Goal: Task Accomplishment & Management: Manage account settings

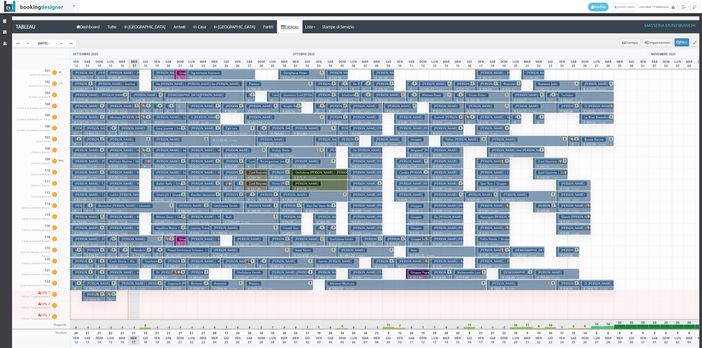
click at [125, 107] on h3 "Moose Monica Jo | Vbt" at bounding box center [126, 106] width 36 height 4
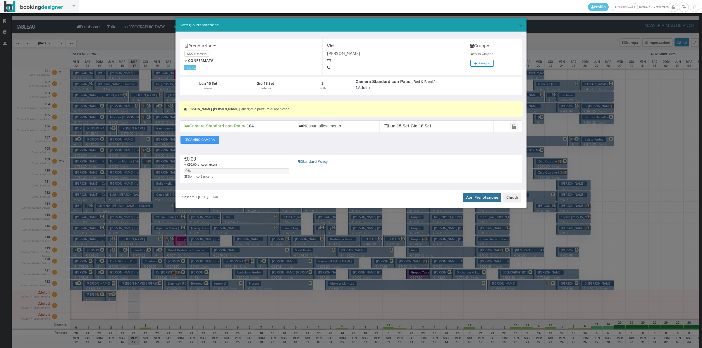
click at [482, 197] on link "Apri Prenotazione" at bounding box center [482, 197] width 38 height 9
drag, startPoint x: 512, startPoint y: 194, endPoint x: 510, endPoint y: 198, distance: 4.6
click at [511, 196] on div "Inserita il 24 Feb 2025 10:40 Apri Prenotazione Chiudi" at bounding box center [350, 199] width 351 height 18
click at [510, 198] on button "Chiudi" at bounding box center [512, 198] width 18 height 10
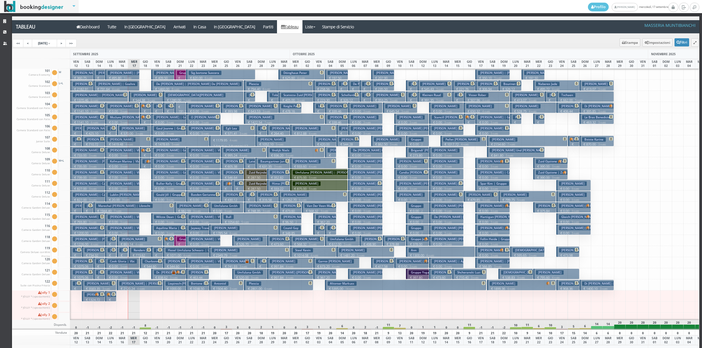
click at [124, 118] on h3 "Mcclure Linda Lou | Vbt" at bounding box center [132, 117] width 48 height 4
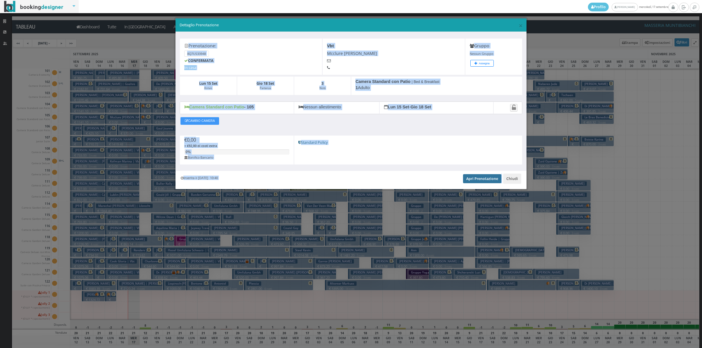
click at [490, 179] on link "Apri Prenotazione" at bounding box center [482, 178] width 38 height 9
click at [508, 179] on button "Chiudi" at bounding box center [512, 179] width 18 height 10
click at [508, 179] on button "Stevenson Cynthia | Country Walkers Nuova Aggiunta € 0.00 3 notti 1 Adulto" at bounding box center [492, 174] width 34 height 11
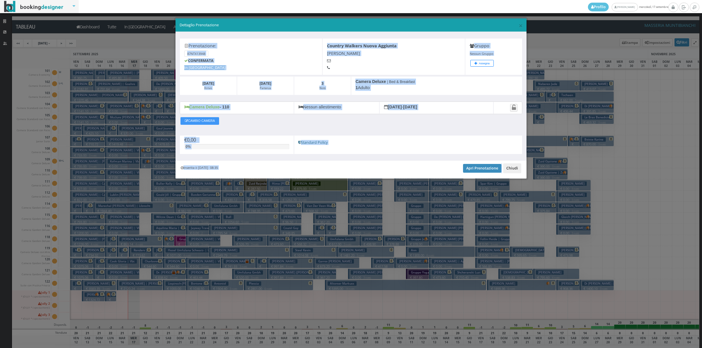
click at [513, 170] on button "Chiudi" at bounding box center [512, 168] width 18 height 10
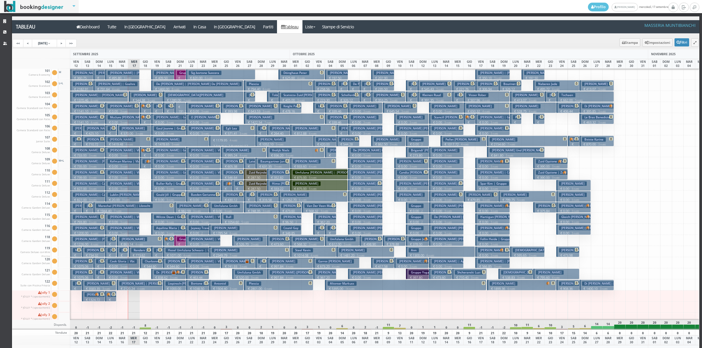
click at [122, 154] on small "3 notti" at bounding box center [123, 156] width 10 height 4
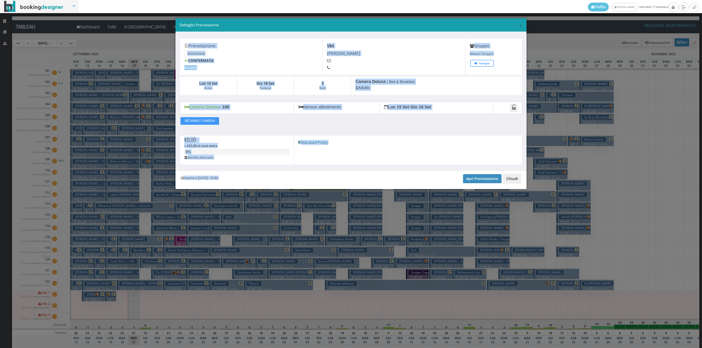
click at [510, 180] on button "Chiudi" at bounding box center [512, 179] width 18 height 10
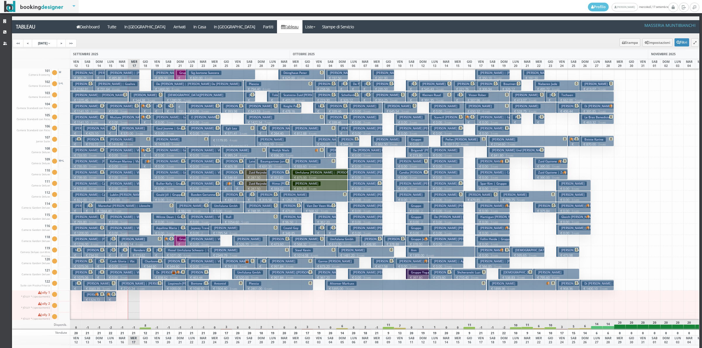
click at [112, 165] on p "€ 0.00 3 notti" at bounding box center [123, 166] width 30 height 5
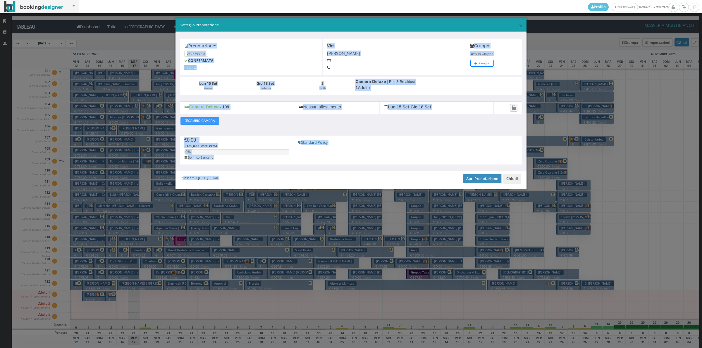
click at [455, 142] on h5 "Standard Policy" at bounding box center [407, 142] width 219 height 4
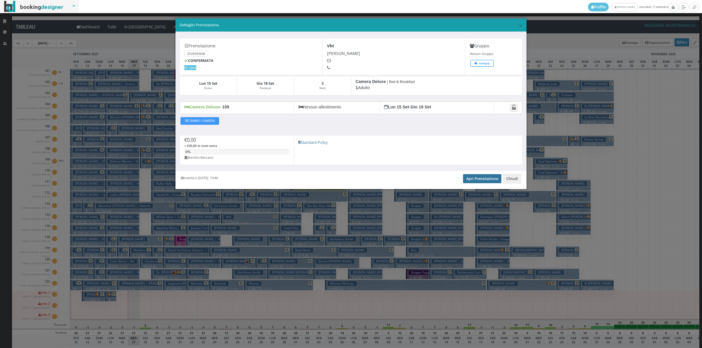
click at [474, 179] on link "Apri Prenotazione" at bounding box center [482, 178] width 38 height 9
click at [509, 178] on button "Chiudi" at bounding box center [512, 179] width 18 height 10
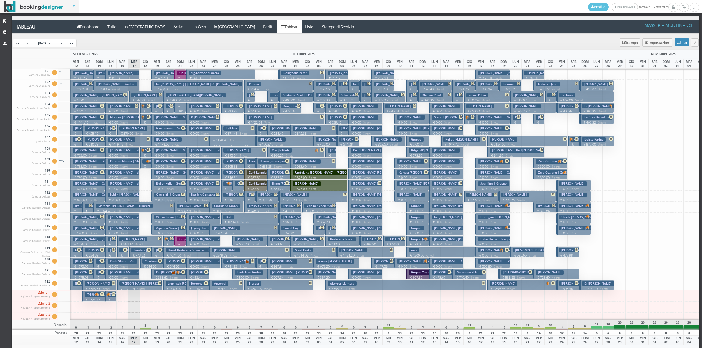
click at [122, 175] on h3 "Hayes Marian | Vbt" at bounding box center [126, 172] width 36 height 4
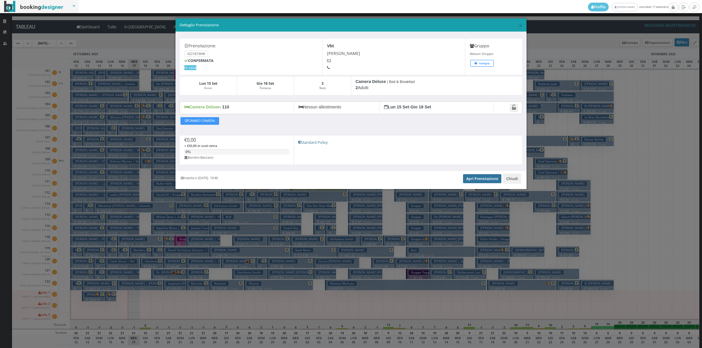
click at [476, 180] on link "Apri Prenotazione" at bounding box center [482, 178] width 38 height 9
click at [512, 180] on button "Chiudi" at bounding box center [512, 179] width 18 height 10
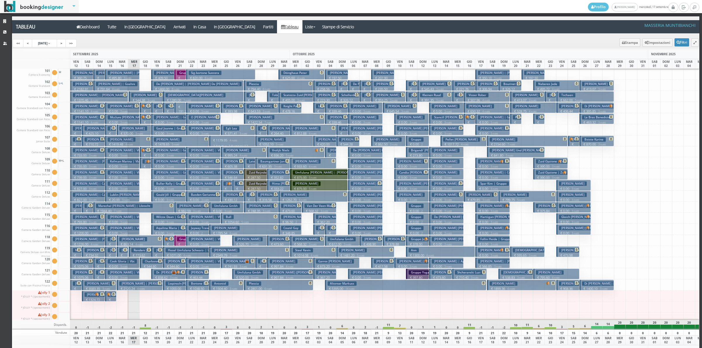
click at [125, 186] on h3 "Farina Ida | Vbt" at bounding box center [126, 184] width 36 height 4
click at [0, 0] on div "× Dettaglio Prenotazione Prenotazione: AZ21873948 CONFERMATA In casa Vbt Hayes …" at bounding box center [0, 0] width 0 height 0
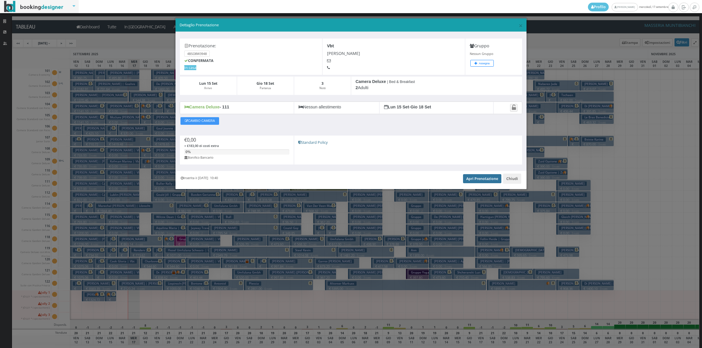
click at [477, 182] on link "Apri Prenotazione" at bounding box center [482, 178] width 38 height 9
click at [517, 183] on button "Chiudi" at bounding box center [512, 179] width 18 height 10
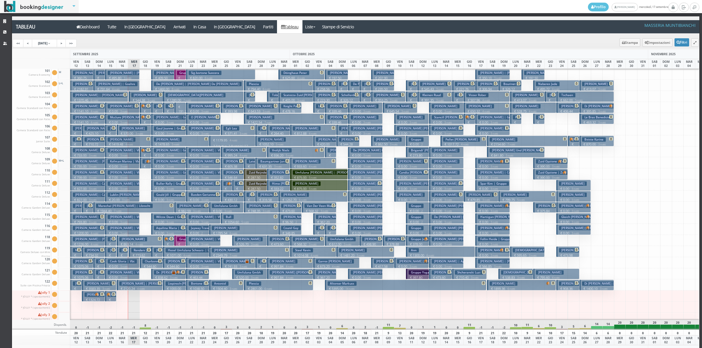
click at [126, 195] on h3 "Lublin Tani Tamplin | Vbt" at bounding box center [130, 195] width 45 height 4
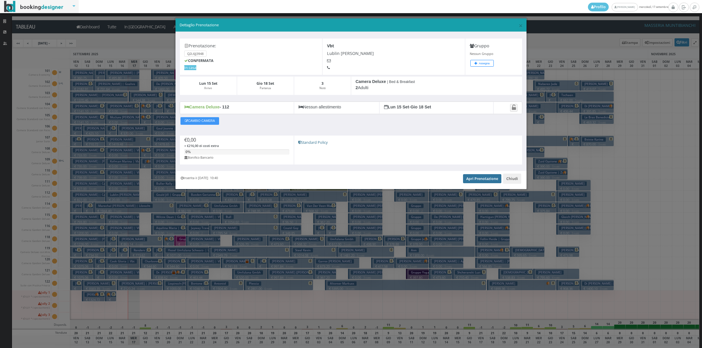
click at [484, 180] on link "Apri Prenotazione" at bounding box center [482, 178] width 38 height 9
click at [511, 183] on button "Chiudi" at bounding box center [512, 179] width 18 height 10
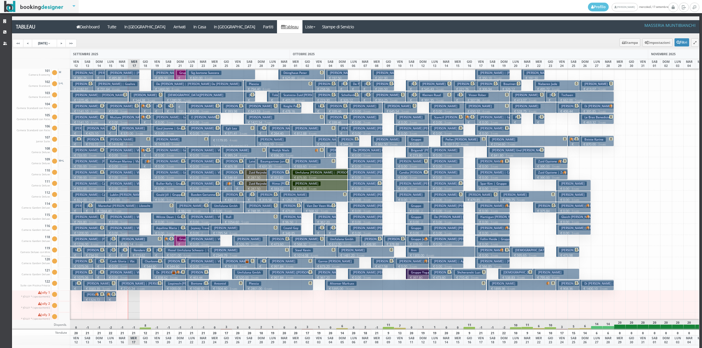
click at [126, 221] on small "3 notti" at bounding box center [123, 222] width 10 height 4
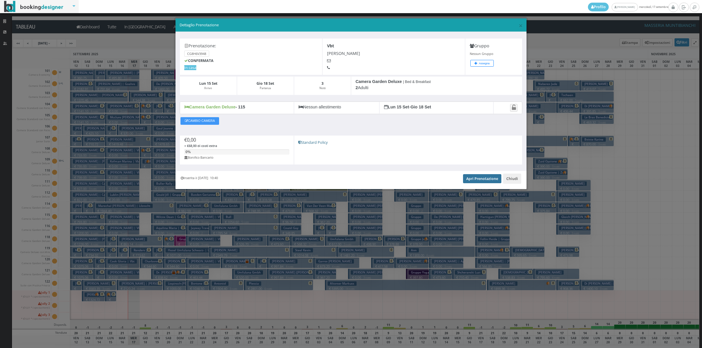
click at [479, 177] on link "Apri Prenotazione" at bounding box center [482, 178] width 38 height 9
click at [510, 176] on button "Chiudi" at bounding box center [512, 179] width 18 height 10
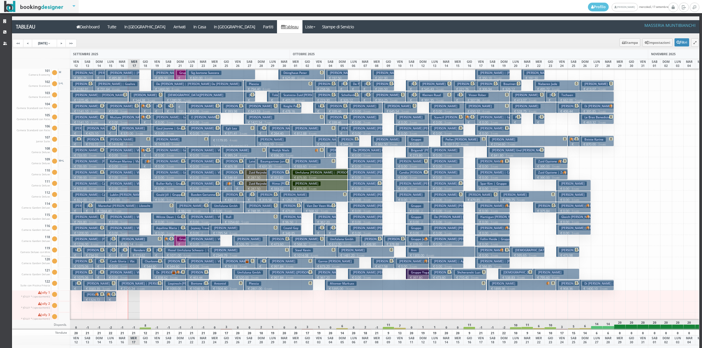
click at [125, 230] on h3 "[PERSON_NAME] [PERSON_NAME] | Vbt" at bounding box center [126, 228] width 36 height 4
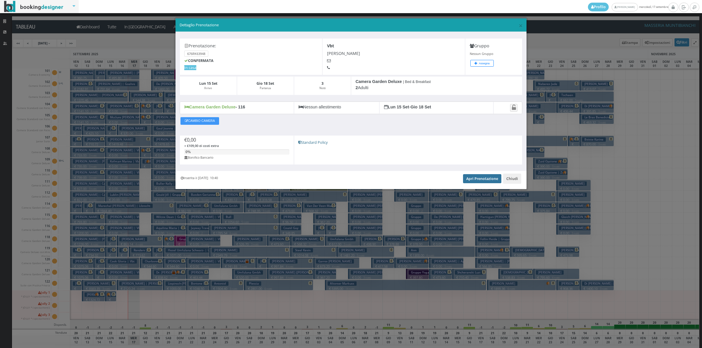
click at [482, 180] on link "Apri Prenotazione" at bounding box center [482, 178] width 38 height 9
click at [513, 182] on button "Chiudi" at bounding box center [512, 179] width 18 height 10
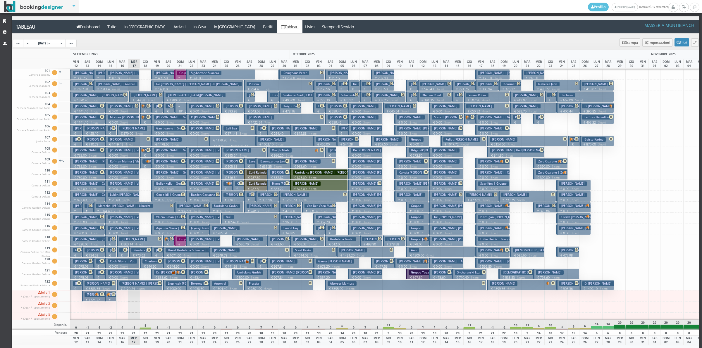
click at [129, 262] on h3 "Cook Gloria | Vbt" at bounding box center [122, 261] width 29 height 4
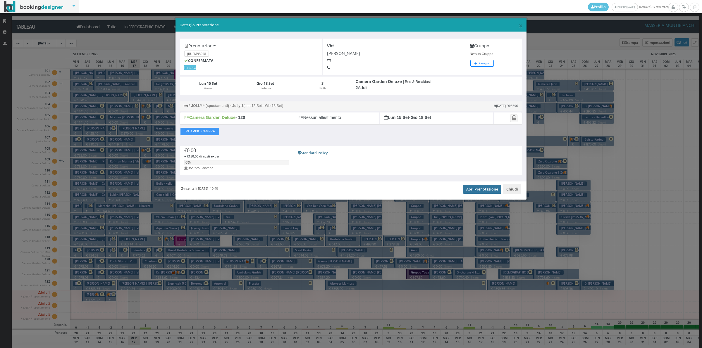
click at [466, 190] on link "Apri Prenotazione" at bounding box center [482, 189] width 38 height 9
click at [511, 192] on button "Chiudi" at bounding box center [512, 189] width 18 height 10
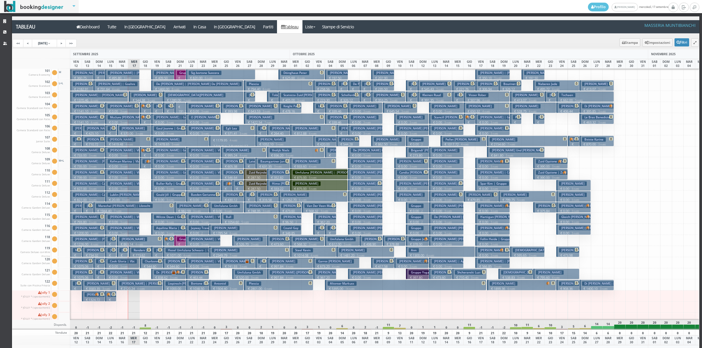
click at [117, 274] on h3 "Toms Laura | Vbt" at bounding box center [126, 272] width 36 height 4
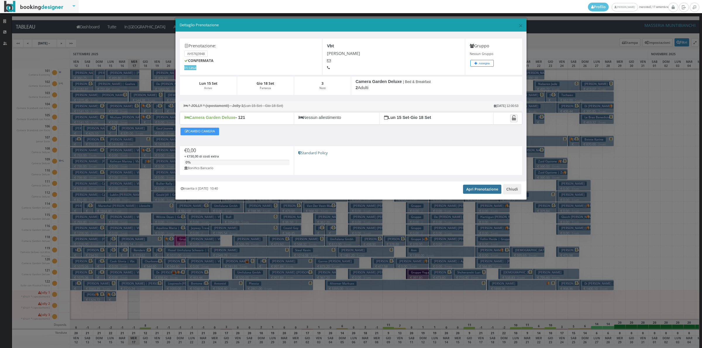
click at [487, 191] on link "Apri Prenotazione" at bounding box center [482, 189] width 38 height 9
click at [510, 188] on button "Chiudi" at bounding box center [512, 189] width 18 height 10
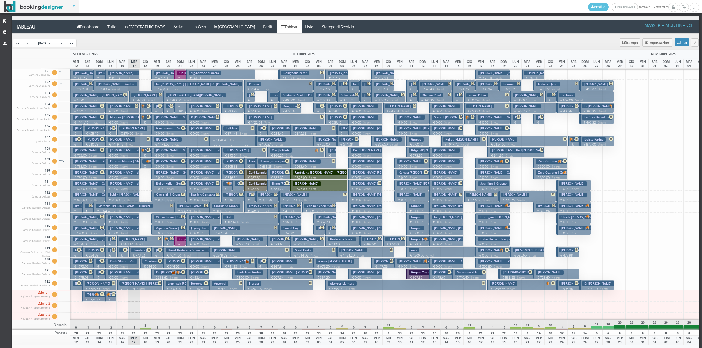
click at [152, 97] on h3 "Stasiūnė Akvilė" at bounding box center [145, 95] width 28 height 4
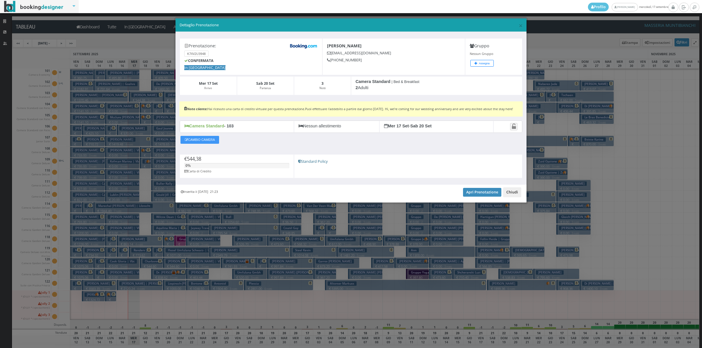
click at [514, 197] on button "Chiudi" at bounding box center [512, 192] width 18 height 10
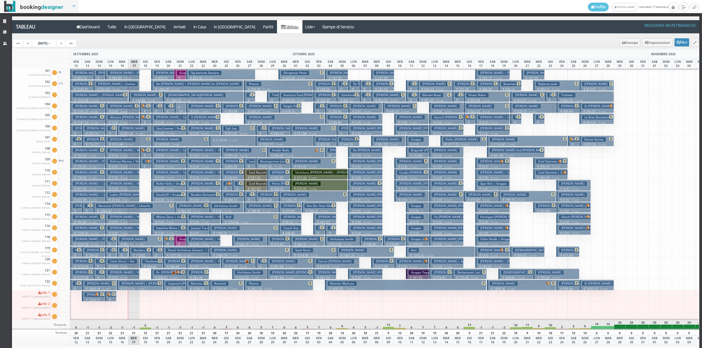
click at [126, 111] on small "3 notti" at bounding box center [123, 112] width 10 height 4
click at [0, 0] on div "× Dettaglio Prenotazione Prenotazione: K7XV2U3948 CONFERMATA In Arrivo Stasiūnė…" at bounding box center [0, 0] width 0 height 0
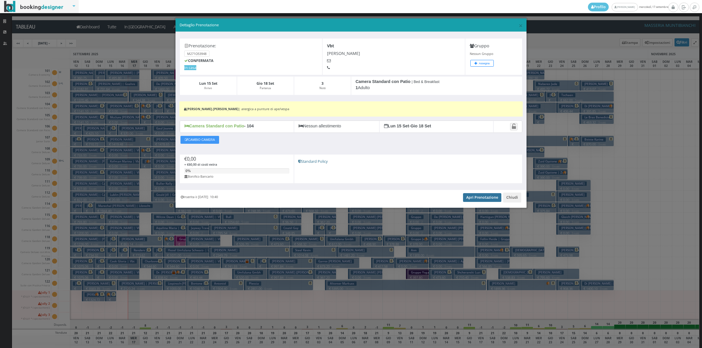
click at [486, 197] on link "Apri Prenotazione" at bounding box center [482, 197] width 38 height 9
click at [509, 197] on button "Chiudi" at bounding box center [512, 198] width 18 height 10
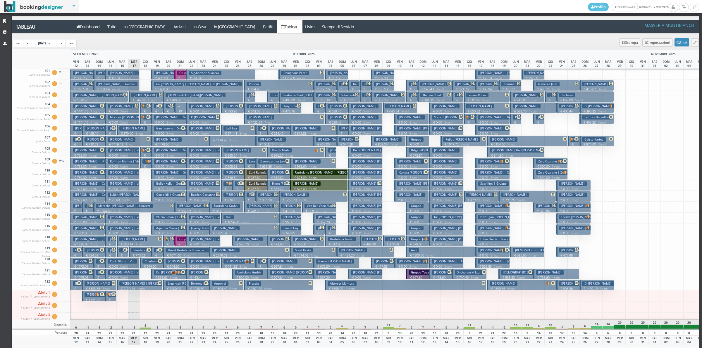
click at [122, 117] on h3 "Mcclure Linda Lou | Vbt" at bounding box center [132, 117] width 48 height 4
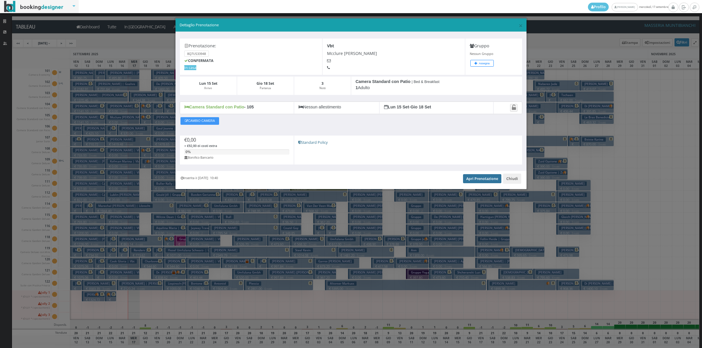
click at [473, 181] on link "Apri Prenotazione" at bounding box center [482, 178] width 38 height 9
click at [516, 182] on button "Chiudi" at bounding box center [512, 179] width 18 height 10
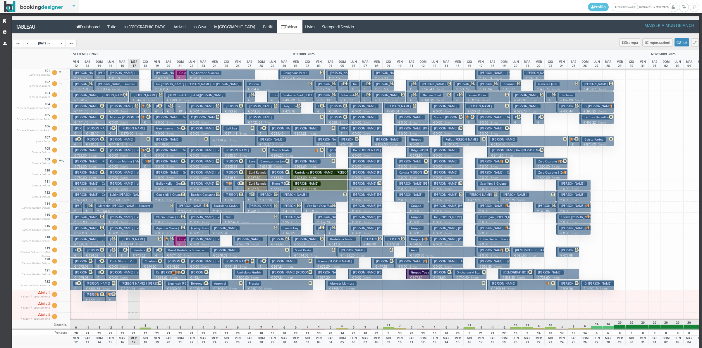
click at [128, 153] on p "€ 0.00 3 notti" at bounding box center [123, 155] width 30 height 5
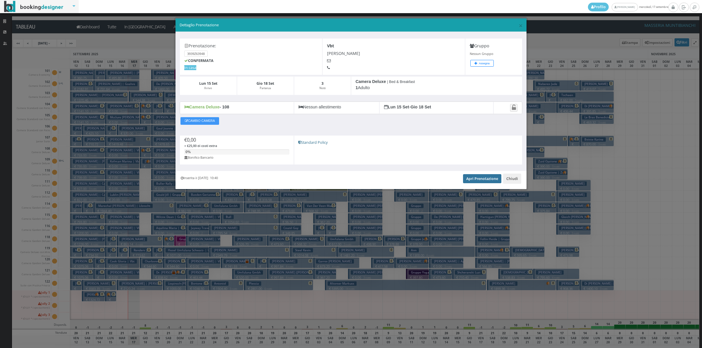
click at [474, 179] on link "Apri Prenotazione" at bounding box center [482, 178] width 38 height 9
click at [509, 180] on button "Chiudi" at bounding box center [512, 179] width 18 height 10
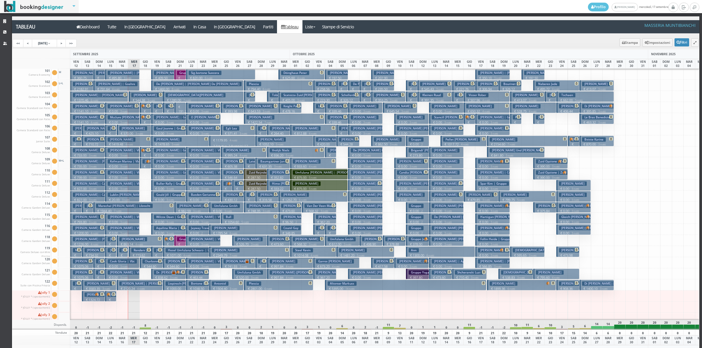
click at [125, 165] on small "3 notti" at bounding box center [123, 167] width 10 height 4
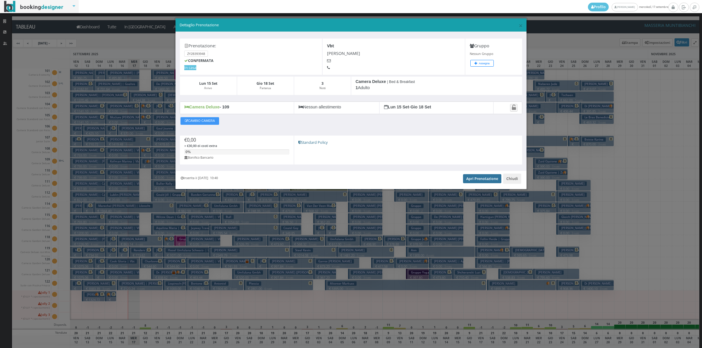
click at [486, 180] on link "Apri Prenotazione" at bounding box center [482, 178] width 38 height 9
click at [517, 181] on button "Chiudi" at bounding box center [512, 179] width 18 height 10
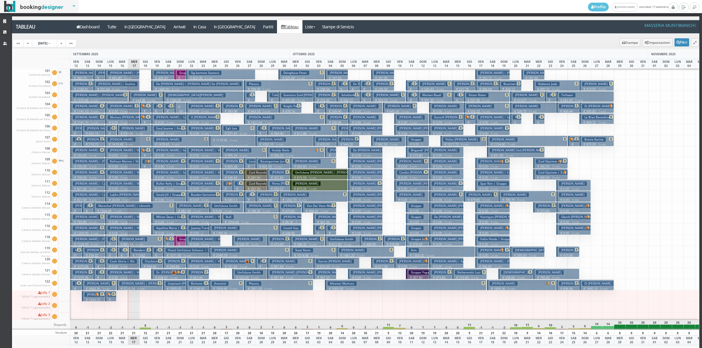
click at [115, 153] on h3 "Roye Michael Dylan | Vbt" at bounding box center [126, 150] width 36 height 4
click at [0, 0] on div "× Dettaglio Prenotazione Prenotazione: ZY2B393948 CONFERMATA In casa Vbt Kofman…" at bounding box center [0, 0] width 0 height 0
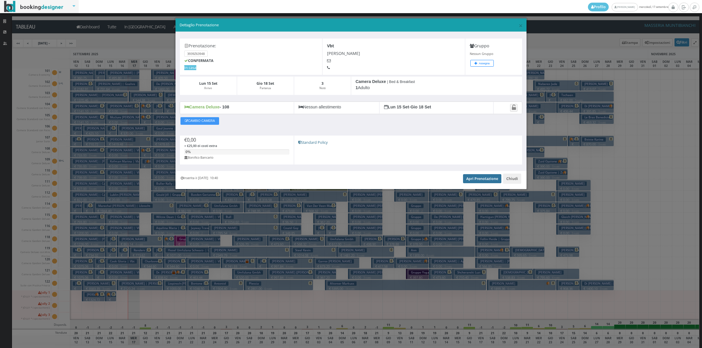
click at [479, 179] on link "Apri Prenotazione" at bounding box center [482, 178] width 38 height 9
click at [515, 182] on button "Chiudi" at bounding box center [512, 179] width 18 height 10
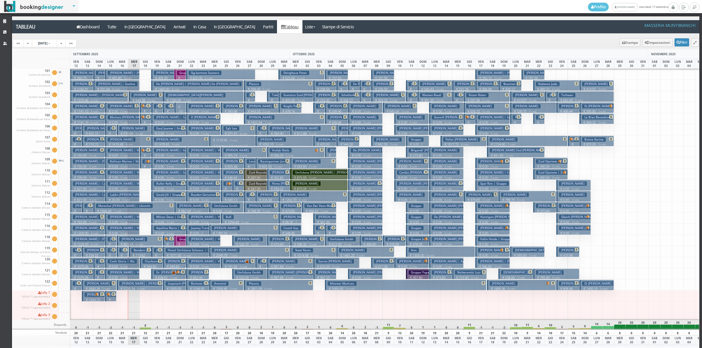
click at [116, 188] on p "€ 0.00 3 notti" at bounding box center [123, 188] width 30 height 5
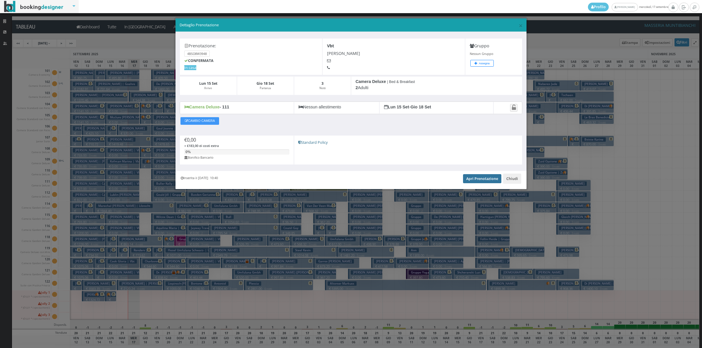
click at [486, 182] on link "Apri Prenotazione" at bounding box center [482, 178] width 38 height 9
click at [505, 178] on button "Chiudi" at bounding box center [512, 179] width 18 height 10
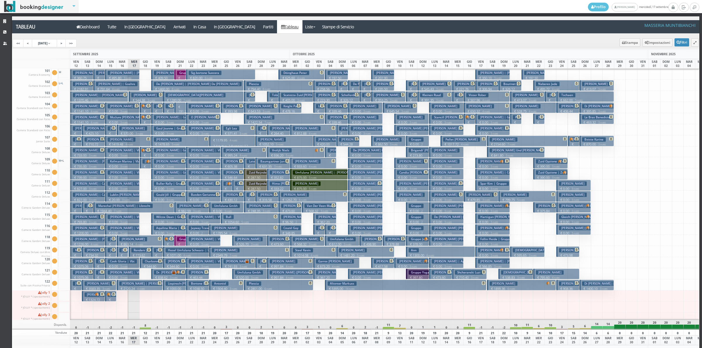
click at [121, 175] on h3 "[PERSON_NAME] | Vbt" at bounding box center [126, 172] width 36 height 4
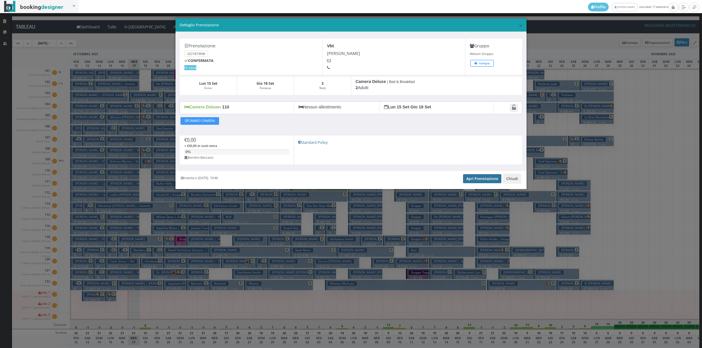
click at [488, 180] on link "Apri Prenotazione" at bounding box center [482, 178] width 38 height 9
click at [512, 177] on button "Chiudi" at bounding box center [512, 179] width 18 height 10
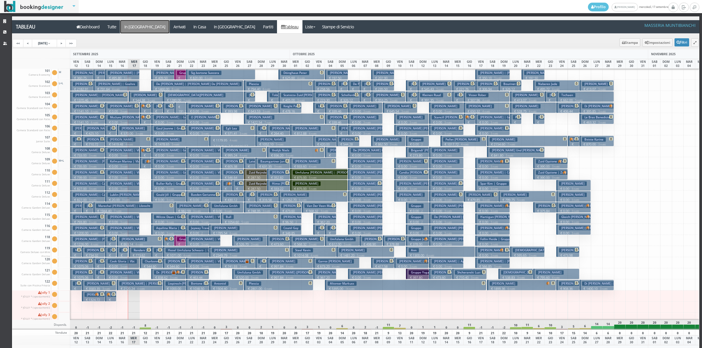
click at [134, 24] on a=pms-arrival-reservations"] "In Arrivo" at bounding box center [144, 26] width 49 height 13
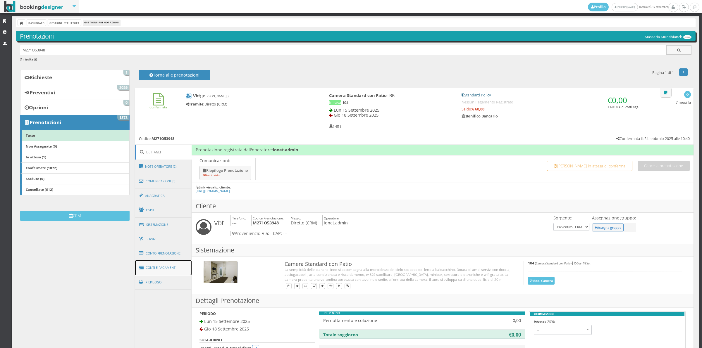
click at [170, 266] on link "Conti e Pagamenti" at bounding box center [163, 267] width 57 height 15
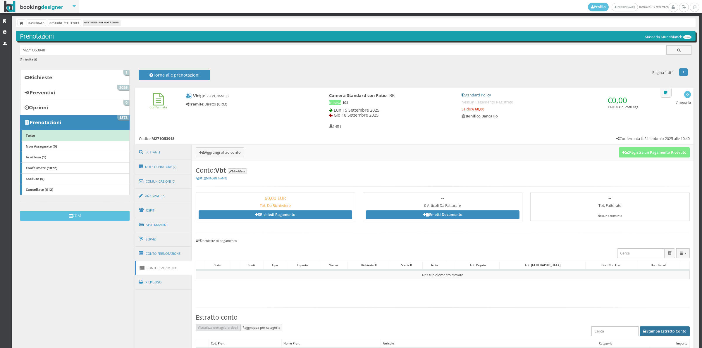
click at [668, 334] on button "Stampa Estratto Conto" at bounding box center [664, 332] width 50 height 10
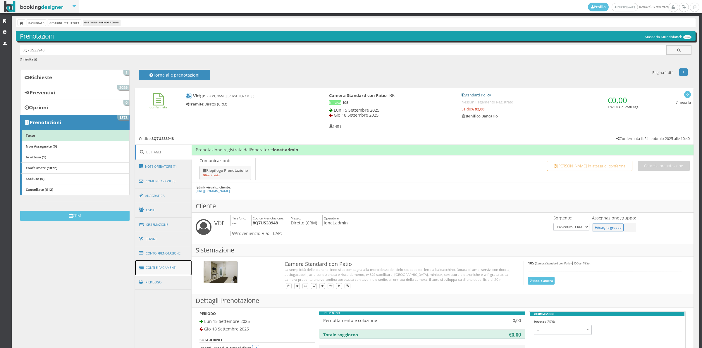
click at [173, 268] on link "Conti e Pagamenti" at bounding box center [163, 267] width 57 height 15
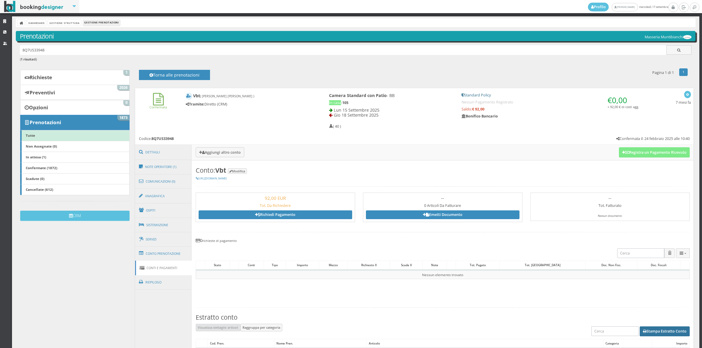
click at [655, 332] on button "Stampa Estratto Conto" at bounding box center [664, 332] width 50 height 10
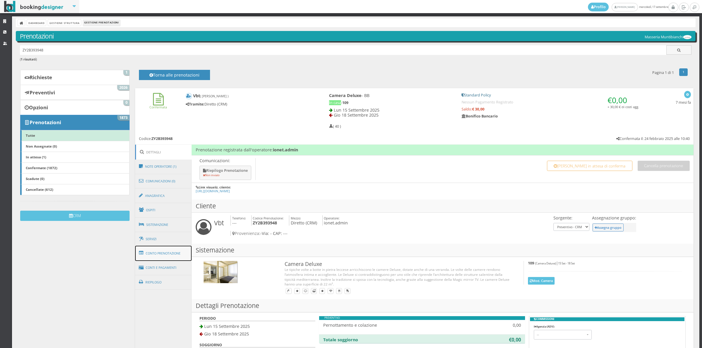
click at [179, 261] on link "Conto Prenotazione" at bounding box center [163, 253] width 57 height 15
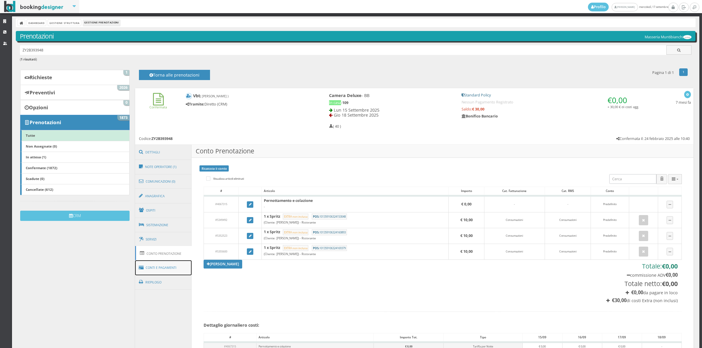
click at [179, 271] on link "Conti e Pagamenti" at bounding box center [163, 267] width 57 height 15
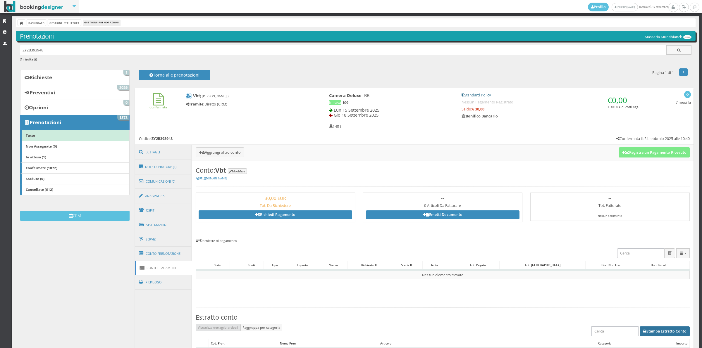
click at [642, 329] on button "Stampa Estratto Conto" at bounding box center [664, 332] width 50 height 10
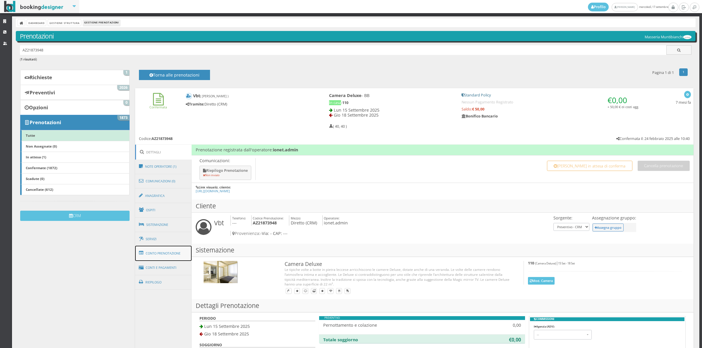
click at [176, 261] on link "Conto Prenotazione" at bounding box center [163, 253] width 57 height 15
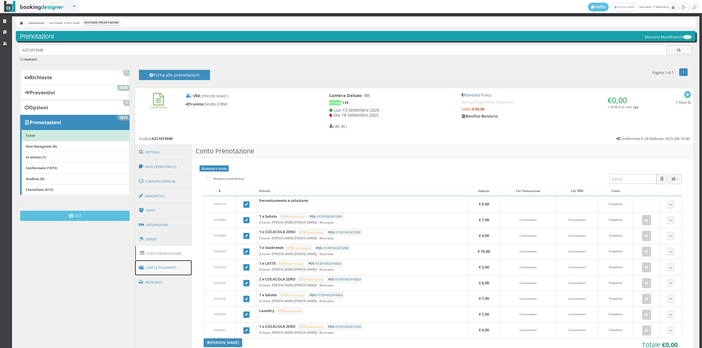
drag, startPoint x: 151, startPoint y: 265, endPoint x: 156, endPoint y: 264, distance: 5.0
click at [151, 265] on link "Conti e Pagamenti" at bounding box center [163, 267] width 57 height 15
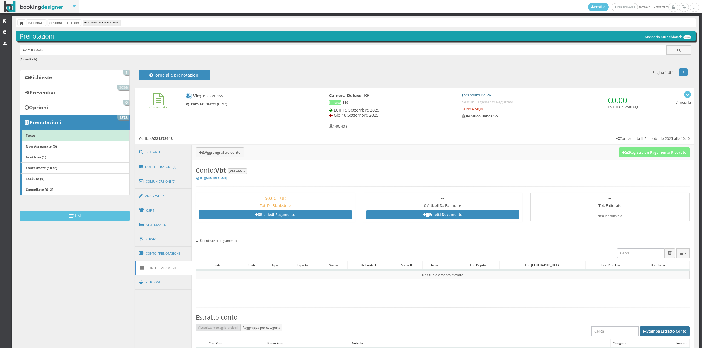
click at [651, 333] on button "Stampa Estratto Conto" at bounding box center [664, 332] width 50 height 10
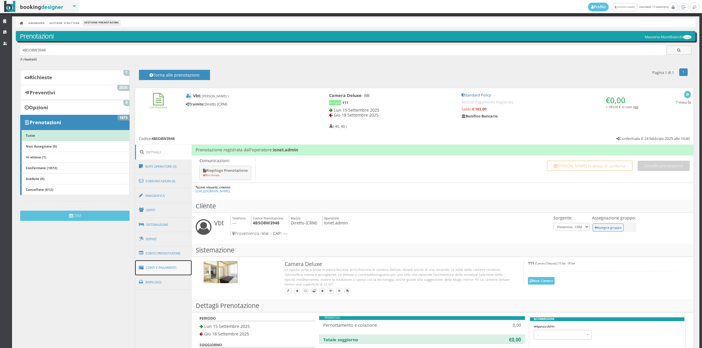
click at [169, 270] on link "Conti e Pagamenti" at bounding box center [163, 267] width 57 height 15
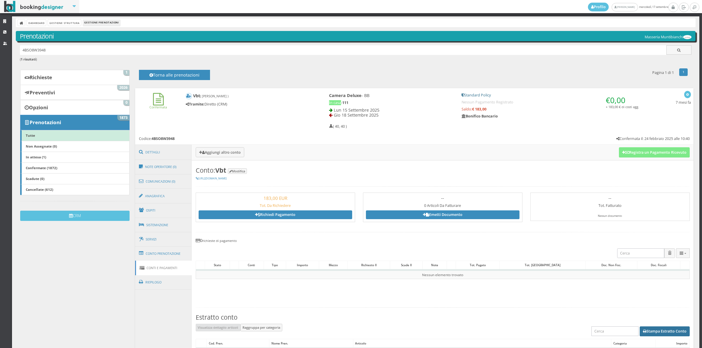
click at [657, 330] on button "Stampa Estratto Conto" at bounding box center [664, 332] width 50 height 10
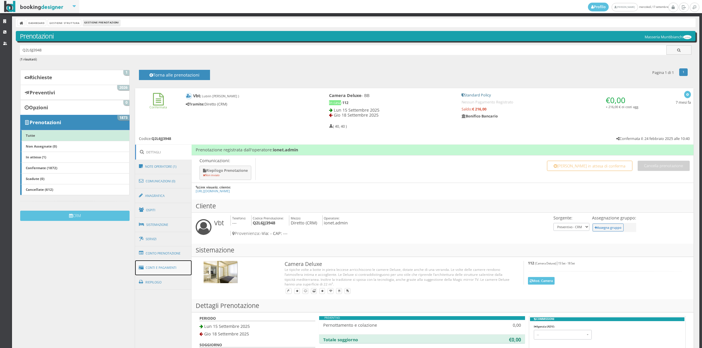
click at [175, 266] on link "Conti e Pagamenti" at bounding box center [163, 267] width 57 height 15
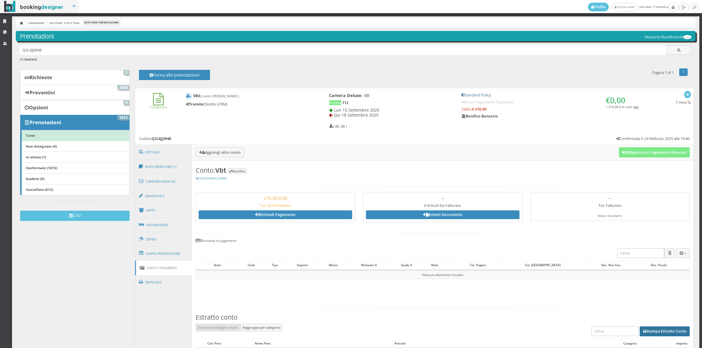
click at [642, 330] on icon "button" at bounding box center [644, 332] width 4 height 4
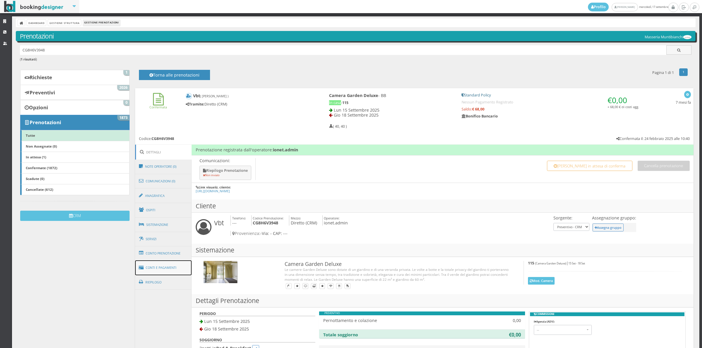
click at [179, 272] on link "Conti e Pagamenti" at bounding box center [163, 267] width 57 height 15
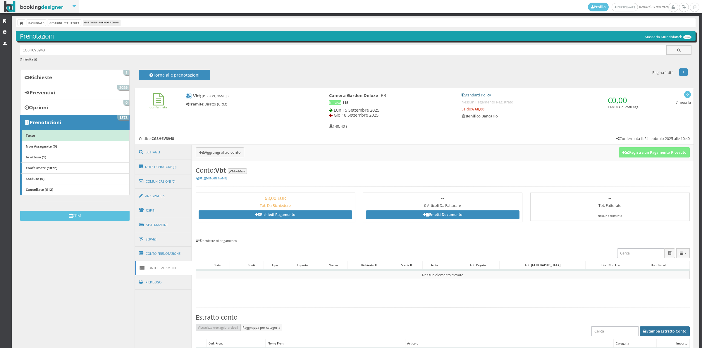
click at [654, 332] on button "Stampa Estratto Conto" at bounding box center [664, 332] width 50 height 10
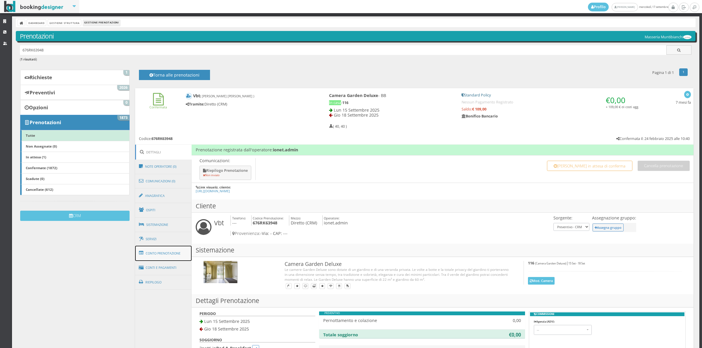
click at [167, 253] on link "Conto Prenotazione" at bounding box center [163, 253] width 57 height 15
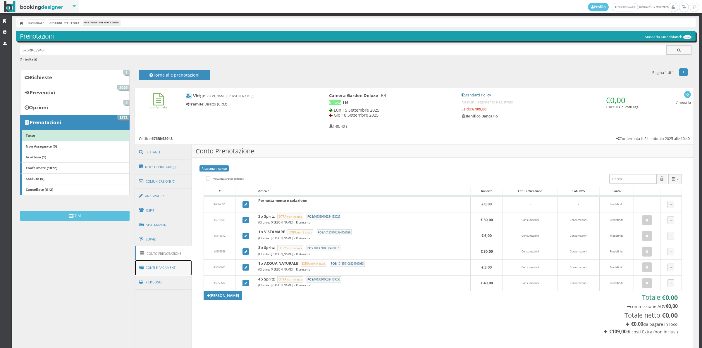
click at [166, 263] on link "Conti e Pagamenti" at bounding box center [163, 267] width 57 height 15
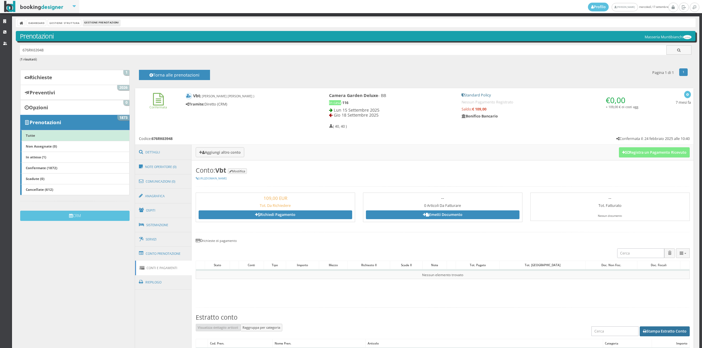
click at [674, 327] on button "Stampa Estratto Conto" at bounding box center [664, 332] width 50 height 10
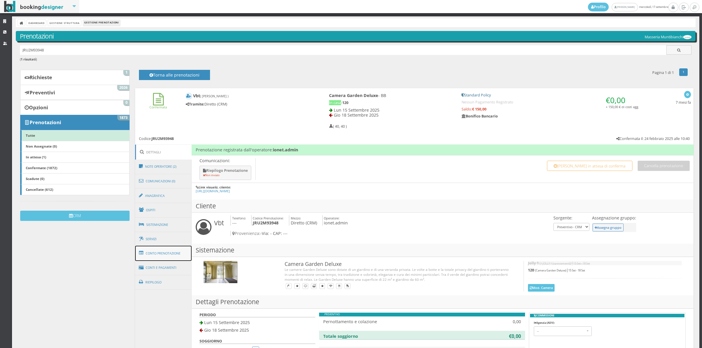
click at [168, 256] on link "Conto Prenotazione" at bounding box center [163, 253] width 57 height 15
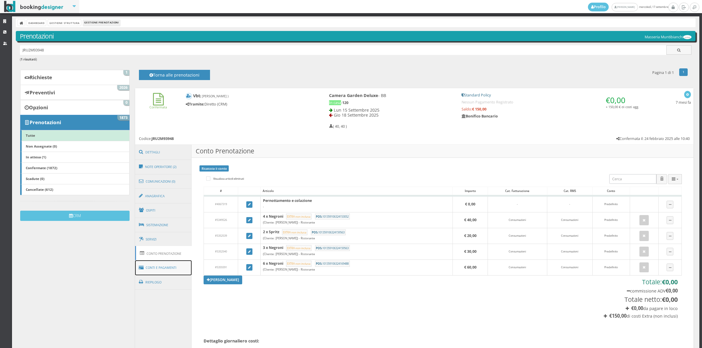
click at [168, 269] on link "Conti e Pagamenti" at bounding box center [163, 267] width 57 height 15
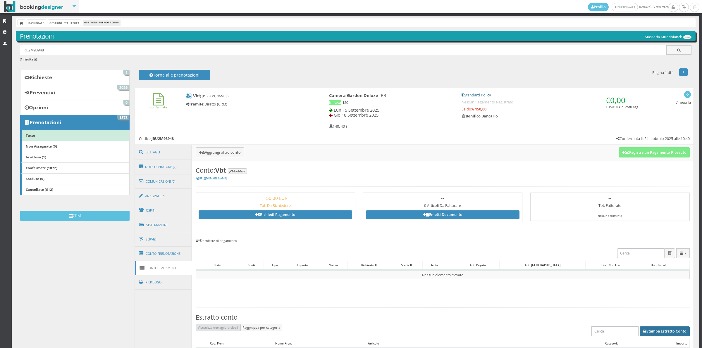
click at [651, 331] on button "Stampa Estratto Conto" at bounding box center [664, 332] width 50 height 10
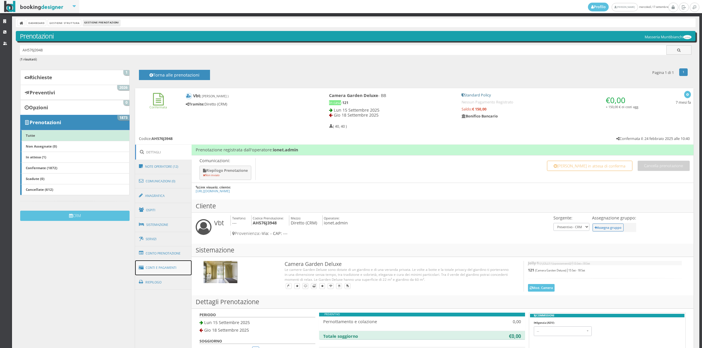
click at [164, 271] on link "Conti e Pagamenti" at bounding box center [163, 267] width 57 height 15
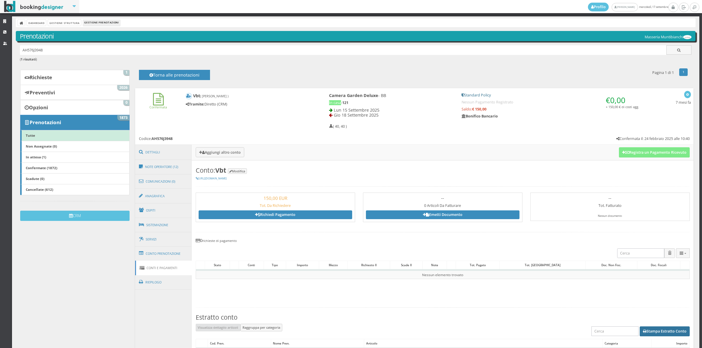
click at [652, 334] on button "Stampa Estratto Conto" at bounding box center [664, 332] width 50 height 10
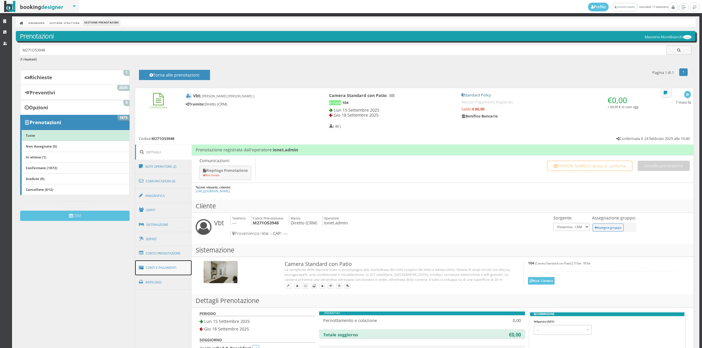
click at [176, 271] on link "Conti e Pagamenti" at bounding box center [163, 267] width 57 height 15
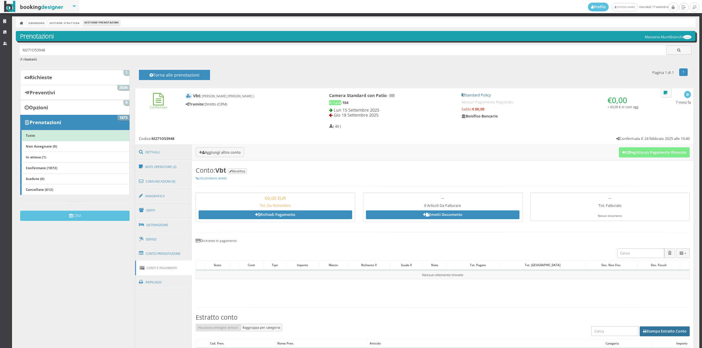
click at [640, 331] on button "Stampa Estratto Conto" at bounding box center [664, 332] width 50 height 10
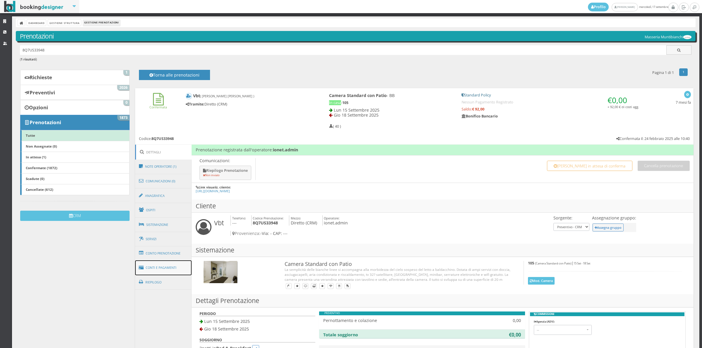
click at [171, 264] on link "Conti e Pagamenti" at bounding box center [163, 267] width 57 height 15
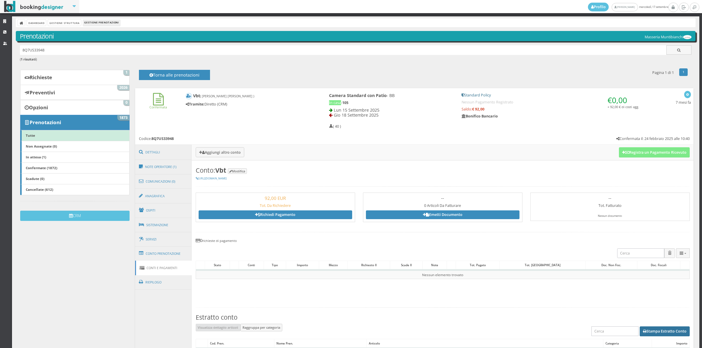
click at [659, 332] on button "Stampa Estratto Conto" at bounding box center [664, 332] width 50 height 10
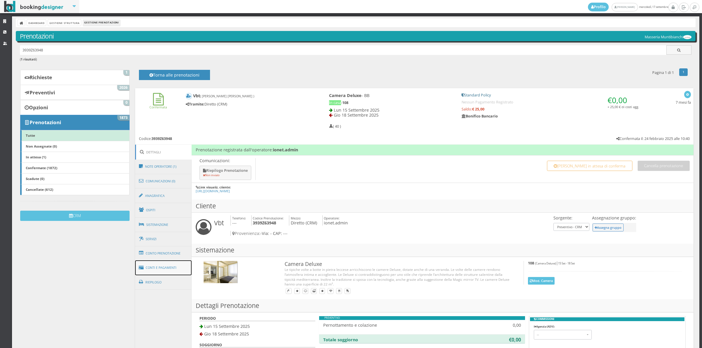
click at [170, 269] on link "Conti e Pagamenti" at bounding box center [163, 267] width 57 height 15
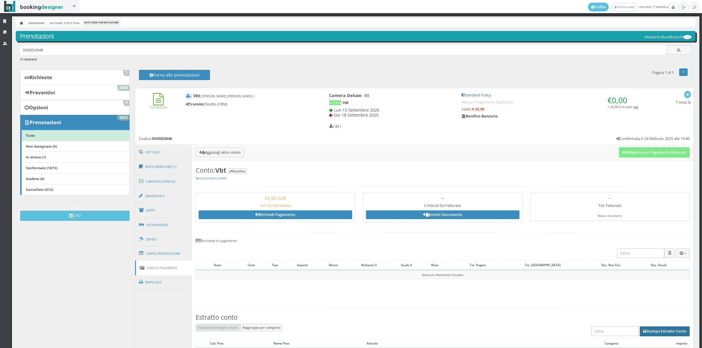
click at [663, 332] on button "Stampa Estratto Conto" at bounding box center [664, 332] width 50 height 10
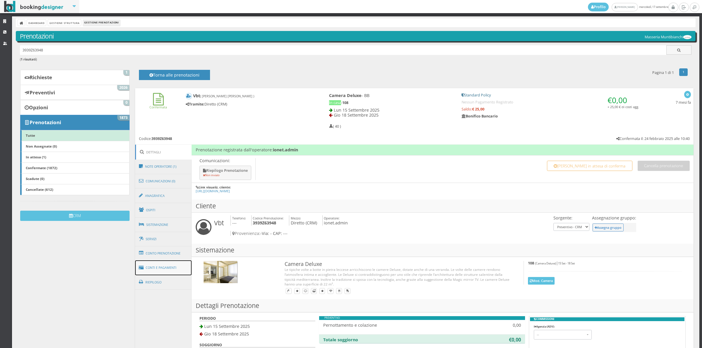
click at [183, 267] on link "Conti e Pagamenti" at bounding box center [163, 267] width 57 height 15
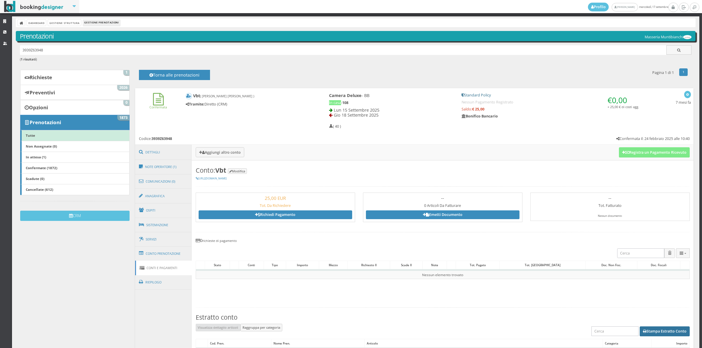
click at [646, 329] on button "Stampa Estratto Conto" at bounding box center [664, 332] width 50 height 10
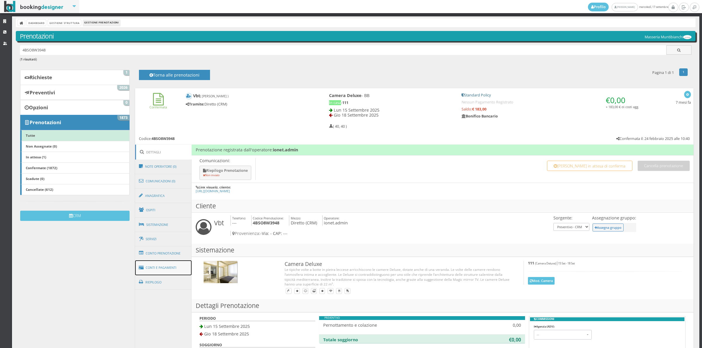
drag, startPoint x: 167, startPoint y: 274, endPoint x: 219, endPoint y: 281, distance: 52.6
click at [167, 273] on link "Conti e Pagamenti" at bounding box center [163, 267] width 57 height 15
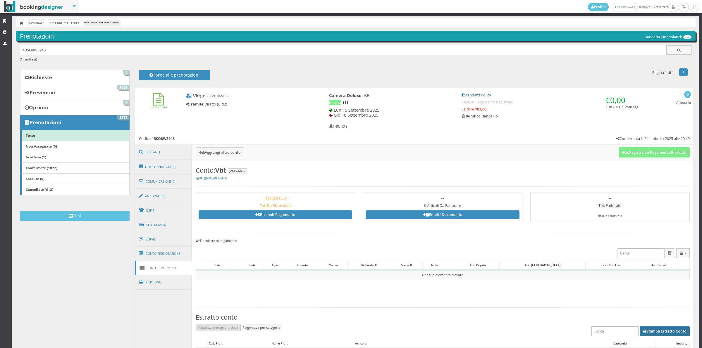
click at [646, 331] on button "Stampa Estratto Conto" at bounding box center [664, 332] width 50 height 10
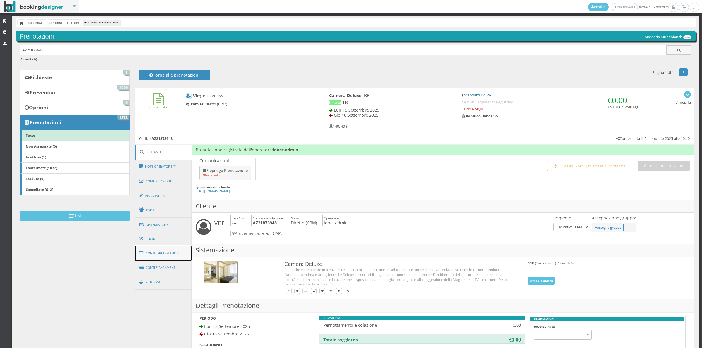
click at [163, 253] on link "Conto Prenotazione" at bounding box center [163, 253] width 57 height 15
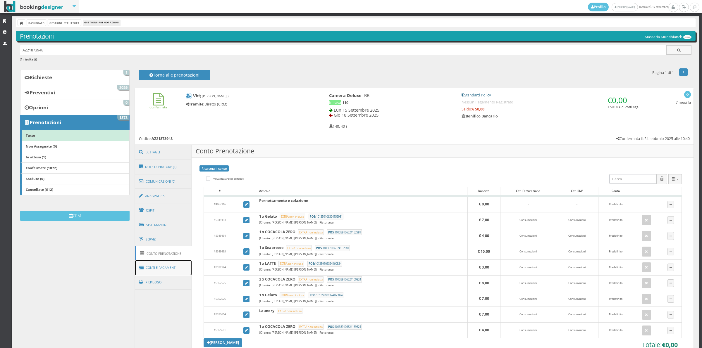
click at [146, 265] on link "Conti e Pagamenti" at bounding box center [163, 267] width 57 height 15
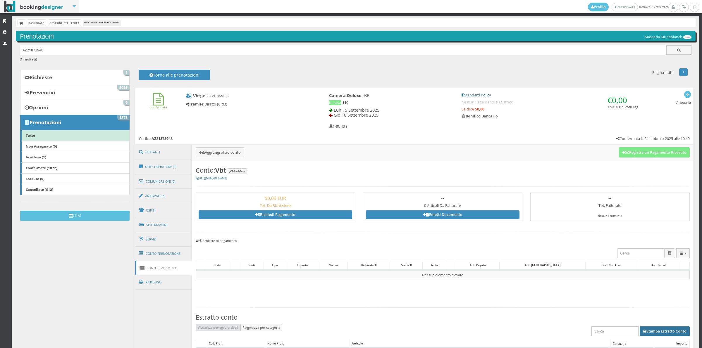
click at [652, 329] on button "Stampa Estratto Conto" at bounding box center [664, 332] width 50 height 10
click at [178, 259] on link "Conto Prenotazione" at bounding box center [163, 253] width 57 height 15
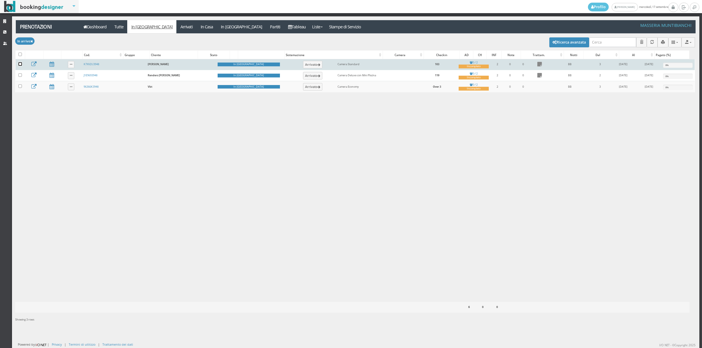
click at [19, 66] on input "checkbox" at bounding box center [20, 64] width 4 height 4
checkbox input "true"
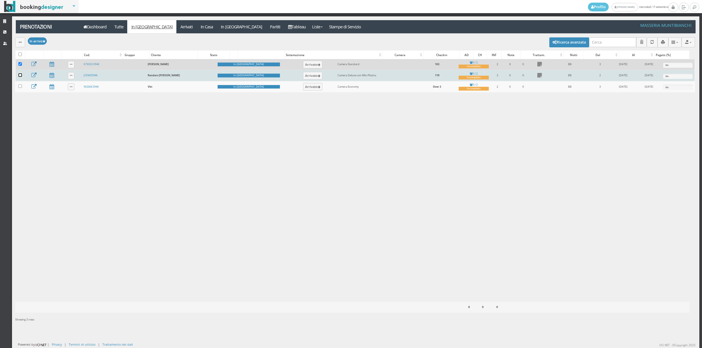
click at [21, 76] on input "checkbox" at bounding box center [20, 75] width 4 height 4
checkbox input "true"
click at [17, 44] on button "button" at bounding box center [20, 42] width 10 height 10
click at [37, 62] on link "Segna come "Arrivato"" at bounding box center [40, 62] width 50 height 6
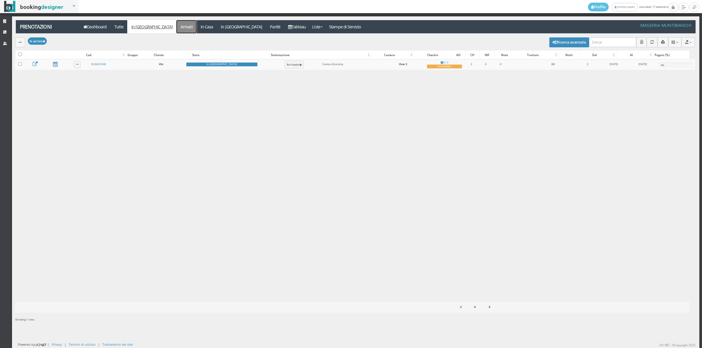
click at [176, 28] on link "Arrivati" at bounding box center [186, 26] width 20 height 13
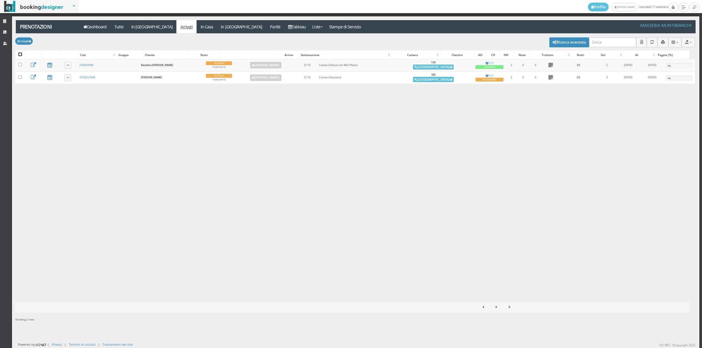
click at [20, 53] on input "checkbox" at bounding box center [20, 55] width 4 height 4
checkbox input "true"
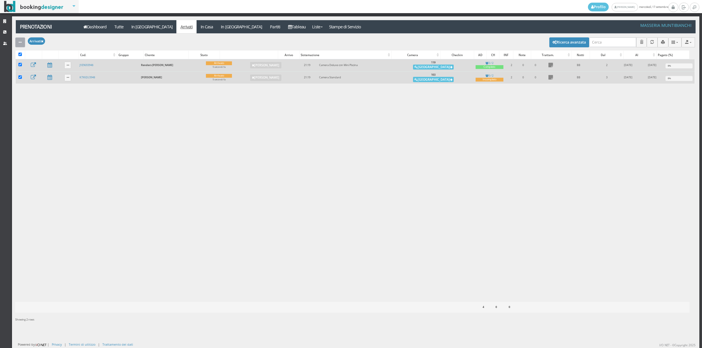
click at [23, 43] on button "button" at bounding box center [20, 42] width 10 height 10
click at [29, 75] on link "Segna come "Alloggiato"" at bounding box center [40, 73] width 50 height 6
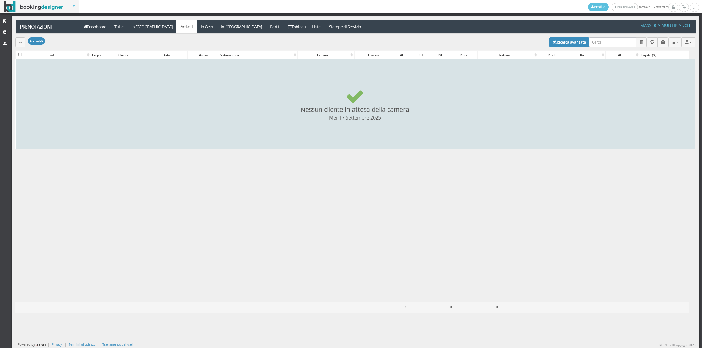
checkbox input "false"
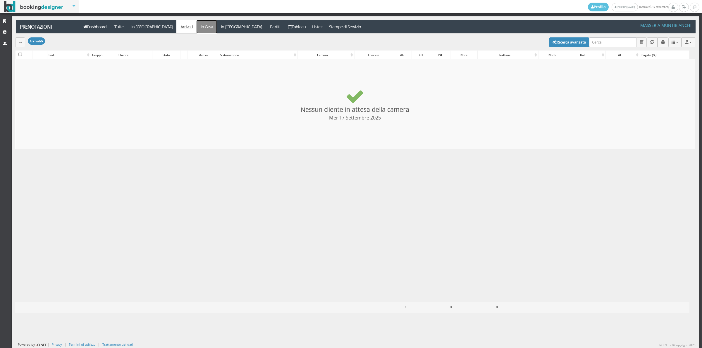
click at [196, 26] on link "In Casa" at bounding box center [206, 26] width 20 height 13
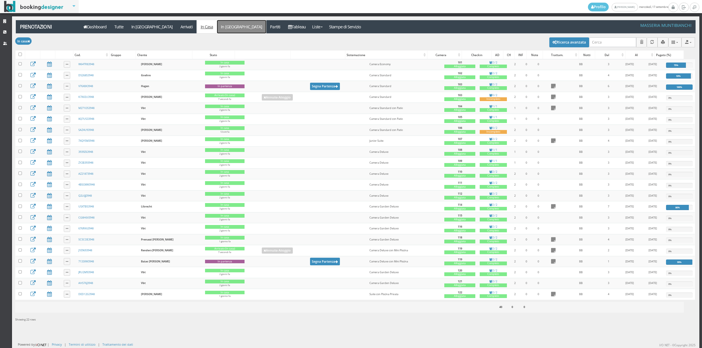
click at [217, 28] on link "In [GEOGRAPHIC_DATA]" at bounding box center [241, 26] width 49 height 13
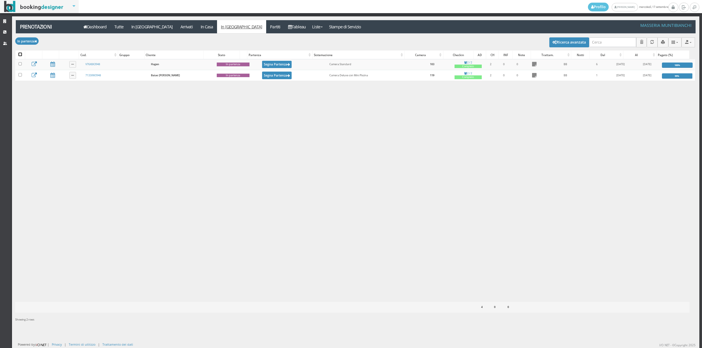
click at [21, 53] on input "checkbox" at bounding box center [20, 55] width 4 height 4
checkbox input "true"
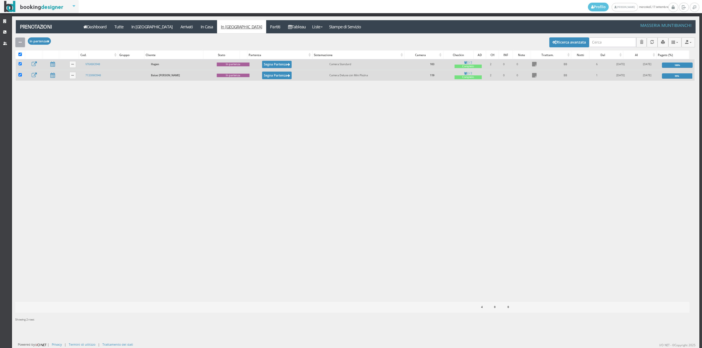
click at [21, 42] on icon "button" at bounding box center [20, 43] width 3 height 4
click at [37, 84] on link "Segna come "Partito"" at bounding box center [40, 85] width 50 height 6
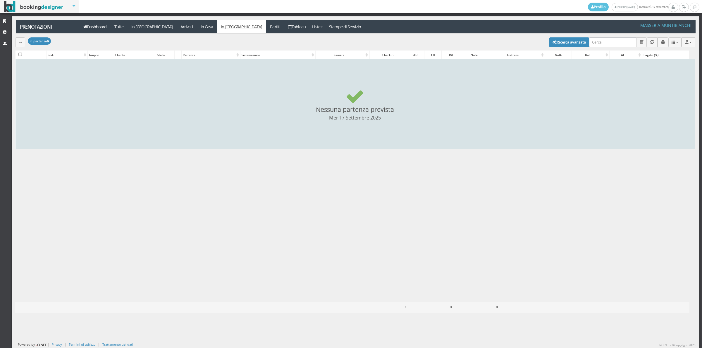
checkbox input "false"
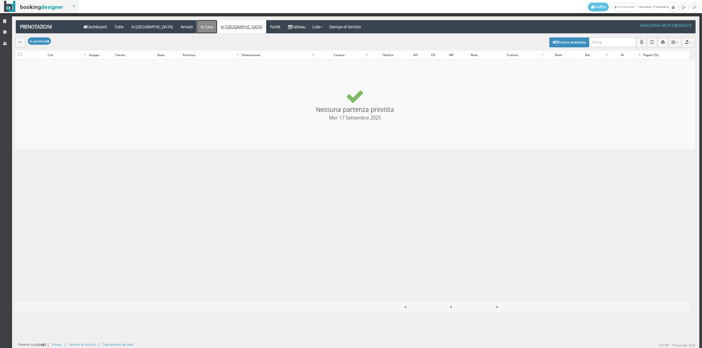
click at [196, 28] on link "In Casa" at bounding box center [206, 26] width 20 height 13
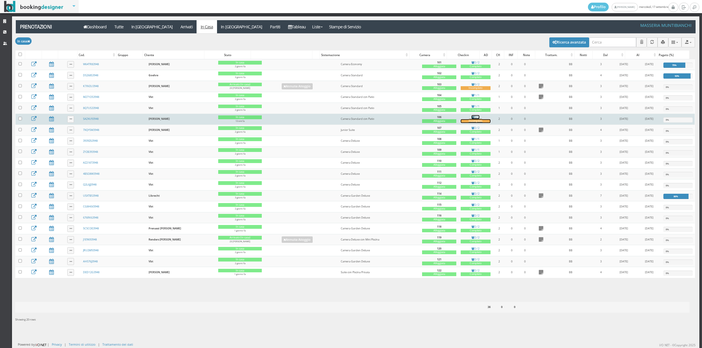
click at [461, 123] on div "Incompleto" at bounding box center [475, 121] width 30 height 4
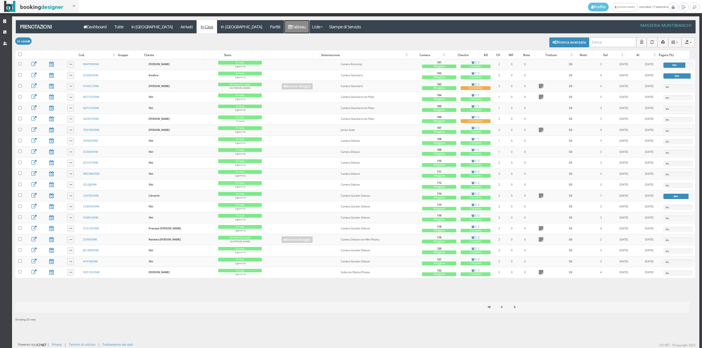
click at [284, 29] on link "Tableau" at bounding box center [296, 26] width 25 height 13
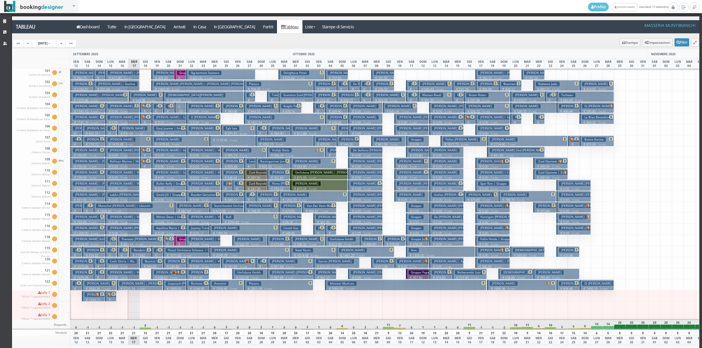
click at [129, 132] on p "€ 570.00 3 notti" at bounding box center [134, 133] width 30 height 5
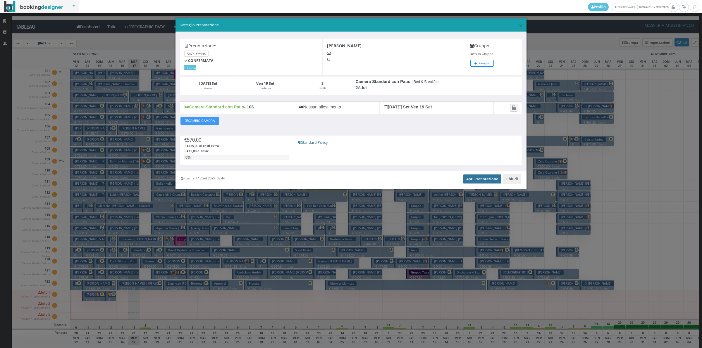
click at [474, 182] on link "Apri Prenotazione" at bounding box center [482, 179] width 38 height 9
click at [508, 181] on button "Chiudi" at bounding box center [512, 179] width 18 height 10
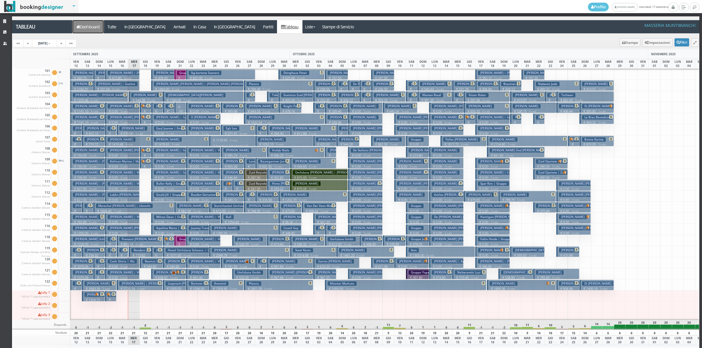
click at [96, 27] on link "Dashboard" at bounding box center [87, 26] width 31 height 13
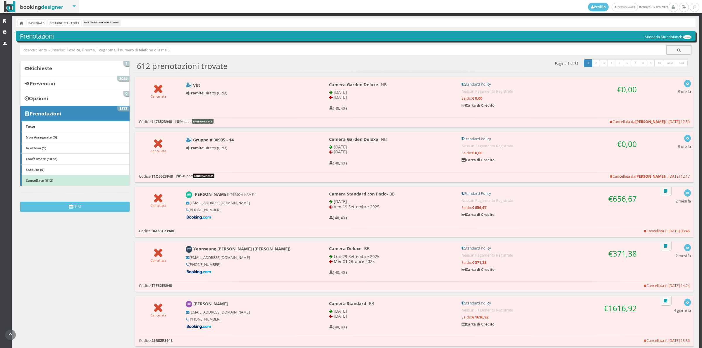
scroll to position [81, 0]
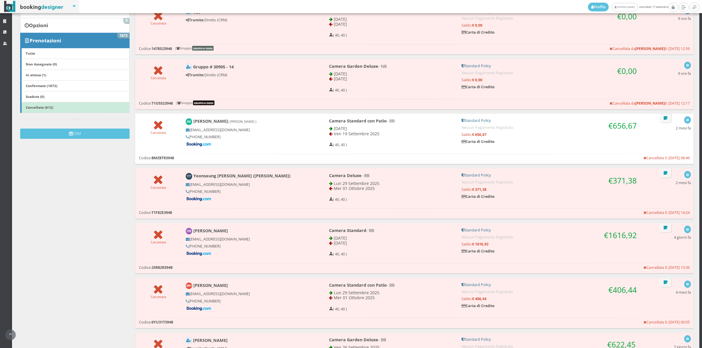
click at [170, 139] on div "Cancellata [PERSON_NAME] ( [PERSON_NAME] ) [EMAIL_ADDRESS][DOMAIN_NAME] [PHONE_…" at bounding box center [414, 132] width 558 height 37
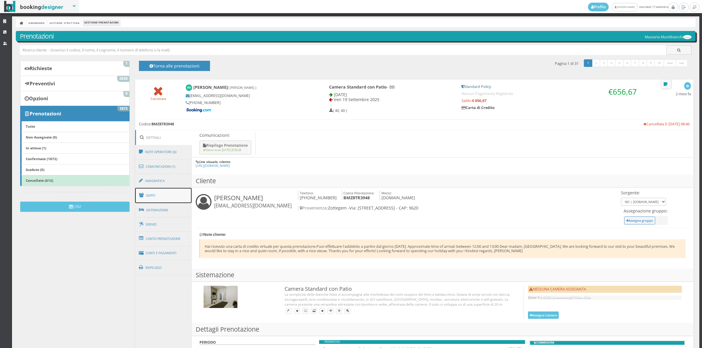
click at [167, 194] on link "Ospiti" at bounding box center [163, 195] width 57 height 15
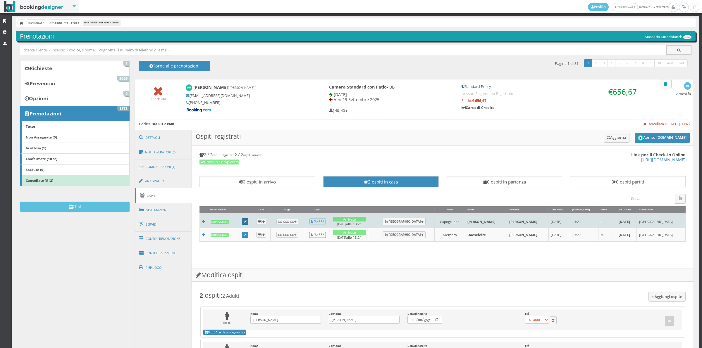
click at [248, 221] on link at bounding box center [245, 221] width 6 height 6
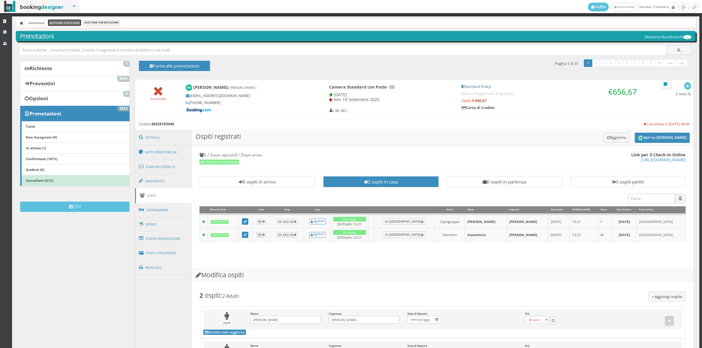
click at [65, 25] on link "Gestione Struttura" at bounding box center [64, 23] width 33 height 6
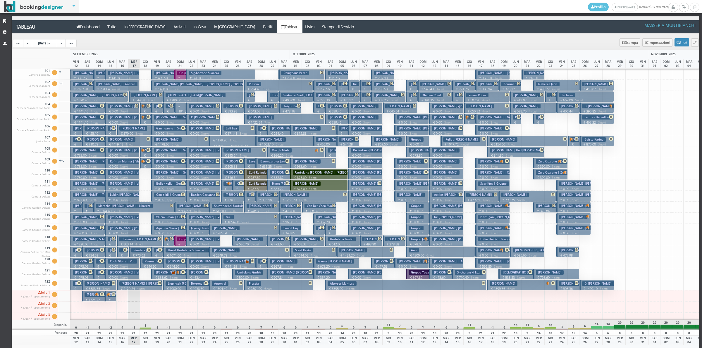
click at [126, 129] on h3 "[PERSON_NAME]" at bounding box center [133, 128] width 28 height 4
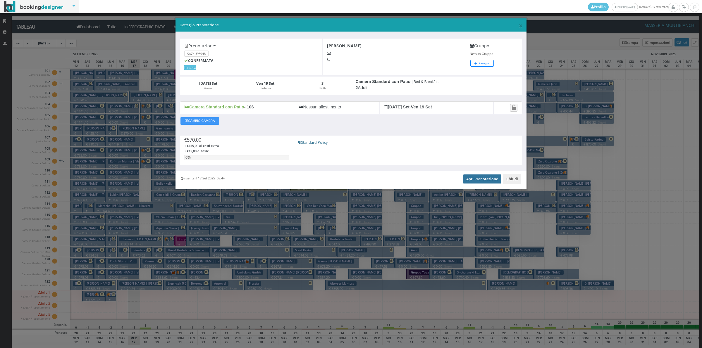
click at [475, 178] on link "Apri Prenotazione" at bounding box center [482, 179] width 38 height 9
click at [506, 178] on button "Chiudi" at bounding box center [512, 179] width 18 height 10
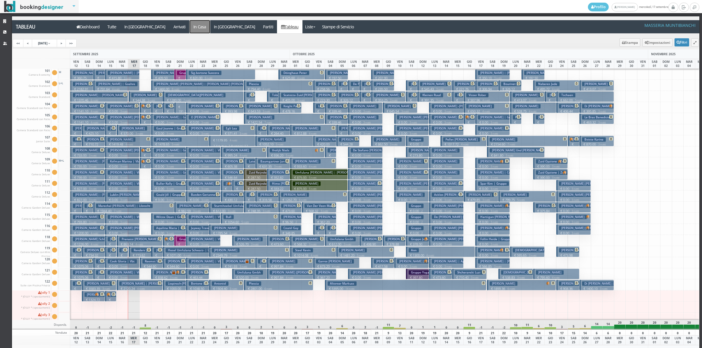
click at [189, 31] on a=pms-instay-reservations"] "In Casa" at bounding box center [199, 26] width 20 height 13
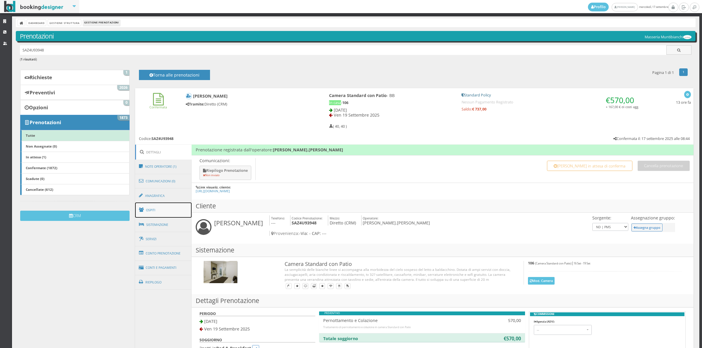
click at [164, 214] on link "Ospiti" at bounding box center [163, 210] width 57 height 15
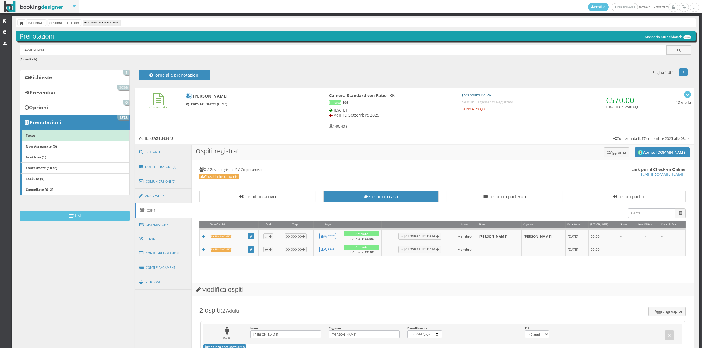
click at [164, 214] on link "Ospiti" at bounding box center [163, 210] width 57 height 15
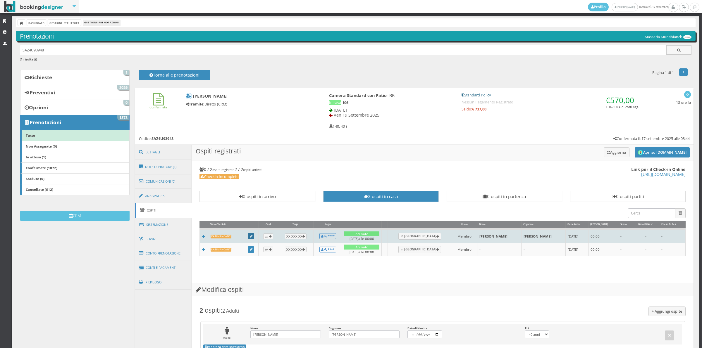
click at [252, 236] on link at bounding box center [251, 236] width 6 height 6
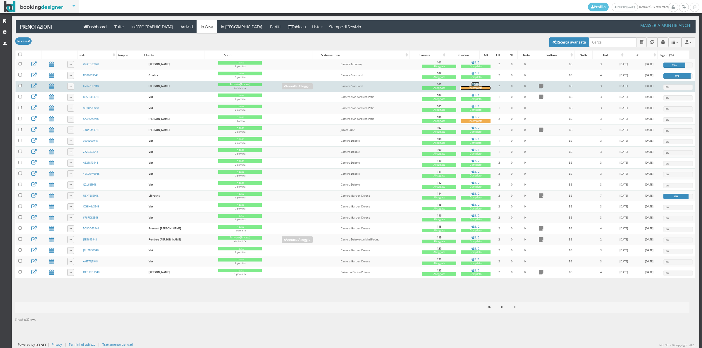
click at [466, 88] on div "Incompleto" at bounding box center [475, 88] width 30 height 4
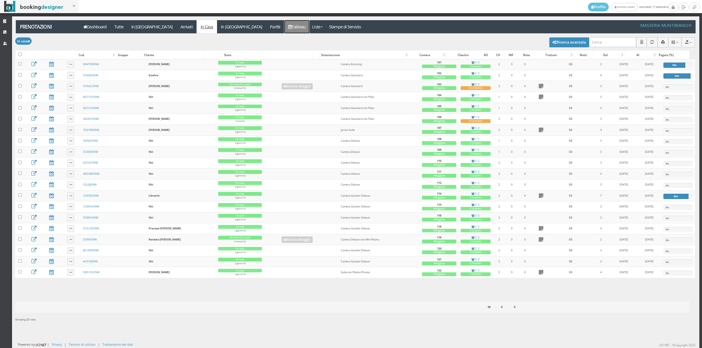
click at [284, 26] on link "Tableau" at bounding box center [296, 26] width 25 height 13
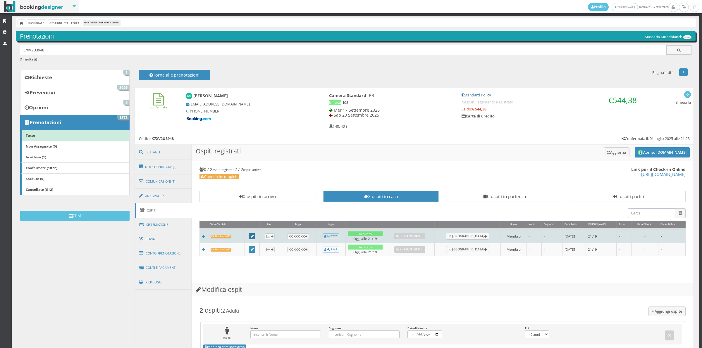
click at [250, 235] on link at bounding box center [252, 236] width 6 height 6
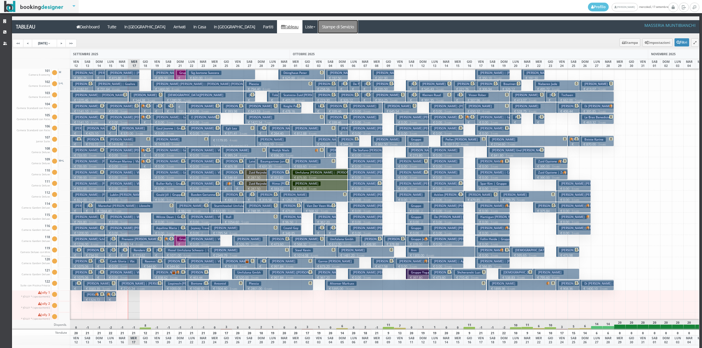
click at [318, 21] on link "Stampe di Servizio" at bounding box center [338, 26] width 40 height 13
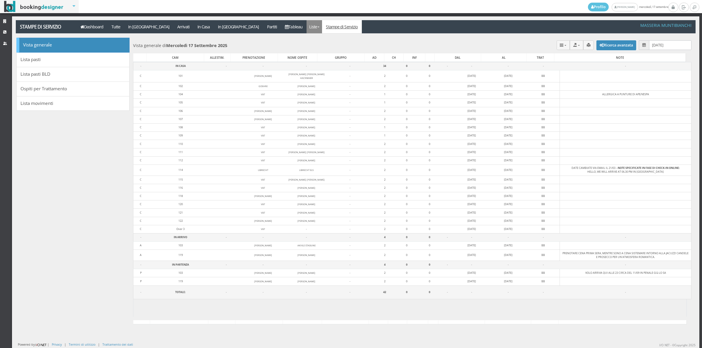
click at [306, 30] on link "Liste" at bounding box center [313, 26] width 15 height 13
click at [306, 49] on link "Foglio Pulizie" at bounding box center [327, 49] width 42 height 10
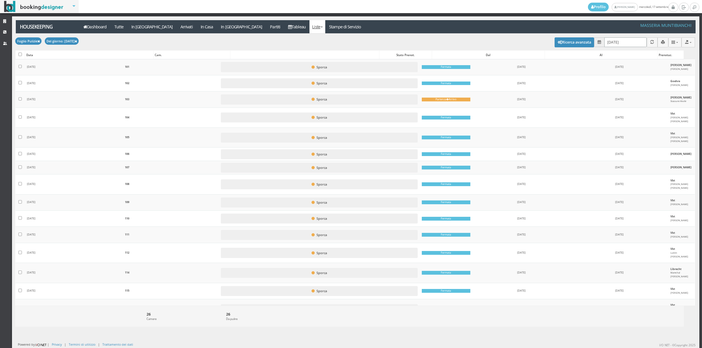
click at [614, 40] on input "[DATE]" at bounding box center [625, 42] width 42 height 10
click at [614, 40] on input "17/09/2025" at bounding box center [625, 42] width 42 height 10
click at [646, 102] on link "18" at bounding box center [646, 101] width 8 height 10
type input "[DATE]"
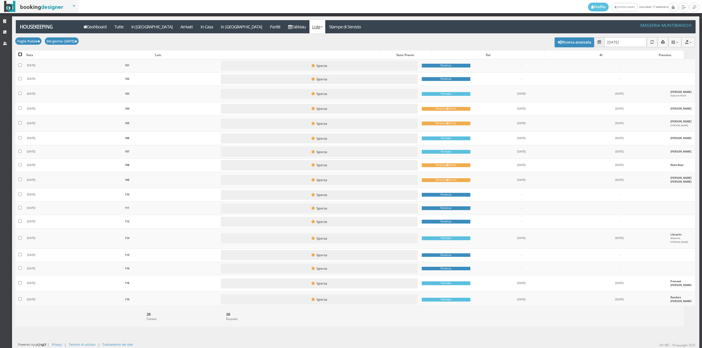
click at [20, 55] on input "checkbox" at bounding box center [20, 55] width 4 height 4
checkbox input "true"
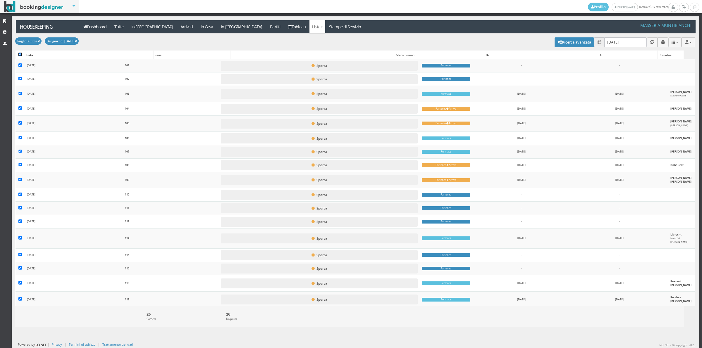
checkbox input "true"
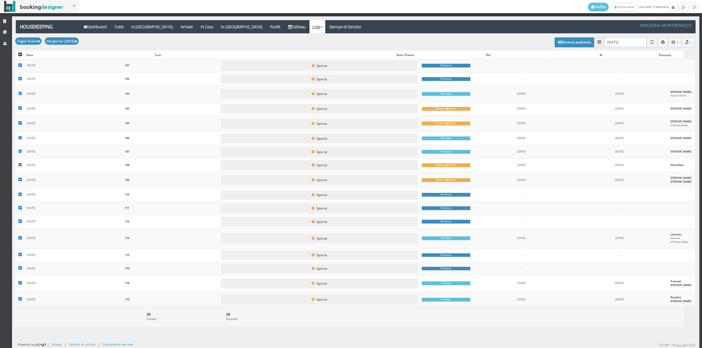
checkbox input "true"
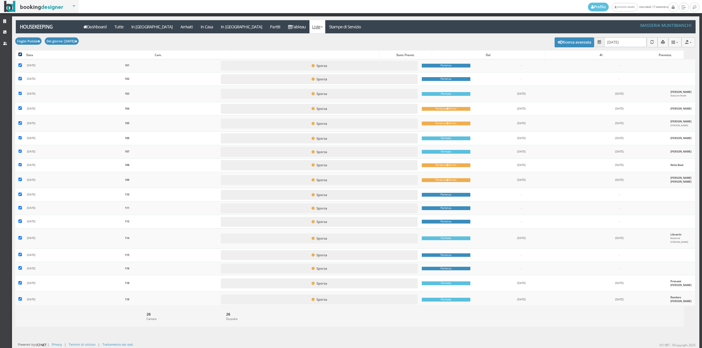
checkbox input "true"
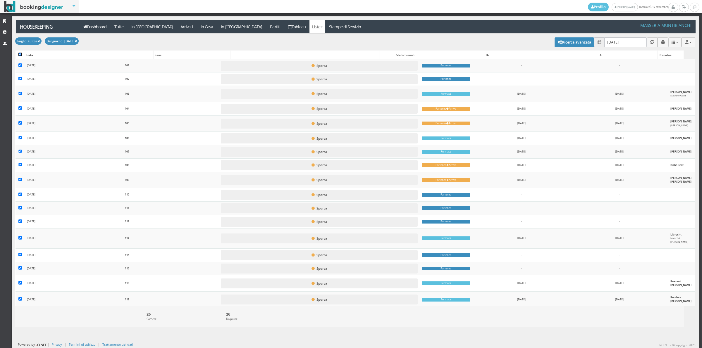
checkbox input "true"
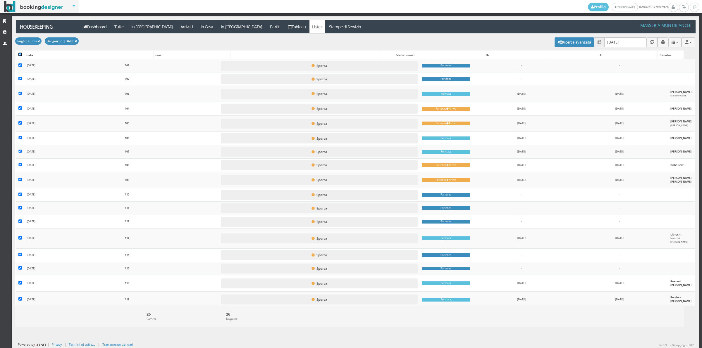
checkbox input "true"
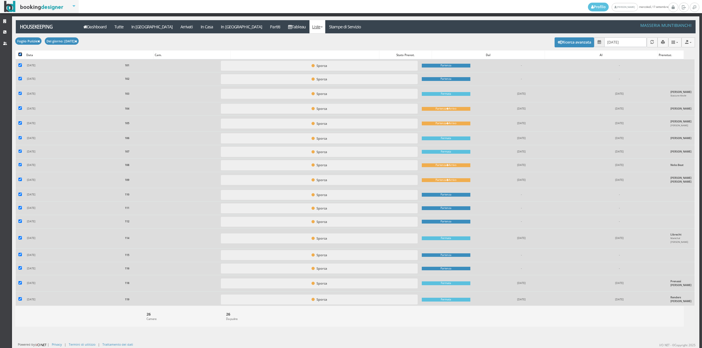
scroll to position [144, 0]
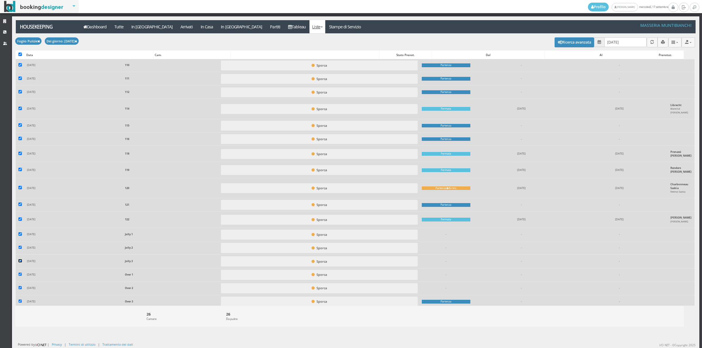
click at [19, 259] on input "checkbox" at bounding box center [20, 261] width 4 height 4
checkbox input "false"
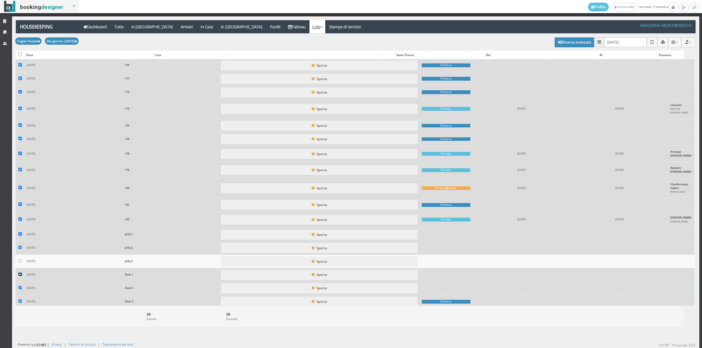
click at [19, 273] on input "checkbox" at bounding box center [20, 275] width 4 height 4
checkbox input "false"
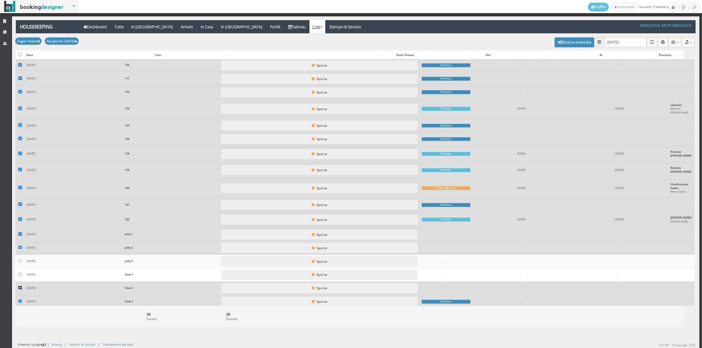
click at [19, 286] on input "checkbox" at bounding box center [20, 288] width 4 height 4
checkbox input "false"
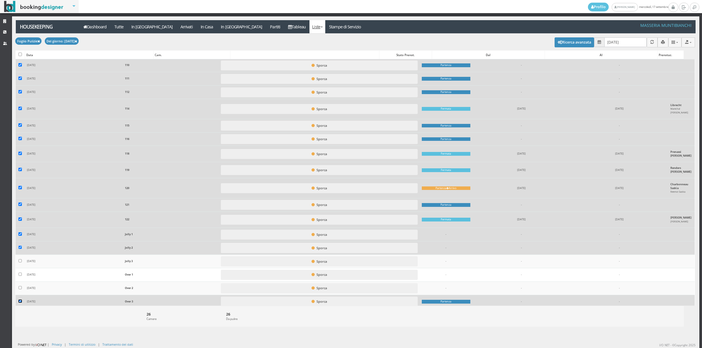
click at [20, 300] on input "checkbox" at bounding box center [20, 302] width 4 height 4
checkbox input "false"
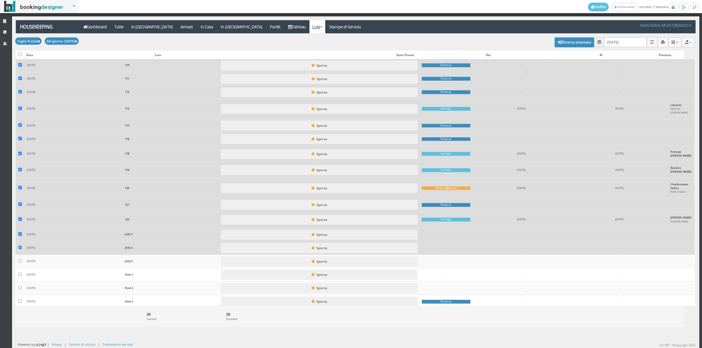
click at [22, 232] on td at bounding box center [19, 234] width 9 height 13
click at [20, 234] on label at bounding box center [20, 234] width 4 height 5
click at [20, 234] on input "checkbox" at bounding box center [20, 234] width 4 height 4
click at [20, 234] on label at bounding box center [20, 234] width 4 height 5
click at [20, 234] on input "checkbox" at bounding box center [20, 234] width 4 height 4
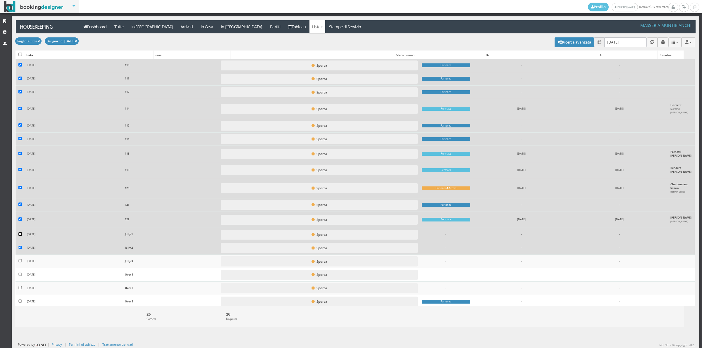
checkbox input "true"
click at [20, 246] on input "checkbox" at bounding box center [20, 248] width 4 height 4
checkbox input "false"
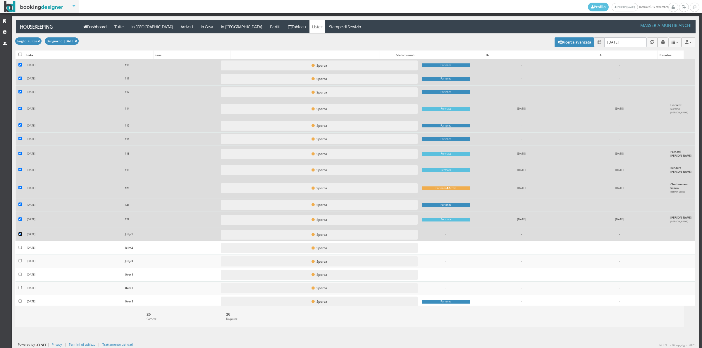
click at [20, 232] on input "checkbox" at bounding box center [20, 234] width 4 height 4
checkbox input "false"
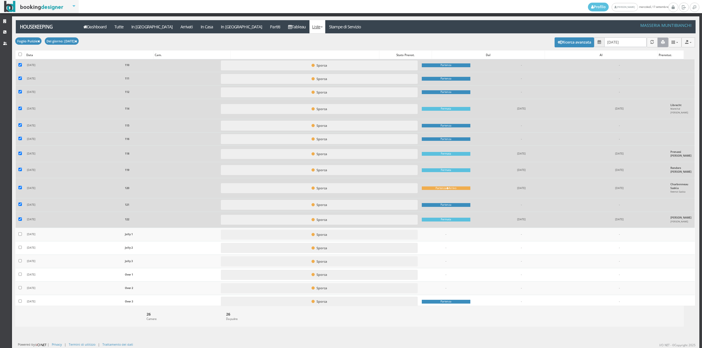
click at [661, 42] on icon "button" at bounding box center [663, 42] width 4 height 4
click at [325, 28] on link "Stampe di Servizio" at bounding box center [345, 26] width 40 height 13
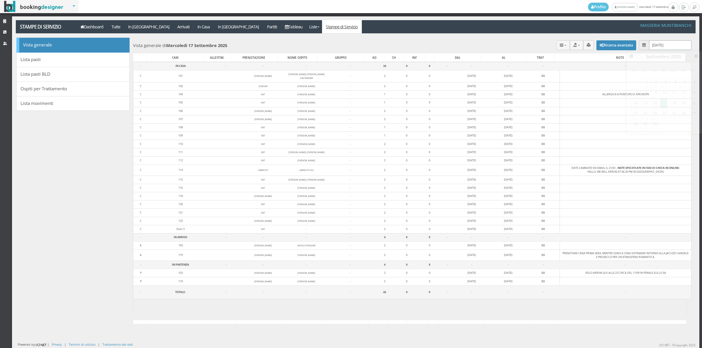
click at [652, 45] on input "[DATE]" at bounding box center [670, 45] width 42 height 10
click at [674, 106] on link "18" at bounding box center [673, 103] width 8 height 10
type input "[DATE]"
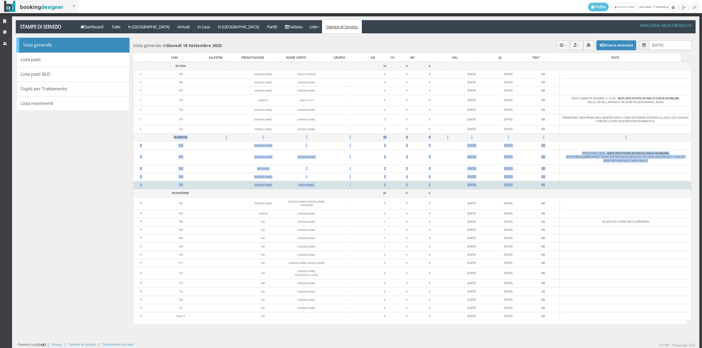
drag, startPoint x: 141, startPoint y: 139, endPoint x: 537, endPoint y: 191, distance: 399.4
click at [537, 191] on tbody "- IN CASA - - - - 14 0 0 - - - - - C 103 AKVILė STASIūNė AKVILE STASIUNE - 2 0 …" at bounding box center [412, 198] width 558 height 272
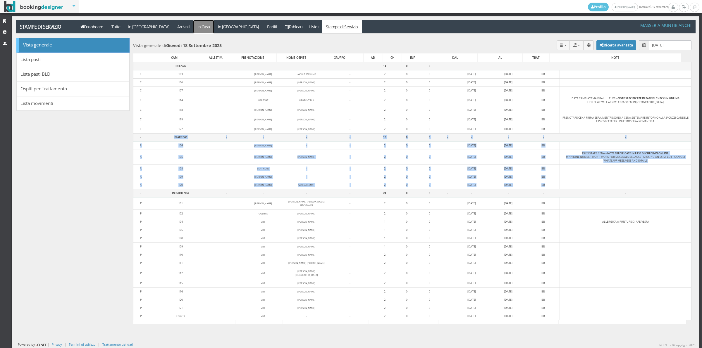
click at [193, 25] on a=pms-instay-reservations"] "In Casa" at bounding box center [203, 26] width 20 height 13
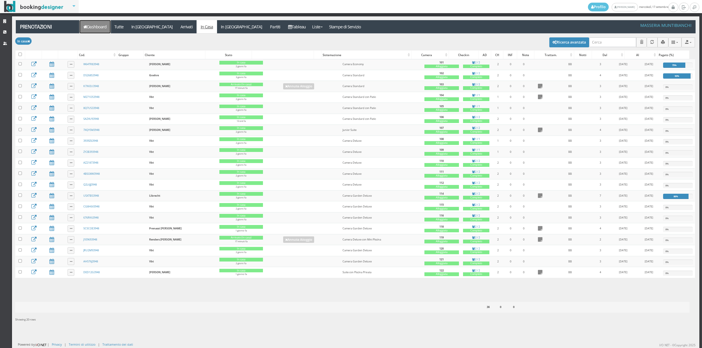
click at [97, 31] on link "Dashboard" at bounding box center [95, 26] width 31 height 13
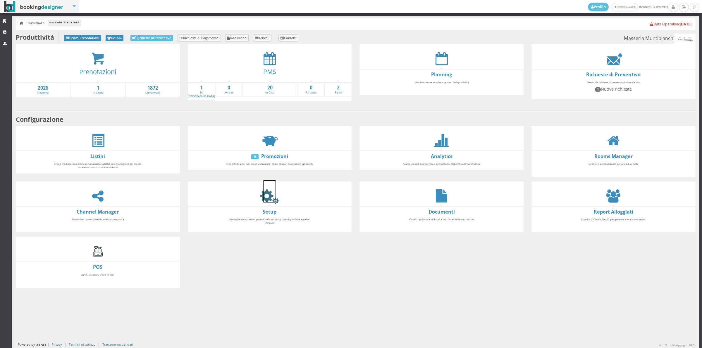
click at [267, 199] on icon at bounding box center [269, 195] width 13 height 13
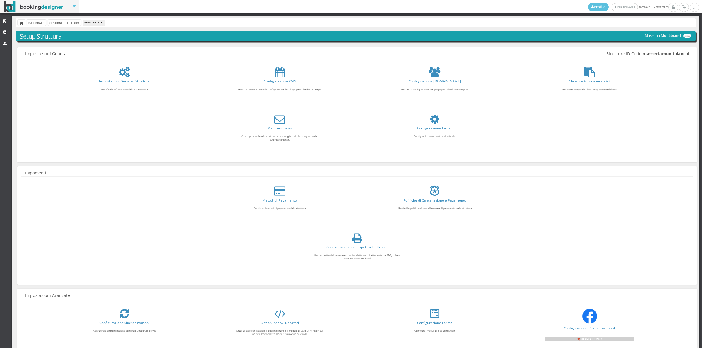
click at [593, 80] on link "Chiusure Giornaliere PMS" at bounding box center [590, 81] width 42 height 5
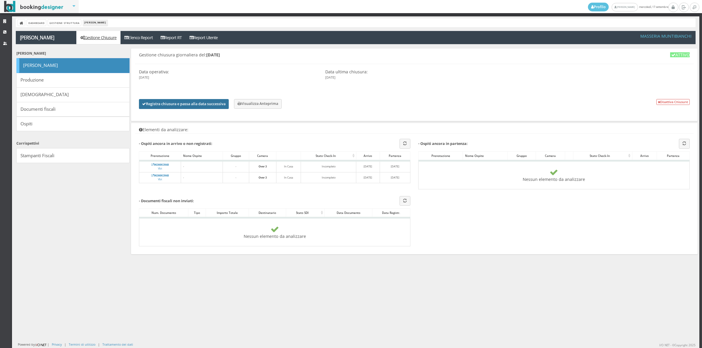
click at [195, 106] on button "Registra chiusura e passa alla data successiva" at bounding box center [184, 104] width 90 height 10
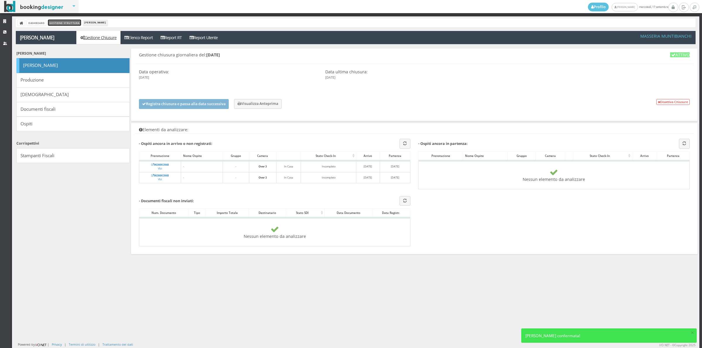
click at [62, 23] on link "Gestione Struttura" at bounding box center [64, 23] width 33 height 6
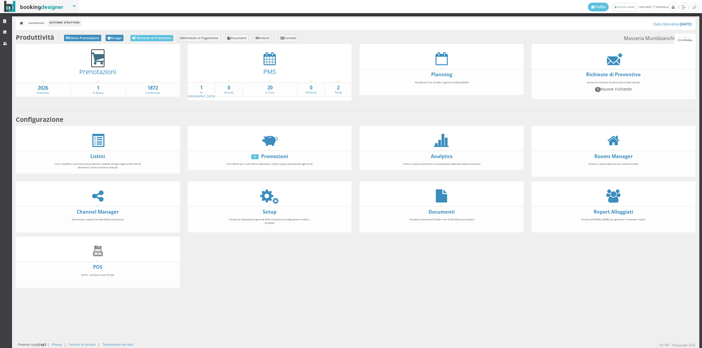
click at [91, 61] on icon at bounding box center [97, 58] width 13 height 13
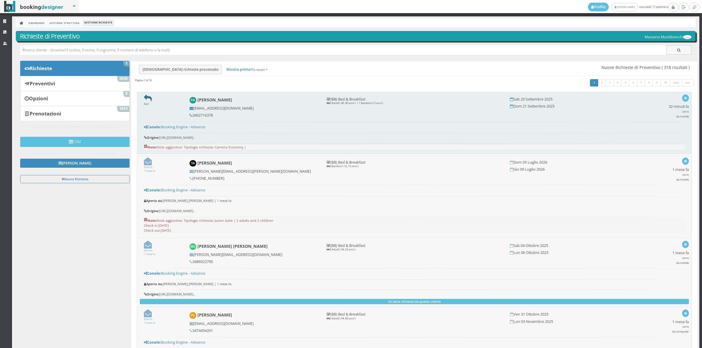
click at [144, 100] on icon at bounding box center [148, 98] width 8 height 8
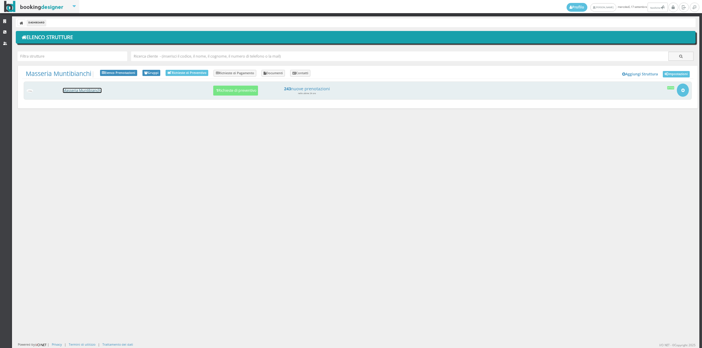
click at [91, 89] on link "Masseria Muntibianchi" at bounding box center [82, 90] width 39 height 5
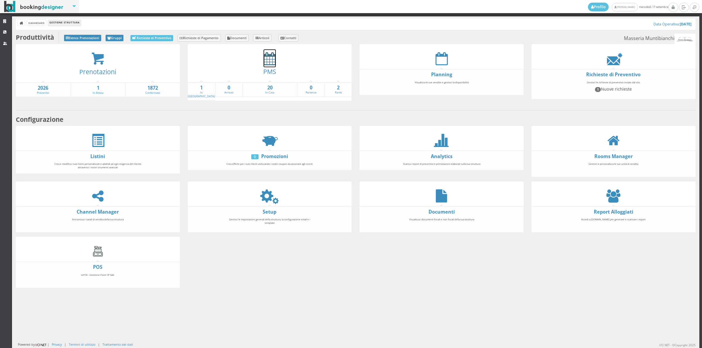
click at [265, 61] on icon at bounding box center [269, 58] width 12 height 13
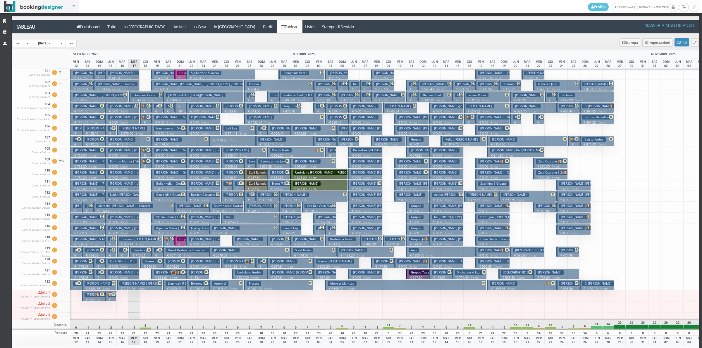
click at [144, 106] on img at bounding box center [143, 106] width 4 height 4
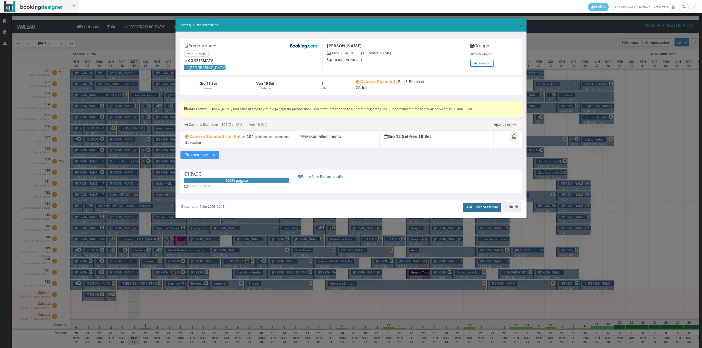
click at [479, 210] on link "Apri Prenotazione" at bounding box center [482, 207] width 38 height 9
click at [510, 208] on button "Chiudi" at bounding box center [512, 207] width 18 height 10
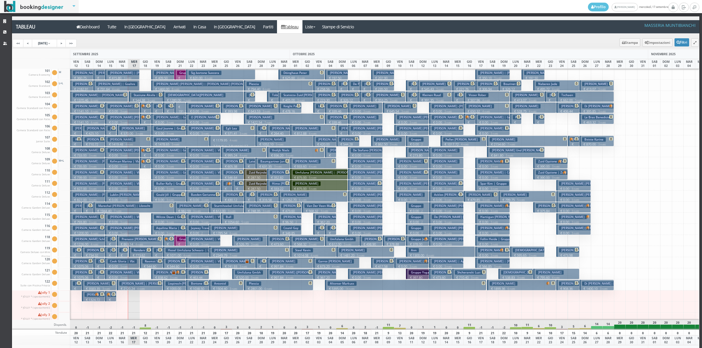
click at [145, 116] on span at bounding box center [145, 117] width 9 height 4
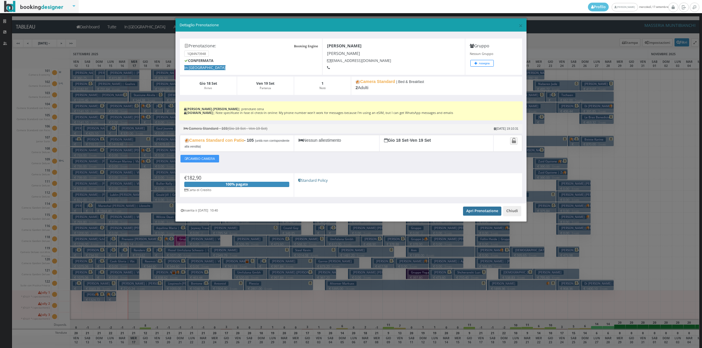
click at [482, 212] on link "Apri Prenotazione" at bounding box center [482, 211] width 38 height 9
click at [507, 212] on button "Chiudi" at bounding box center [512, 211] width 18 height 10
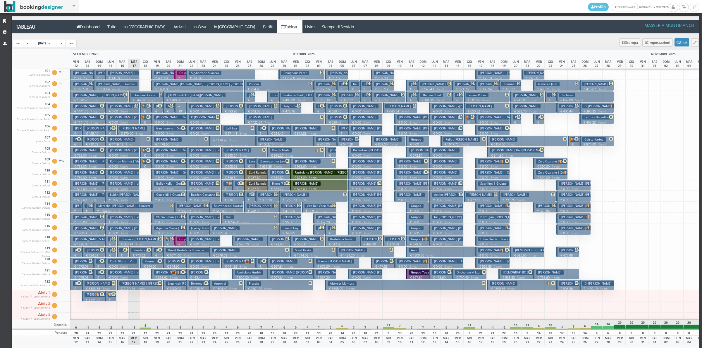
click at [144, 153] on h3 "Nobs Beat" at bounding box center [152, 150] width 20 height 4
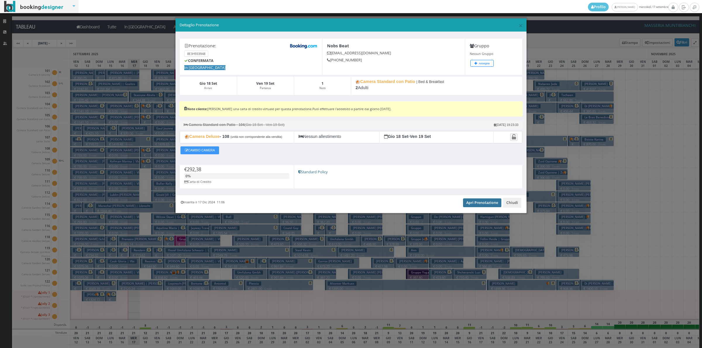
click at [492, 203] on link "Apri Prenotazione" at bounding box center [482, 202] width 38 height 9
click at [508, 204] on button "Chiudi" at bounding box center [512, 203] width 18 height 10
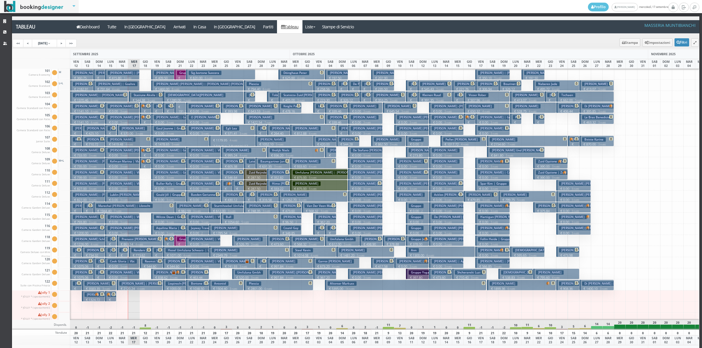
click at [145, 167] on p "€ 139.39 1 notti" at bounding box center [145, 173] width 7 height 18
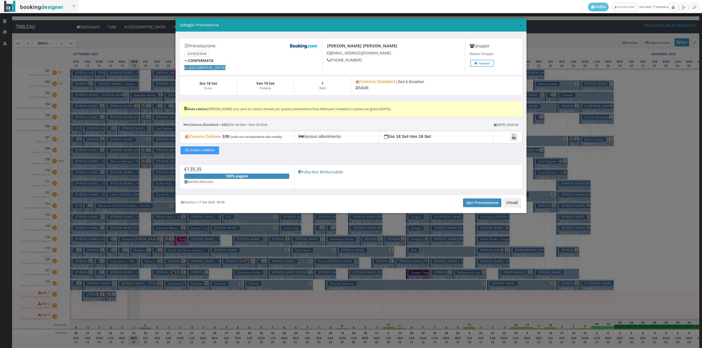
click at [511, 203] on button "Chiudi" at bounding box center [512, 203] width 18 height 10
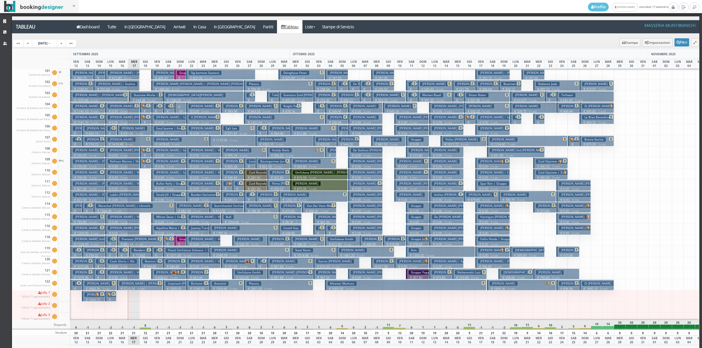
click at [148, 110] on p "€ 139.39 1 notti" at bounding box center [145, 118] width 7 height 18
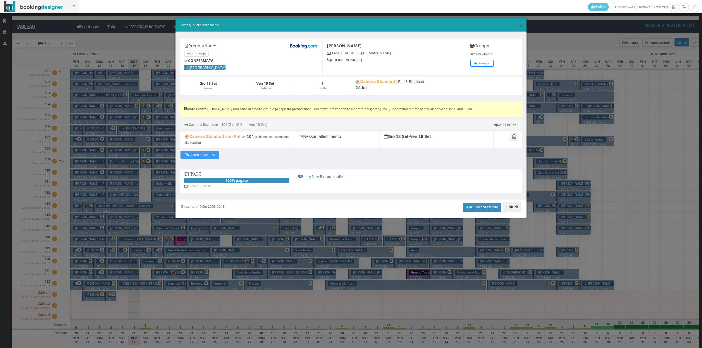
click at [512, 209] on button "Chiudi" at bounding box center [512, 207] width 18 height 10
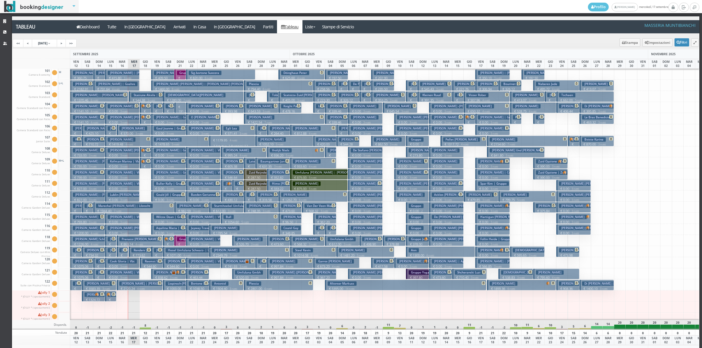
click at [143, 121] on p "€ 182.90 1 notti" at bounding box center [145, 129] width 7 height 18
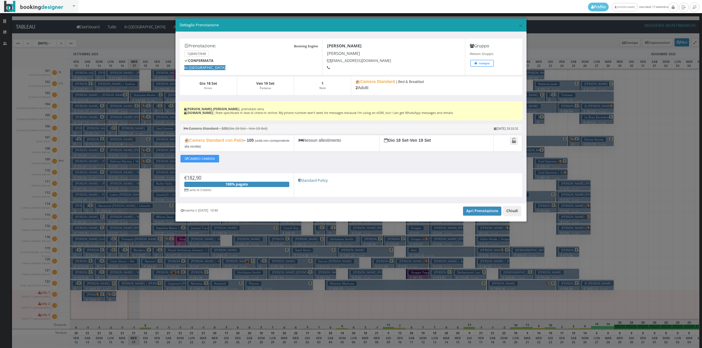
click at [512, 211] on button "Chiudi" at bounding box center [512, 211] width 18 height 10
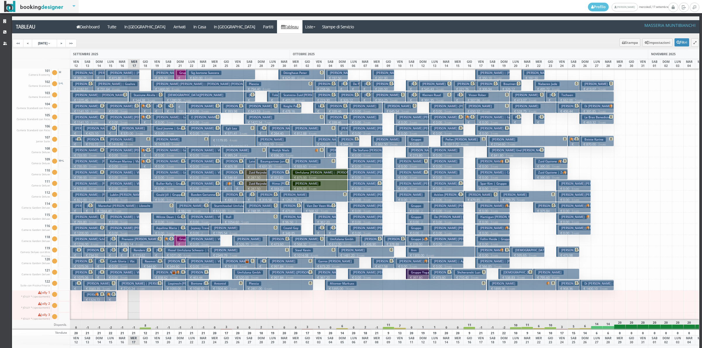
click at [148, 165] on p "€ 139.39 1 notti" at bounding box center [145, 173] width 7 height 18
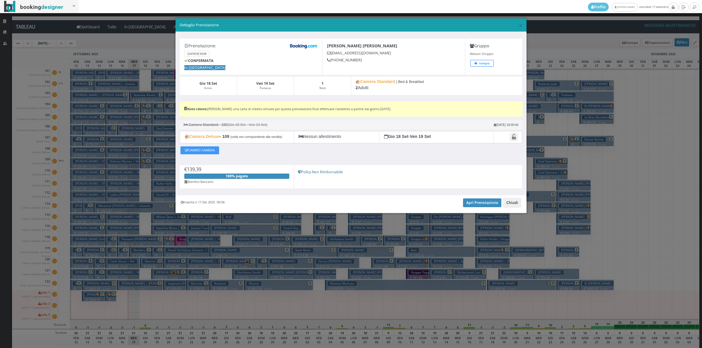
click at [511, 204] on button "Chiudi" at bounding box center [512, 203] width 18 height 10
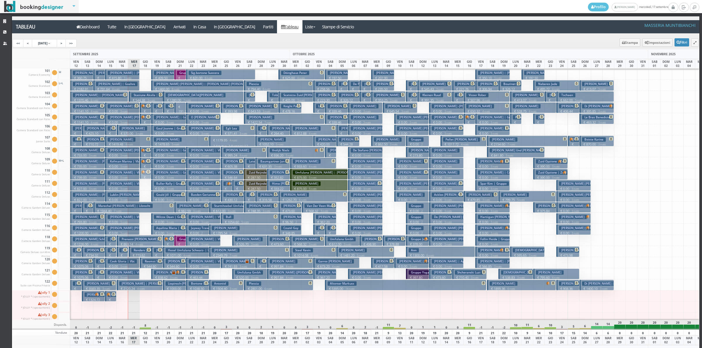
drag, startPoint x: 147, startPoint y: 121, endPoint x: 146, endPoint y: 175, distance: 53.8
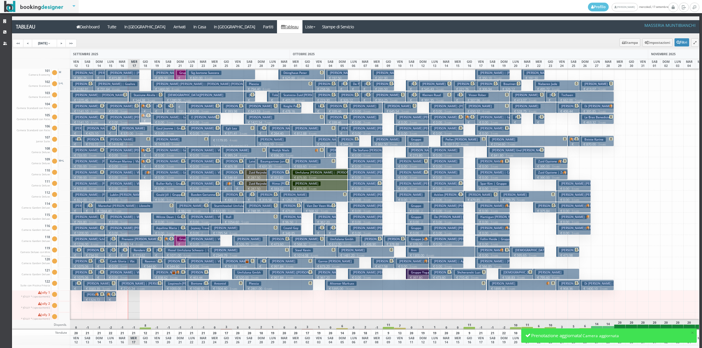
drag, startPoint x: 149, startPoint y: 164, endPoint x: 151, endPoint y: 118, distance: 45.9
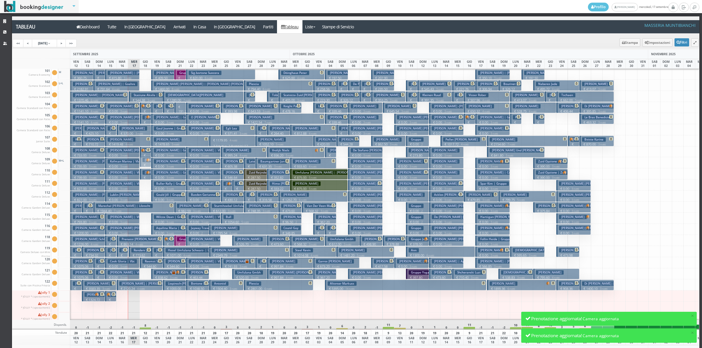
drag, startPoint x: 145, startPoint y: 173, endPoint x: 146, endPoint y: 161, distance: 12.6
click at [318, 29] on link "Stampe di Servizio" at bounding box center [338, 26] width 40 height 13
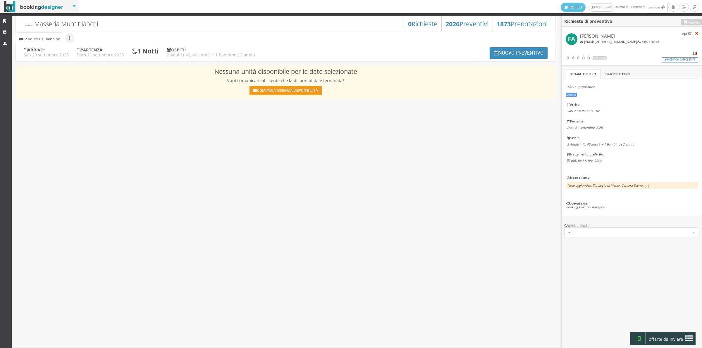
click at [291, 89] on button "Comunica assenza disponibilità" at bounding box center [285, 90] width 72 height 9
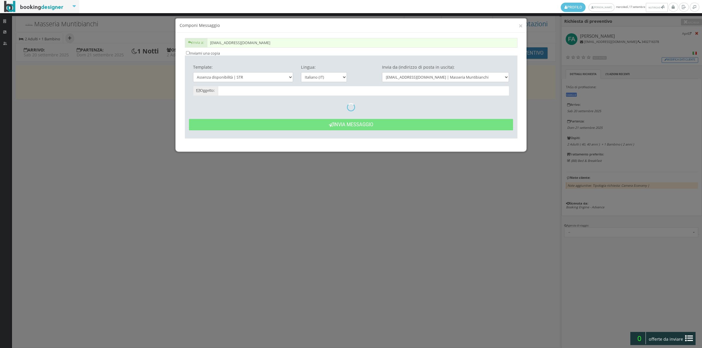
type input "Date non disponibili - [PERSON_NAME] dal 20/09 al 21/09"
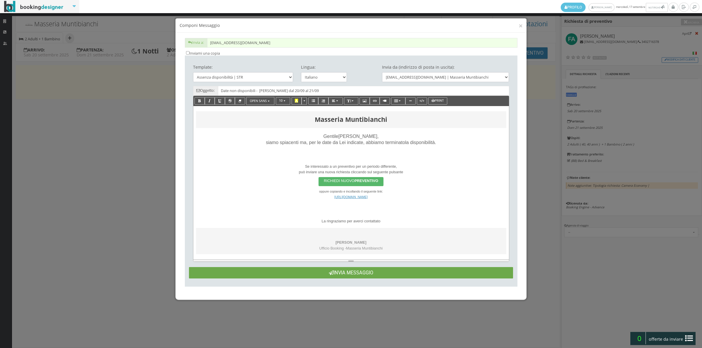
click at [357, 272] on button "Invia Messaggio" at bounding box center [351, 272] width 324 height 11
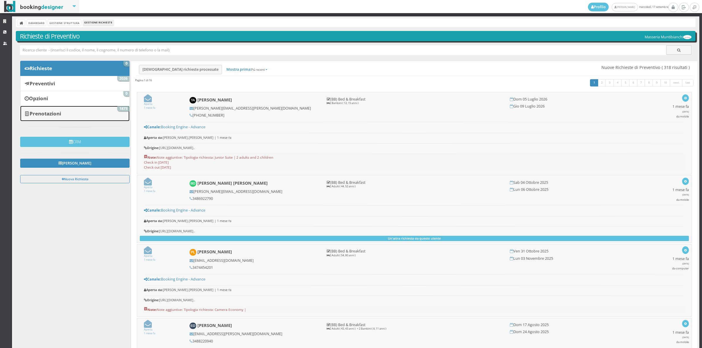
click at [44, 110] on link "Prenotazioni 1873" at bounding box center [74, 113] width 109 height 15
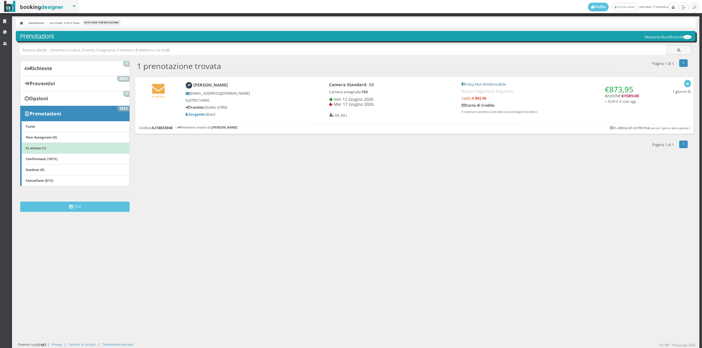
click at [160, 105] on div "In attesa [PERSON_NAME] [EMAIL_ADDRESS][DOMAIN_NAME] 0795119490 Tramite: Dirett…" at bounding box center [414, 98] width 558 height 43
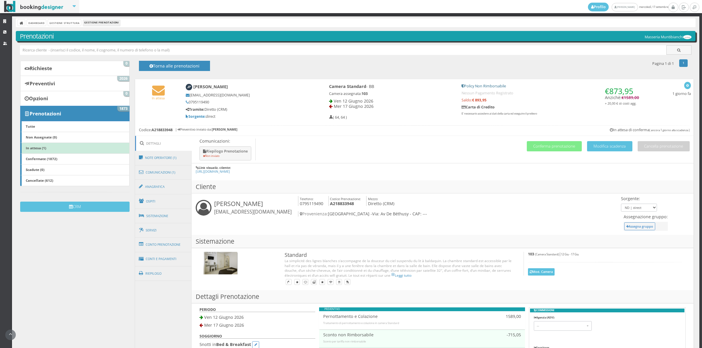
scroll to position [122, 0]
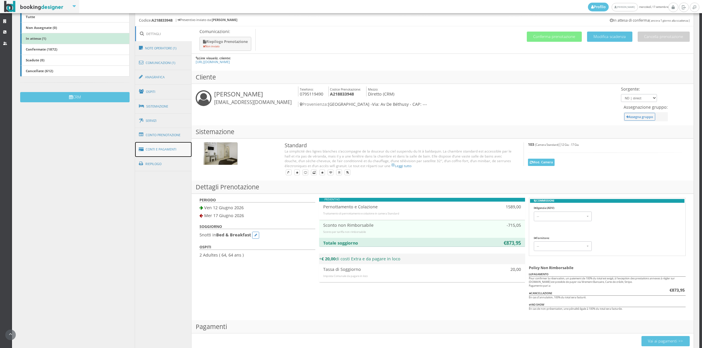
click at [145, 156] on link "Conti e Pagamenti" at bounding box center [163, 149] width 57 height 15
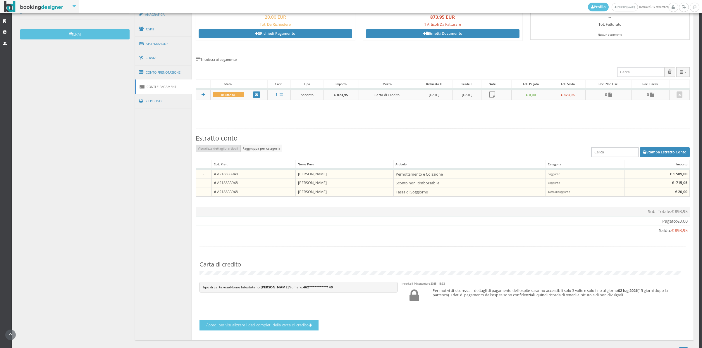
scroll to position [212, 0]
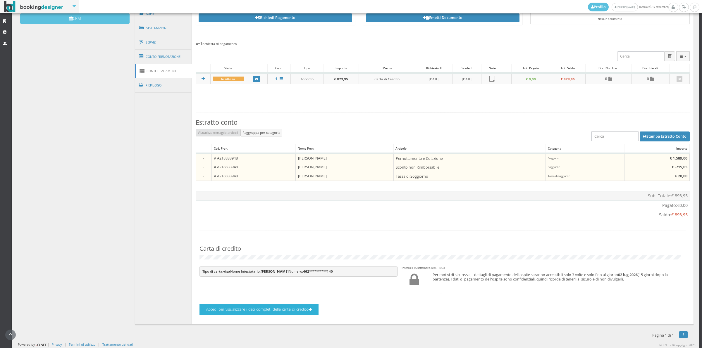
click at [274, 309] on button "Accedi per visualizzare i dati completi della carta di credito" at bounding box center [258, 309] width 119 height 10
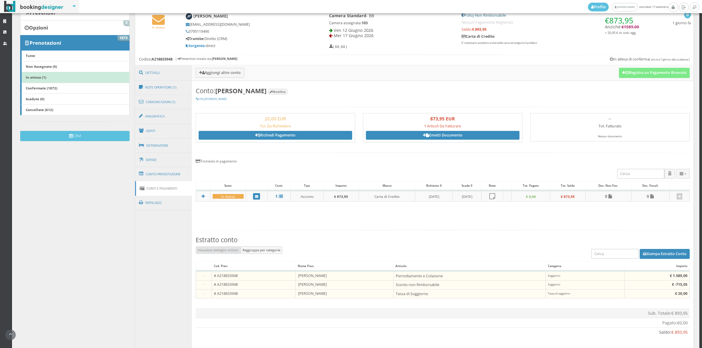
scroll to position [71, 0]
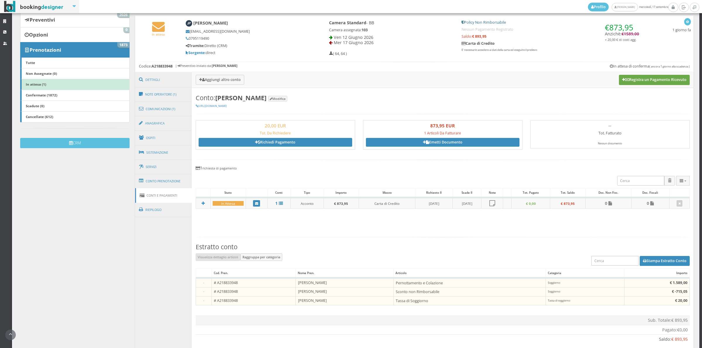
click at [657, 81] on button "Registra un Pagamento Ricevuto" at bounding box center [654, 80] width 71 height 10
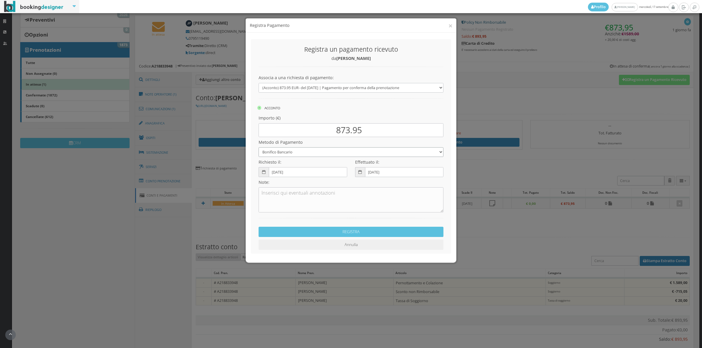
click at [281, 154] on select "Bonifico Bancario Carta di Credito Contanti Assegno Bancario Assegno Circolare …" at bounding box center [350, 152] width 185 height 10
select select "2589"
click at [258, 147] on select "Bonifico Bancario Carta di Credito Contanti Assegno Bancario Assegno Circolare …" at bounding box center [350, 152] width 185 height 10
click at [270, 203] on textarea at bounding box center [350, 199] width 185 height 25
type textarea "Pagonline ok"
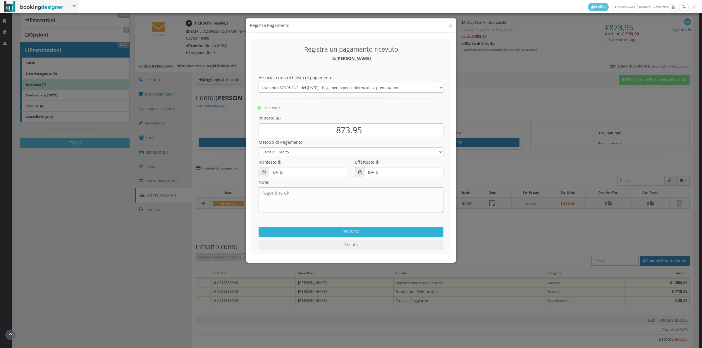
click at [350, 235] on button "REGISTRA" at bounding box center [350, 232] width 185 height 10
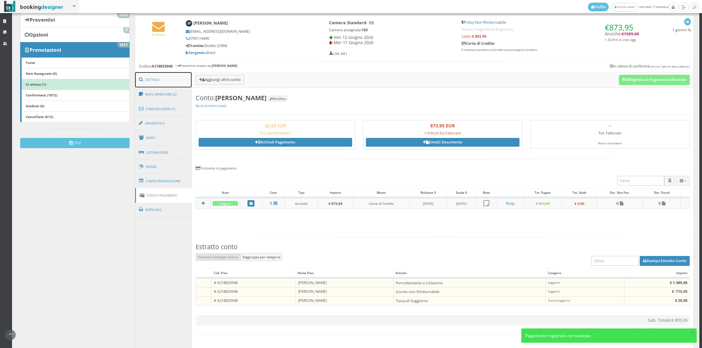
click at [167, 82] on link "Dettagli" at bounding box center [163, 79] width 57 height 15
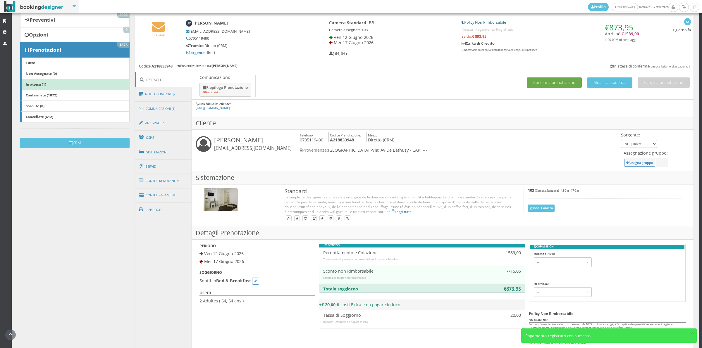
click at [551, 82] on button "Conferma prenotazione" at bounding box center [553, 82] width 55 height 10
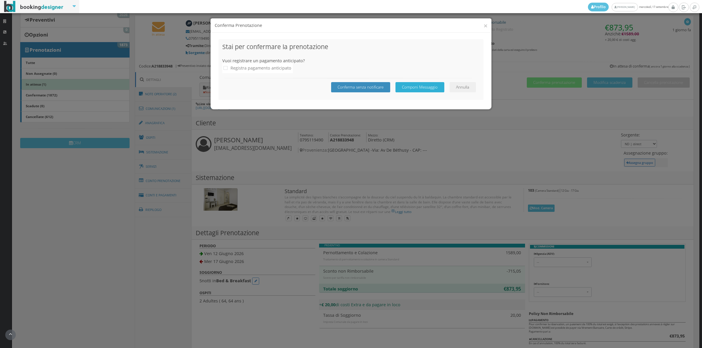
click at [414, 85] on button "Componi Messaggio" at bounding box center [419, 87] width 49 height 10
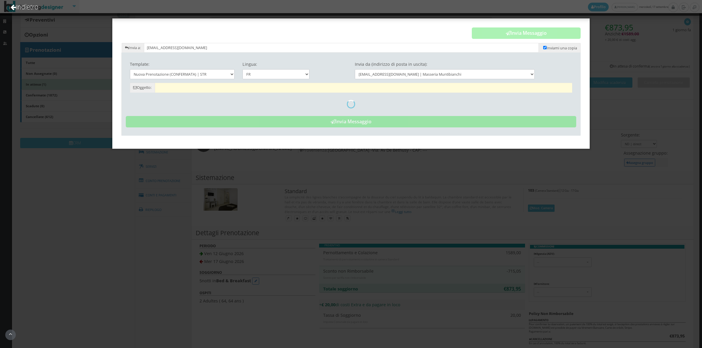
type input "Réservation confirmée - [PERSON_NAME] - [PERSON_NAME] - A218833948"
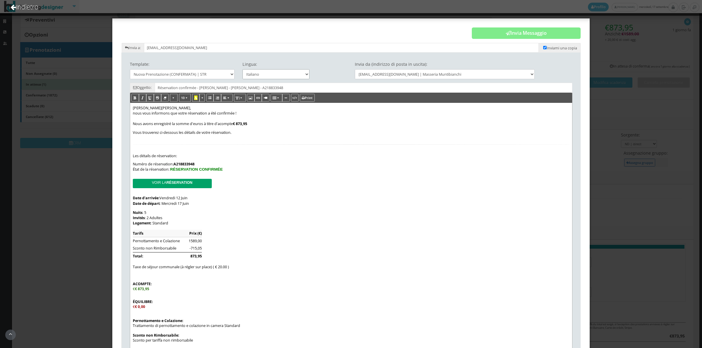
click at [274, 72] on select "Italiano Deutsch English Français" at bounding box center [275, 74] width 67 height 10
select select "en"
click at [242, 69] on select "Italiano Deutsch English Français" at bounding box center [275, 74] width 67 height 10
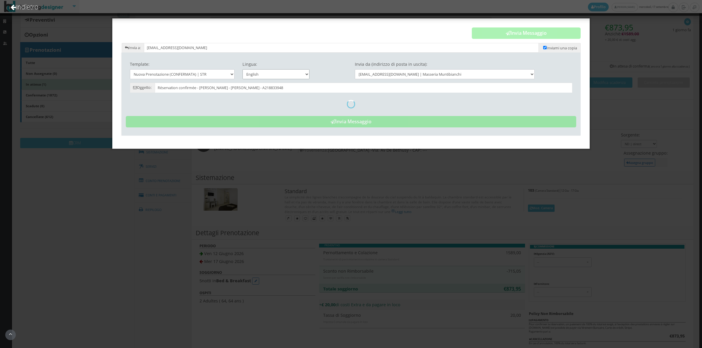
type input "Reservation Confirmed - Masseria Muntibianchi - [PERSON_NAME] - A218833948"
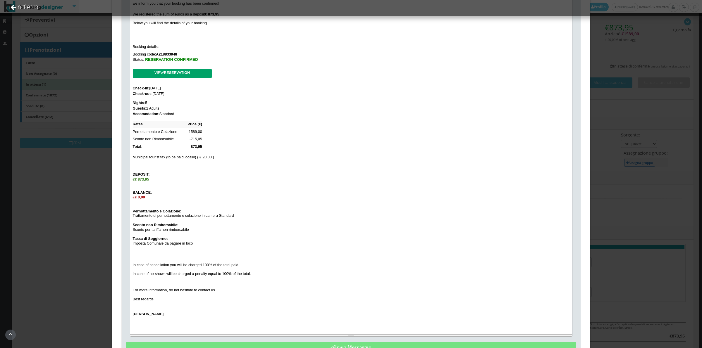
scroll to position [154, 0]
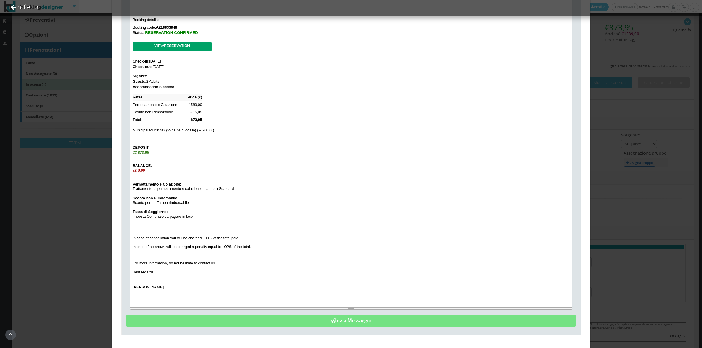
click at [175, 59] on div "Check-in : [DATE]" at bounding box center [351, 62] width 436 height 6
click at [190, 69] on div "VIEW RESERVATION Check-in : [DATE] Check-out : [DATE] Nights : 5 Guests : 2 Adu…" at bounding box center [351, 85] width 436 height 86
click at [190, 66] on div "Check-out : [DATE]" at bounding box center [351, 67] width 436 height 6
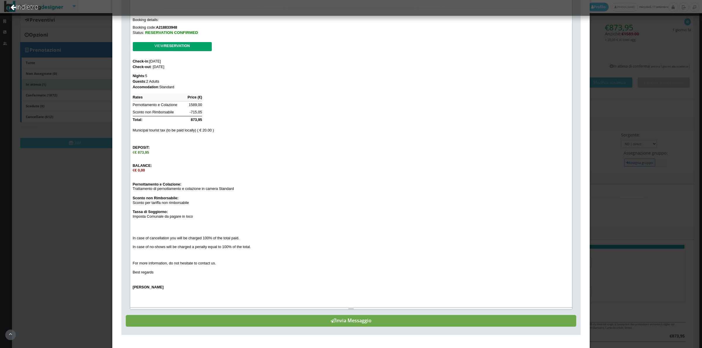
click at [342, 324] on button "Invia Messaggio" at bounding box center [351, 321] width 450 height 12
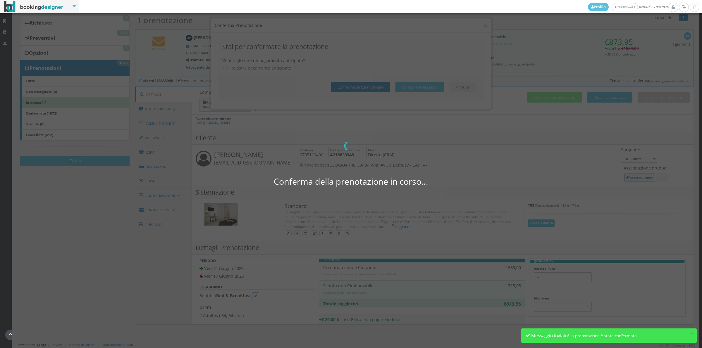
scroll to position [0, 0]
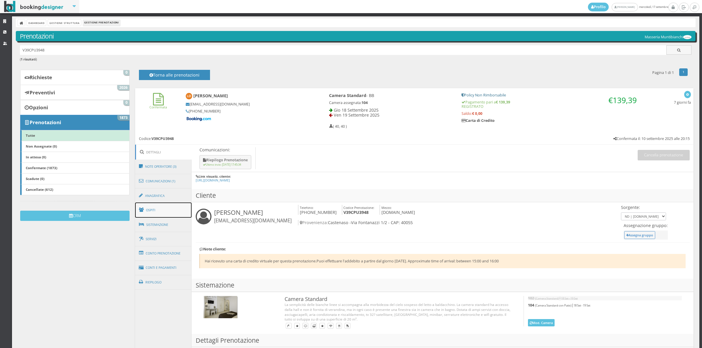
click at [157, 213] on link "Ospiti" at bounding box center [163, 210] width 57 height 15
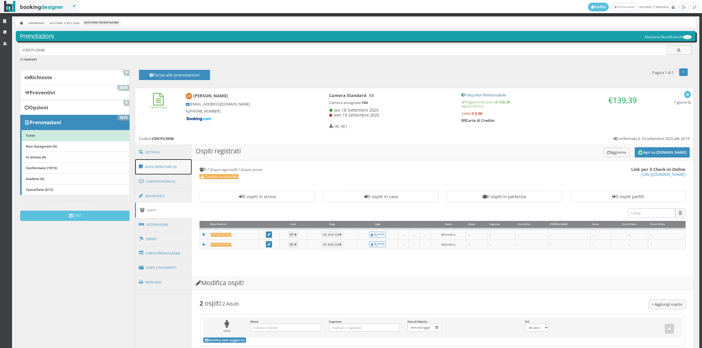
click at [156, 170] on link "Note Operatore (3)" at bounding box center [163, 166] width 57 height 15
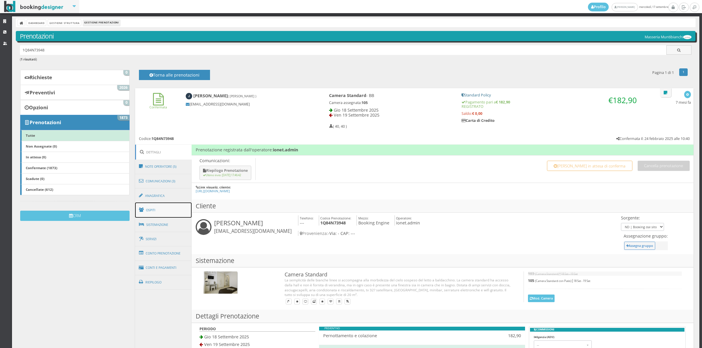
click at [161, 212] on link "Ospiti" at bounding box center [163, 210] width 57 height 15
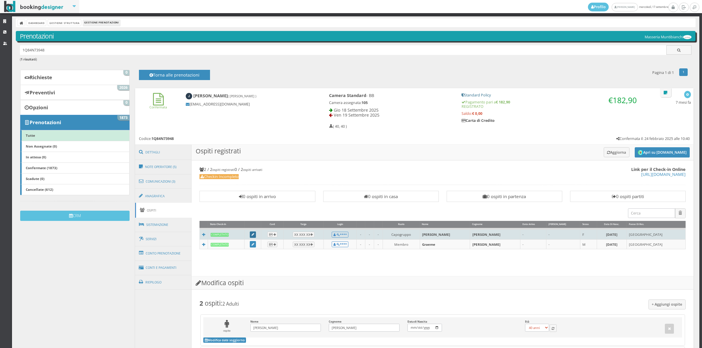
click at [254, 236] on icon at bounding box center [252, 234] width 3 height 3
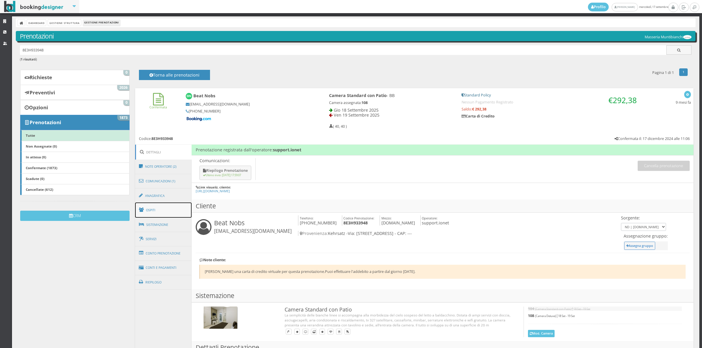
click at [156, 208] on link "Ospiti" at bounding box center [163, 210] width 57 height 15
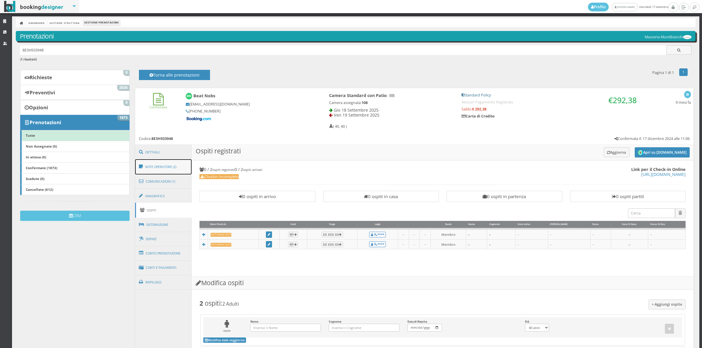
click at [157, 167] on link "Note Operatore (2)" at bounding box center [163, 166] width 57 height 15
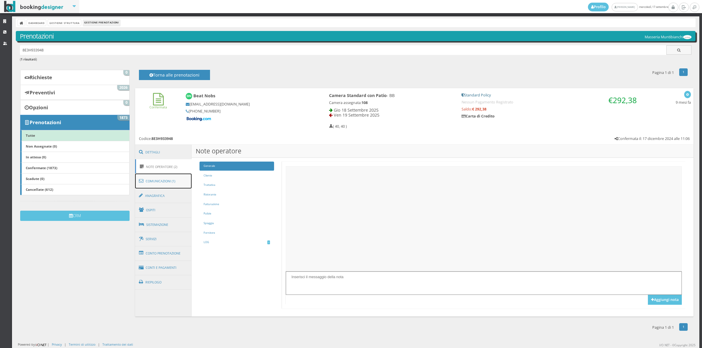
click at [157, 183] on link "Comunicazioni (1)" at bounding box center [163, 181] width 57 height 15
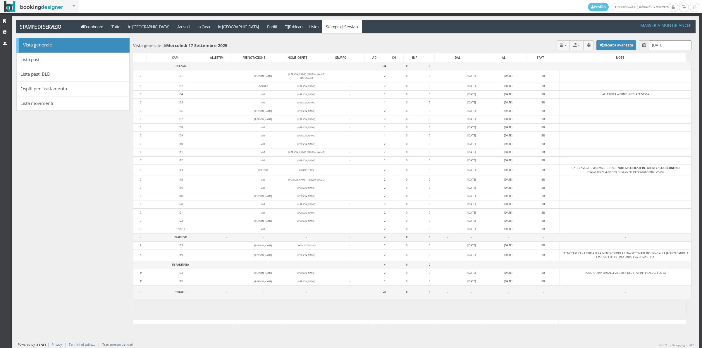
click at [669, 42] on input "[DATE]" at bounding box center [670, 45] width 42 height 10
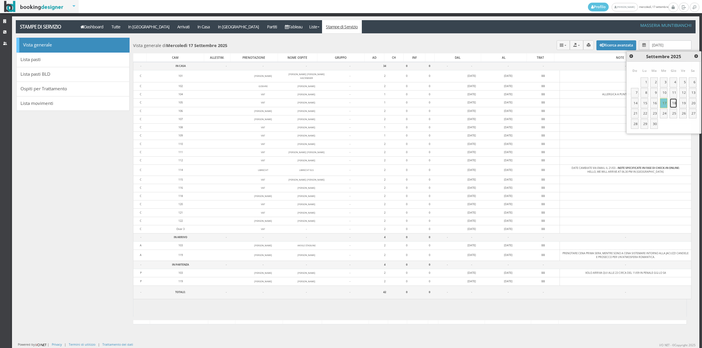
click at [673, 103] on link "18" at bounding box center [673, 103] width 8 height 10
type input "[DATE]"
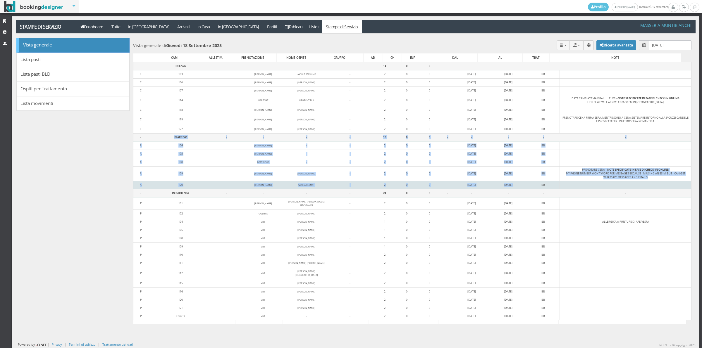
drag, startPoint x: 156, startPoint y: 139, endPoint x: 531, endPoint y: 189, distance: 378.0
click at [531, 189] on tbody "- IN CASA - - - - 14 0 0 - - - - - C 103 AKVILė STASIūNė AKVILE STASIUNE - 2 0 …" at bounding box center [412, 198] width 558 height 272
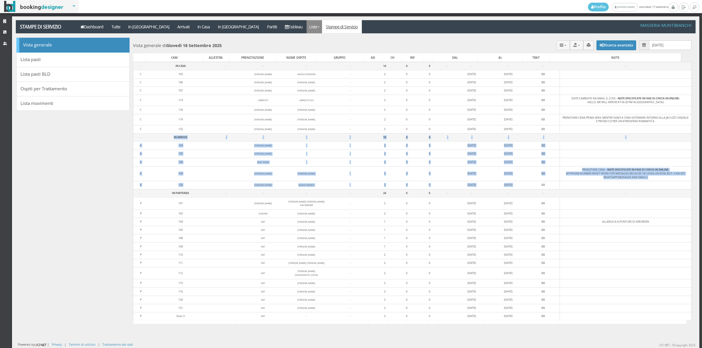
click at [306, 27] on link "Liste" at bounding box center [313, 26] width 15 height 13
click at [306, 48] on link "Foglio Pulizie" at bounding box center [327, 49] width 42 height 10
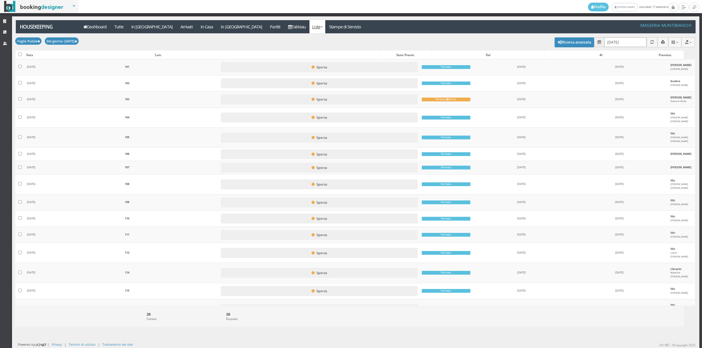
click at [604, 43] on input "17/09/2025" at bounding box center [625, 42] width 42 height 10
click at [644, 101] on link "18" at bounding box center [646, 101] width 8 height 10
type input "18/09/2025"
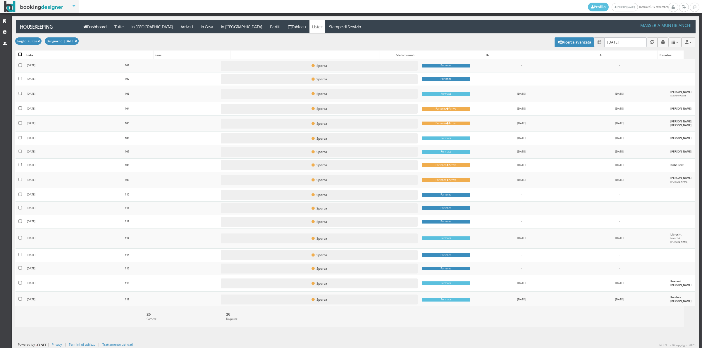
click at [18, 55] on input "checkbox" at bounding box center [20, 55] width 4 height 4
checkbox input "true"
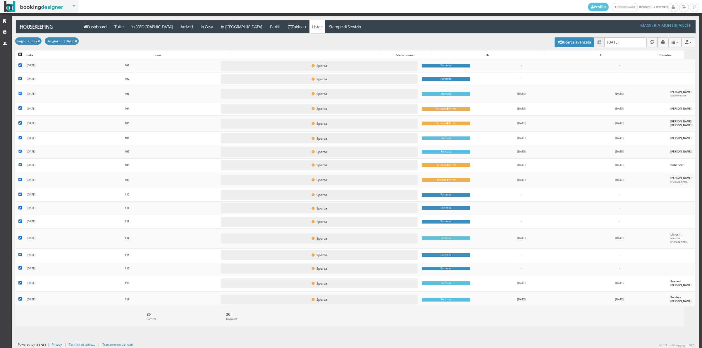
checkbox input "true"
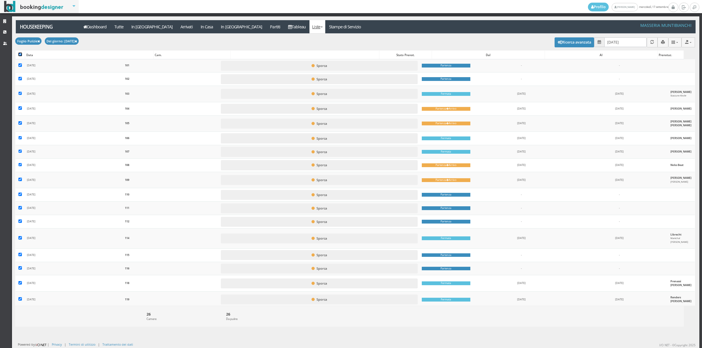
checkbox input "true"
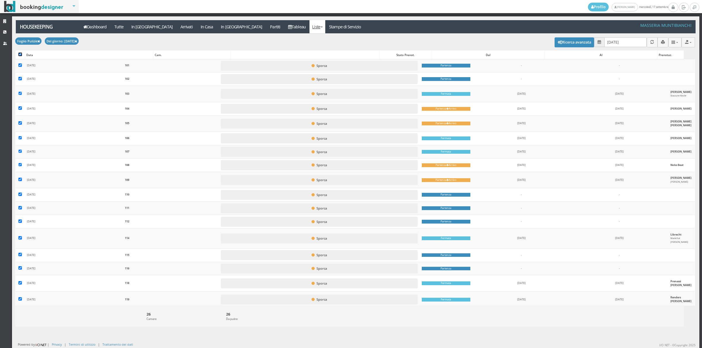
checkbox input "true"
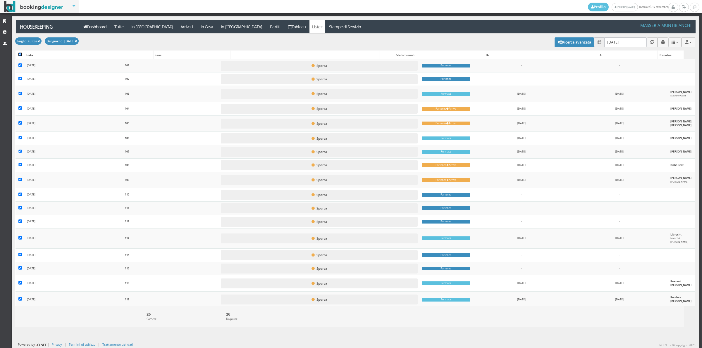
checkbox input "true"
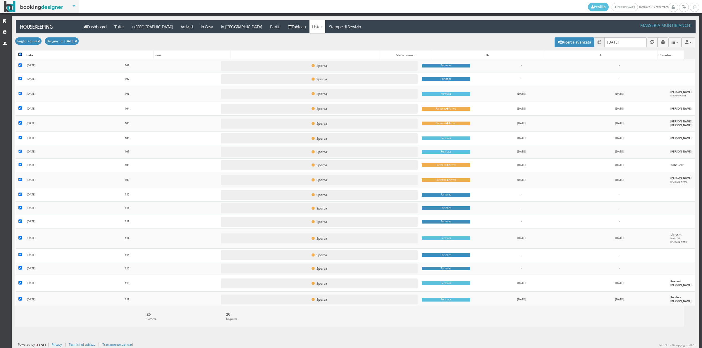
checkbox input "true"
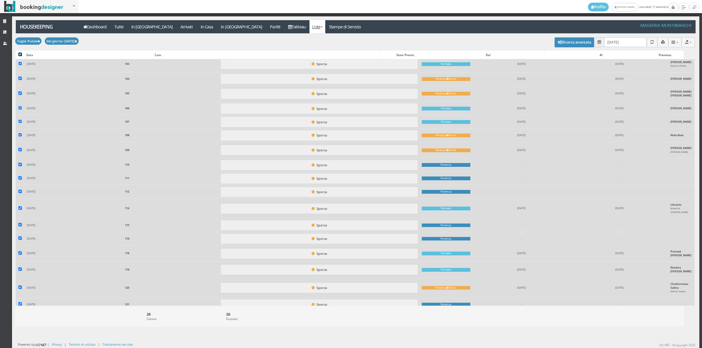
scroll to position [144, 0]
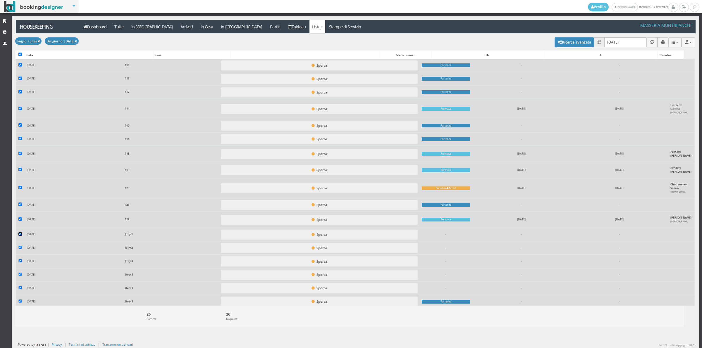
drag, startPoint x: 18, startPoint y: 232, endPoint x: 19, endPoint y: 245, distance: 13.5
click at [18, 232] on input "checkbox" at bounding box center [20, 234] width 4 height 4
checkbox input "false"
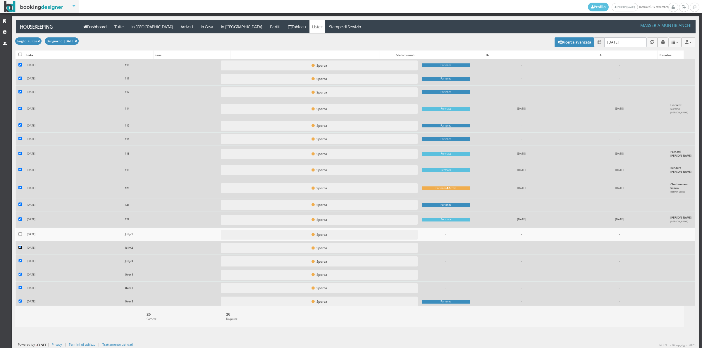
click at [19, 246] on input "checkbox" at bounding box center [20, 248] width 4 height 4
checkbox input "false"
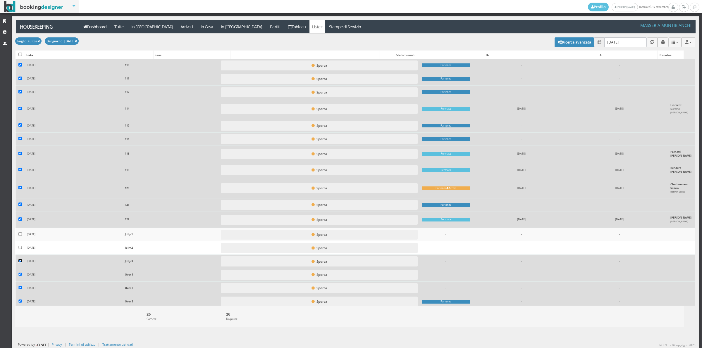
click at [19, 259] on input "checkbox" at bounding box center [20, 261] width 4 height 4
checkbox input "false"
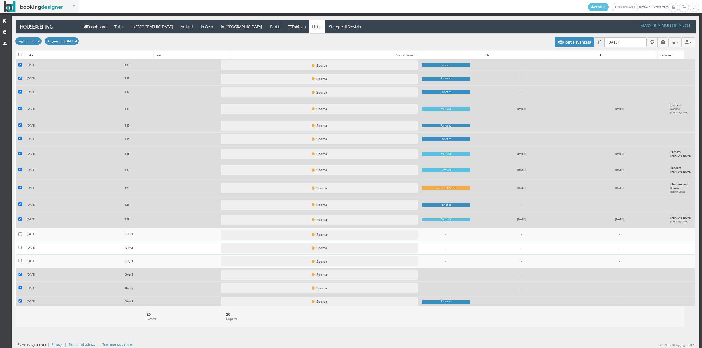
click at [20, 274] on label at bounding box center [20, 275] width 4 height 5
click at [20, 274] on input "checkbox" at bounding box center [20, 275] width 4 height 4
checkbox input "false"
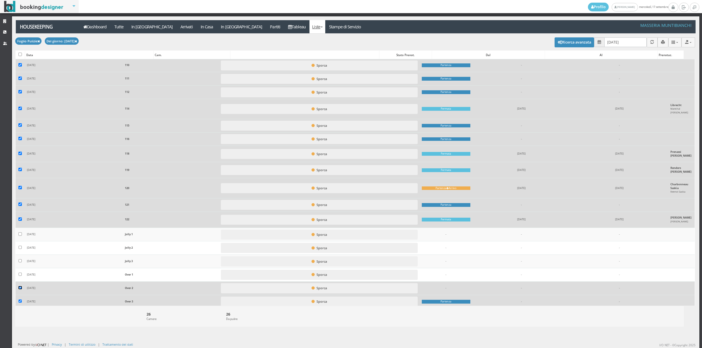
drag, startPoint x: 20, startPoint y: 284, endPoint x: 20, endPoint y: 291, distance: 7.0
click at [20, 286] on input "checkbox" at bounding box center [20, 288] width 4 height 4
checkbox input "false"
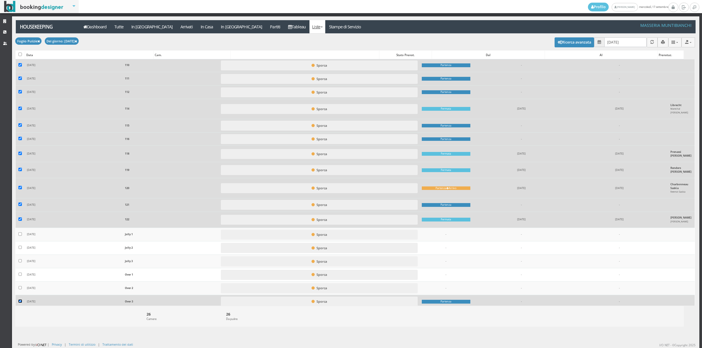
click at [21, 300] on input "checkbox" at bounding box center [20, 302] width 4 height 4
checkbox input "false"
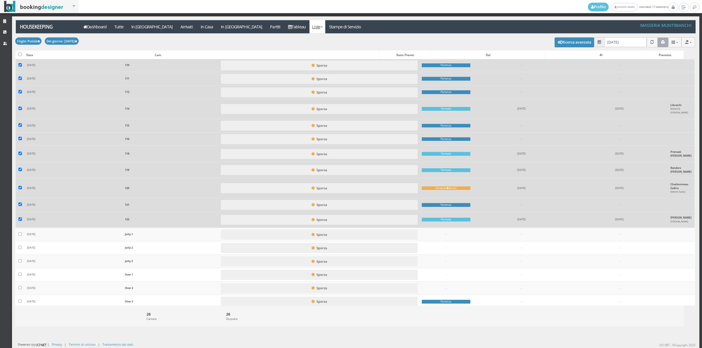
click at [661, 42] on icon "button" at bounding box center [663, 42] width 4 height 4
click at [284, 27] on link "Tableau" at bounding box center [296, 26] width 25 height 13
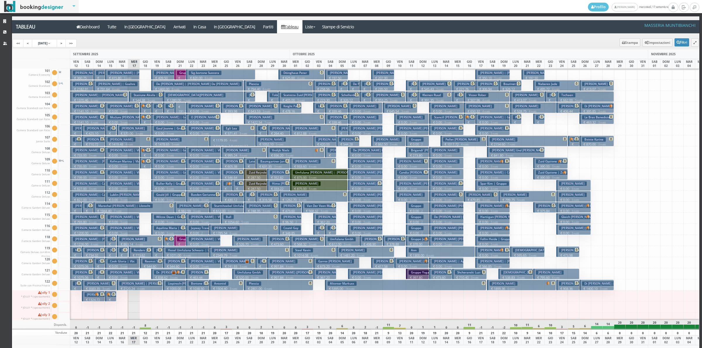
click at [145, 111] on p "€ 139.39 1 notti" at bounding box center [145, 118] width 7 height 18
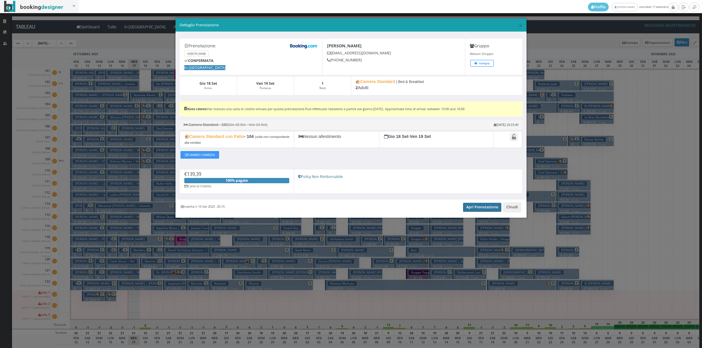
click at [477, 208] on link "Apri Prenotazione" at bounding box center [482, 207] width 38 height 9
click at [509, 210] on button "Chiudi" at bounding box center [512, 207] width 18 height 10
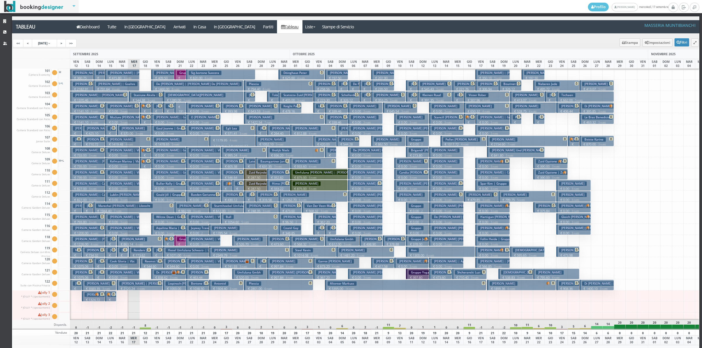
click at [142, 122] on p "€ 139.39 1 notti" at bounding box center [145, 129] width 7 height 18
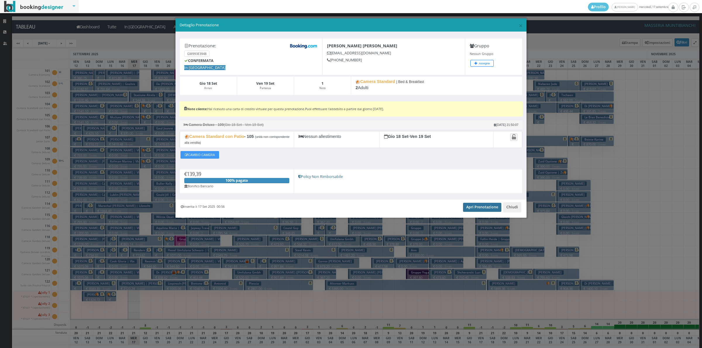
click at [471, 208] on link "Apri Prenotazione" at bounding box center [482, 207] width 38 height 9
click at [513, 208] on button "Chiudi" at bounding box center [512, 207] width 18 height 10
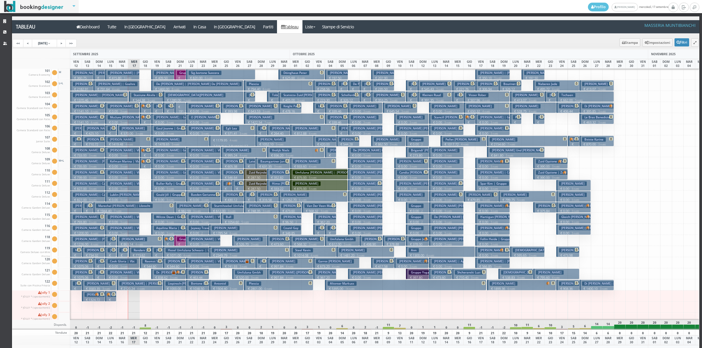
click at [146, 153] on p "€ 292.38 1 notti" at bounding box center [145, 162] width 7 height 18
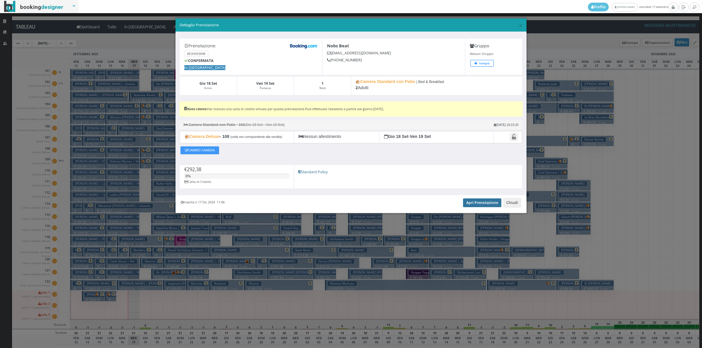
click at [470, 203] on link "Apri Prenotazione" at bounding box center [482, 202] width 38 height 9
click at [512, 205] on button "Chiudi" at bounding box center [512, 203] width 18 height 10
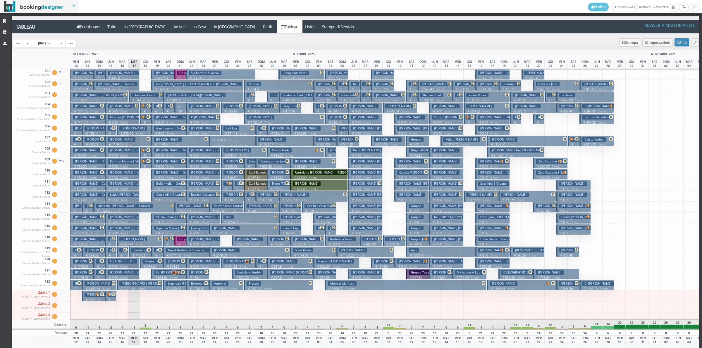
click at [148, 165] on p "€ 182.90 1 notti" at bounding box center [145, 173] width 7 height 18
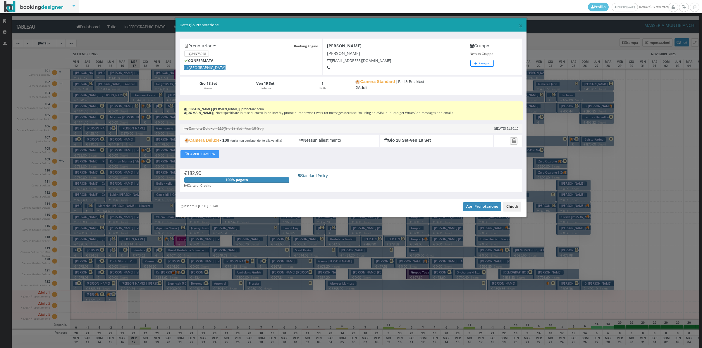
click at [514, 209] on button "Chiudi" at bounding box center [512, 207] width 18 height 10
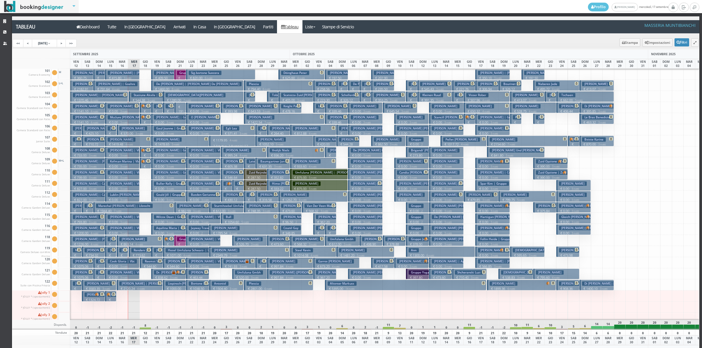
click at [146, 120] on p "€ 139.39 1 notti" at bounding box center [145, 129] width 7 height 18
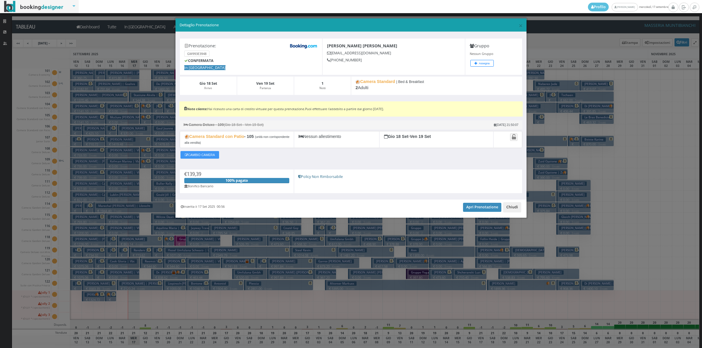
click at [512, 210] on button "Chiudi" at bounding box center [512, 207] width 18 height 10
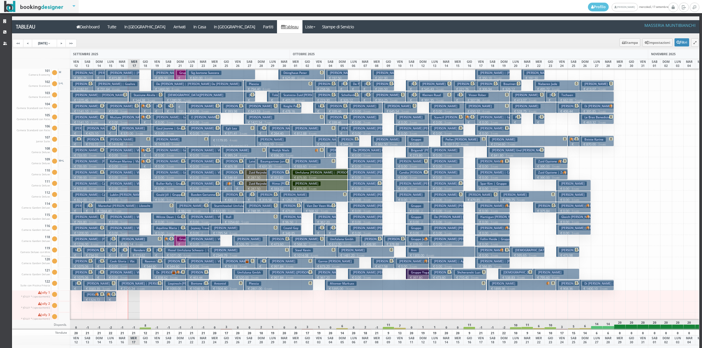
click at [142, 110] on p "€ 139.39 1 notti" at bounding box center [145, 118] width 7 height 18
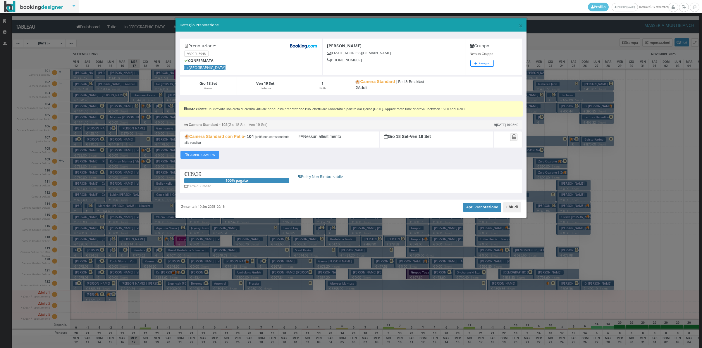
click at [516, 208] on button "Chiudi" at bounding box center [512, 207] width 18 height 10
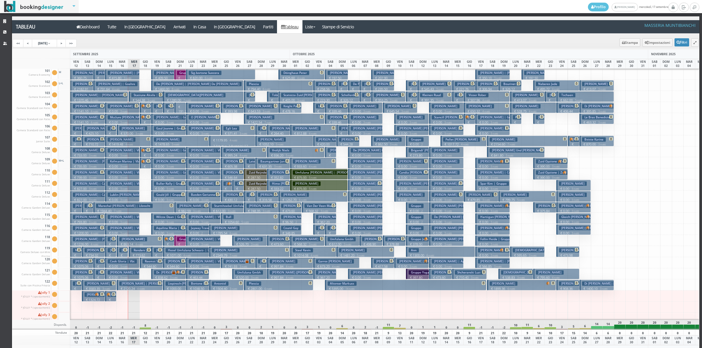
click at [144, 160] on img at bounding box center [143, 162] width 4 height 4
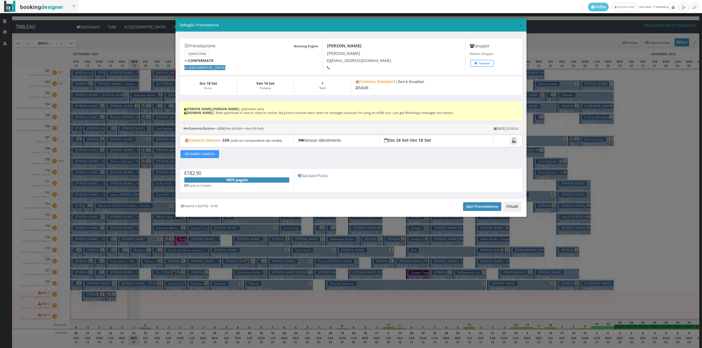
click at [512, 208] on button "Chiudi" at bounding box center [512, 207] width 18 height 10
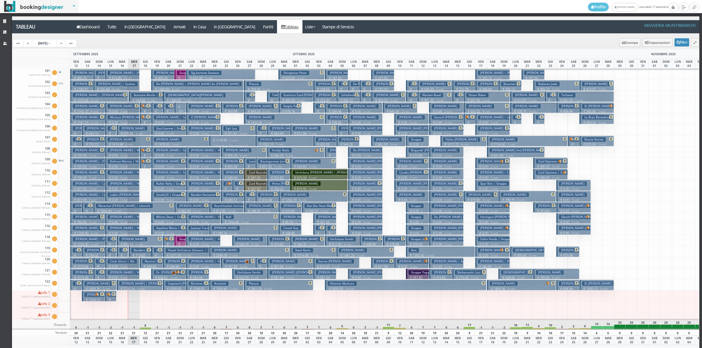
click at [147, 264] on p "€ 544.60 2 notti" at bounding box center [151, 268] width 19 height 9
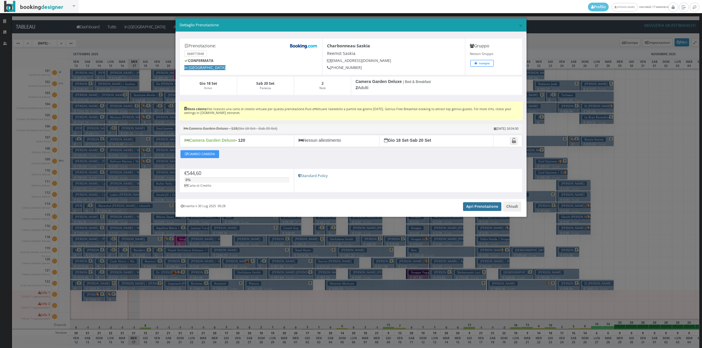
click at [474, 211] on link "Apri Prenotazione" at bounding box center [482, 206] width 38 height 9
click at [512, 208] on button "Chiudi" at bounding box center [512, 207] width 18 height 10
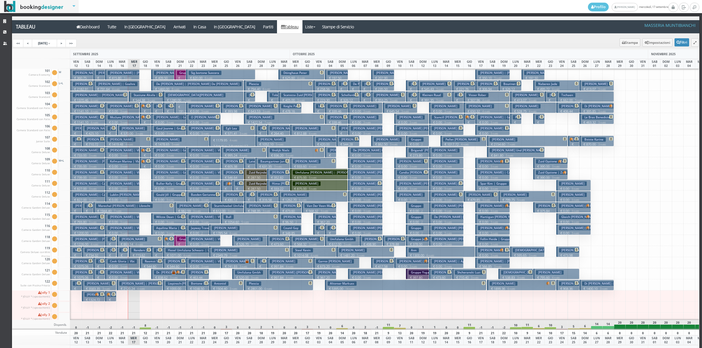
click at [144, 119] on h3 "Sanchez Cazalla Patricia" at bounding box center [168, 117] width 52 height 4
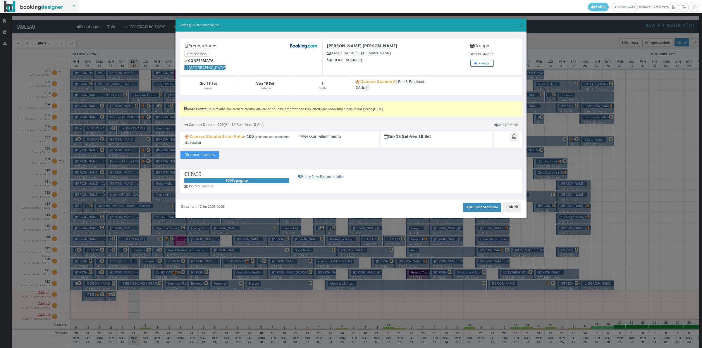
click at [514, 209] on button "Chiudi" at bounding box center [512, 207] width 18 height 10
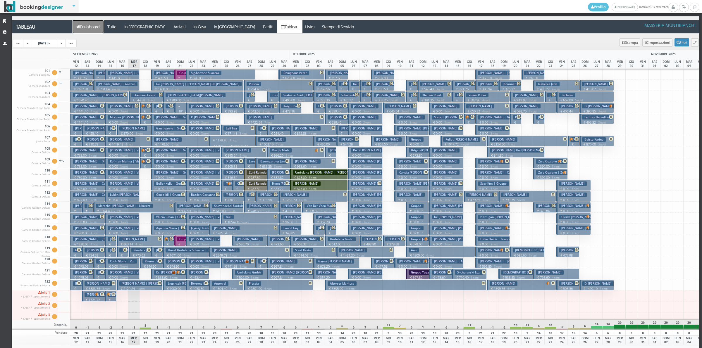
click at [79, 28] on icon at bounding box center [78, 27] width 4 height 4
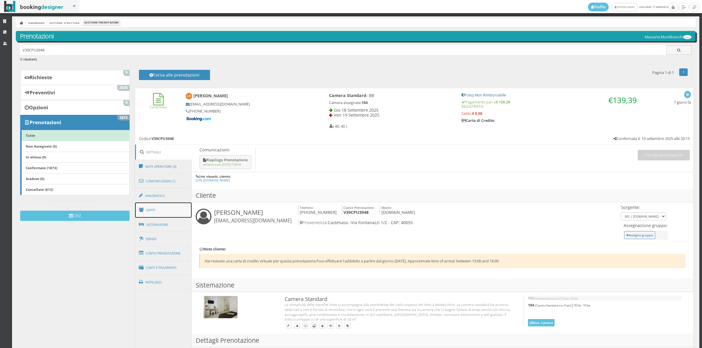
click at [154, 208] on link "Ospiti" at bounding box center [163, 210] width 57 height 15
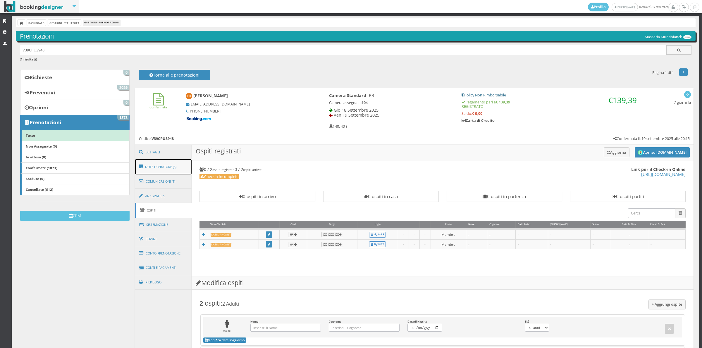
click at [172, 171] on link "Note Operatore (3)" at bounding box center [163, 166] width 57 height 15
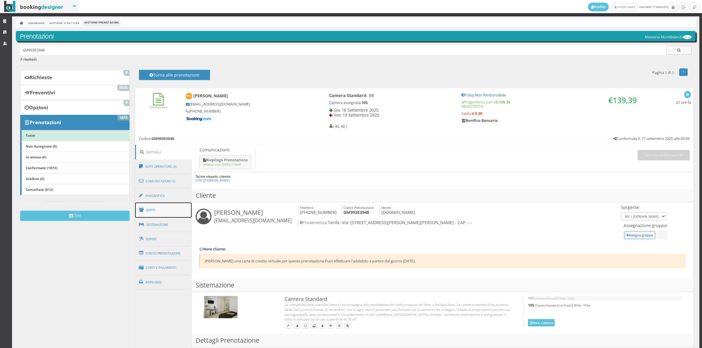
click at [165, 212] on link "Ospiti" at bounding box center [163, 210] width 57 height 15
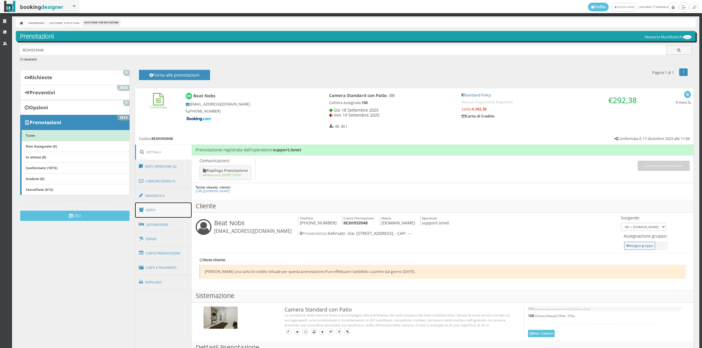
click at [158, 213] on link "Ospiti" at bounding box center [163, 210] width 57 height 15
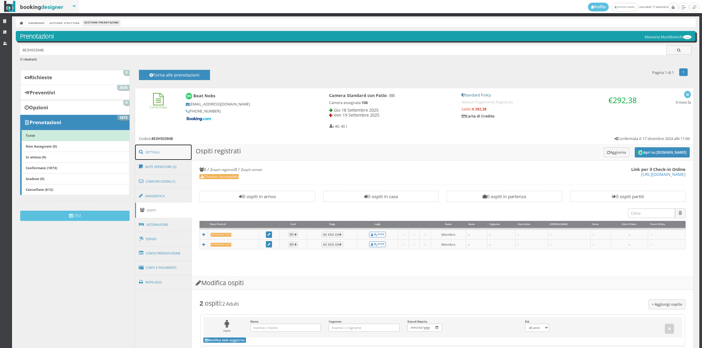
click at [161, 148] on link "Dettagli" at bounding box center [163, 152] width 57 height 15
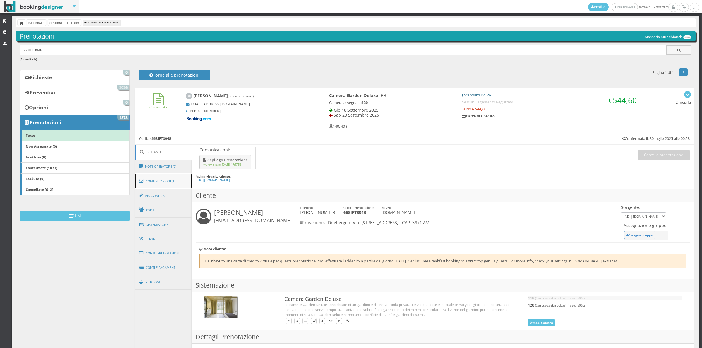
click at [161, 183] on link "Comunicazioni (1)" at bounding box center [163, 181] width 57 height 15
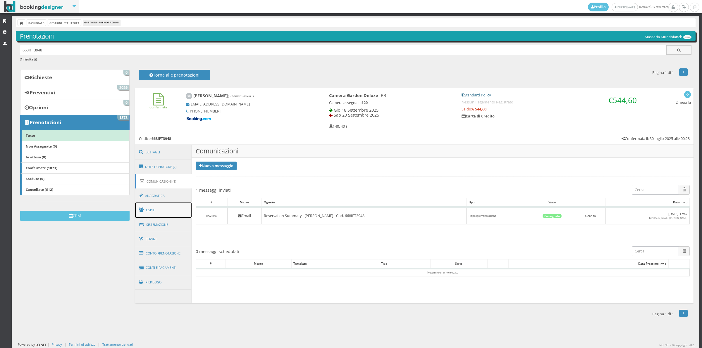
click at [161, 208] on link "Ospiti" at bounding box center [163, 210] width 57 height 15
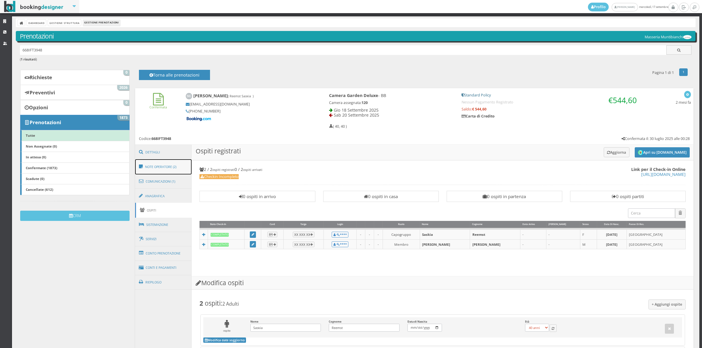
click at [161, 164] on link "Note Operatore (2)" at bounding box center [163, 166] width 57 height 15
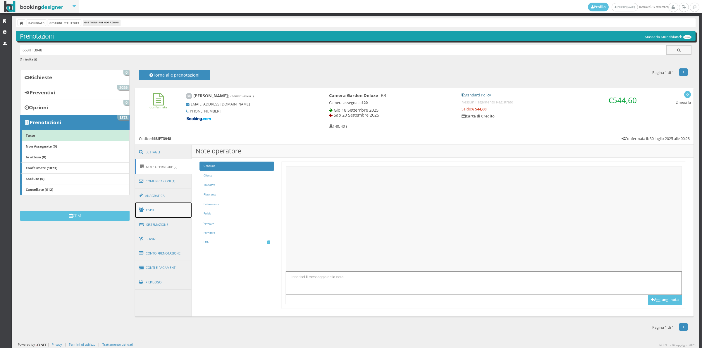
click at [158, 211] on link "Ospiti" at bounding box center [163, 210] width 57 height 15
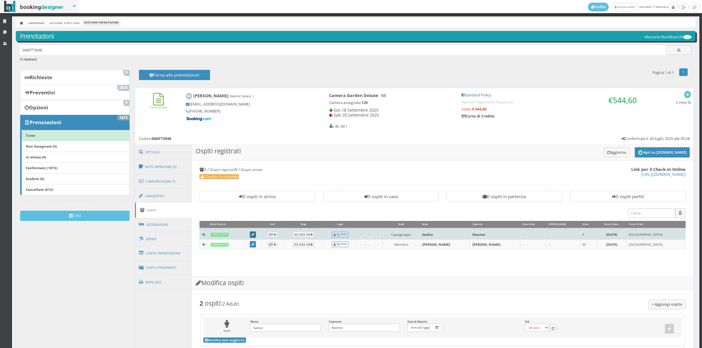
click at [254, 234] on icon at bounding box center [252, 234] width 3 height 3
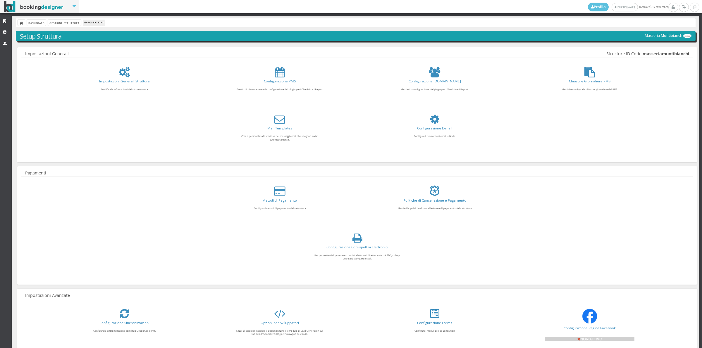
click at [346, 249] on link "Configurazione Corrispettivi Elettronici" at bounding box center [357, 247] width 62 height 5
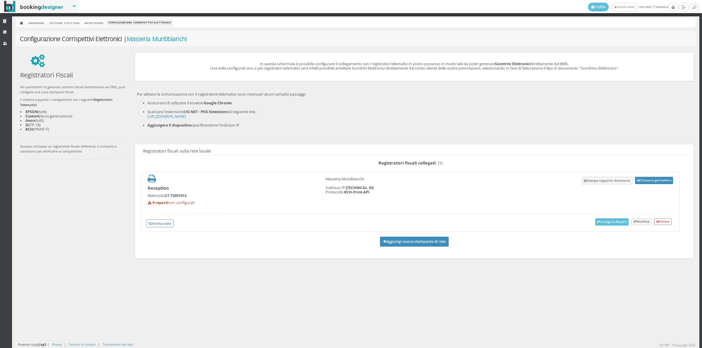
click at [646, 180] on button "Chiusura giornaliera" at bounding box center [654, 180] width 38 height 7
click at [61, 24] on link "Gestione Struttura" at bounding box center [64, 23] width 33 height 6
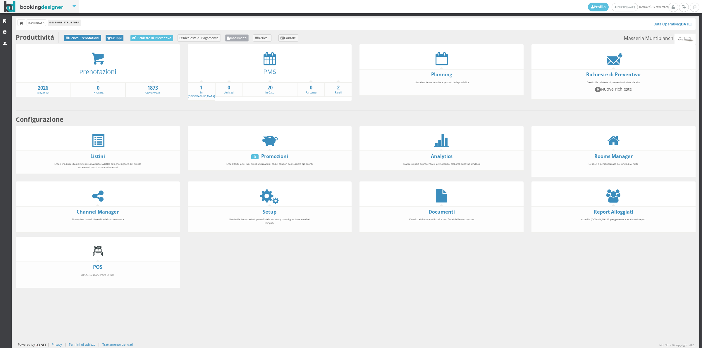
click at [242, 40] on link "Documenti" at bounding box center [237, 37] width 24 height 7
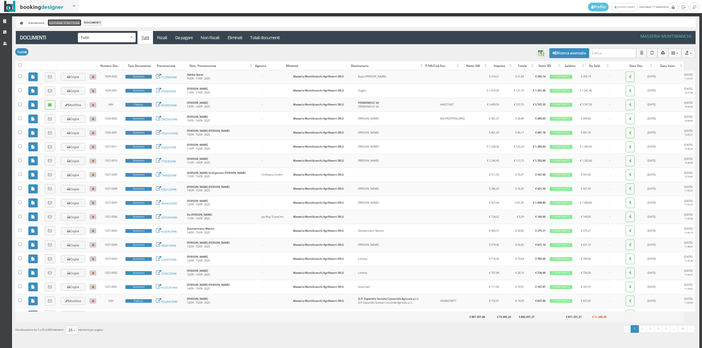
click at [67, 23] on link "Gestione Struttura" at bounding box center [64, 23] width 33 height 6
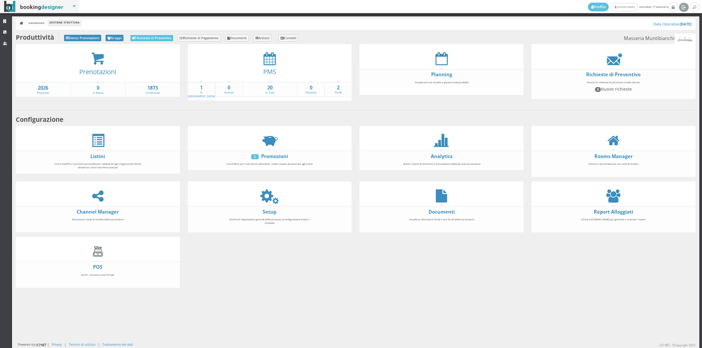
click at [681, 5] on icon at bounding box center [683, 7] width 4 height 6
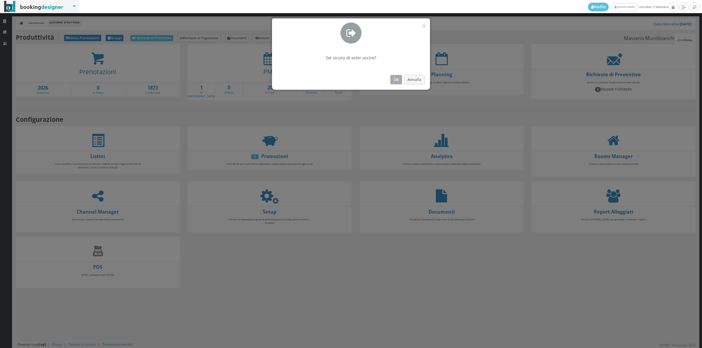
click at [390, 76] on button "Ok" at bounding box center [396, 80] width 12 height 10
click at [390, 76] on strong "Planning" at bounding box center [441, 74] width 164 height 7
